Goal: Task Accomplishment & Management: Use online tool/utility

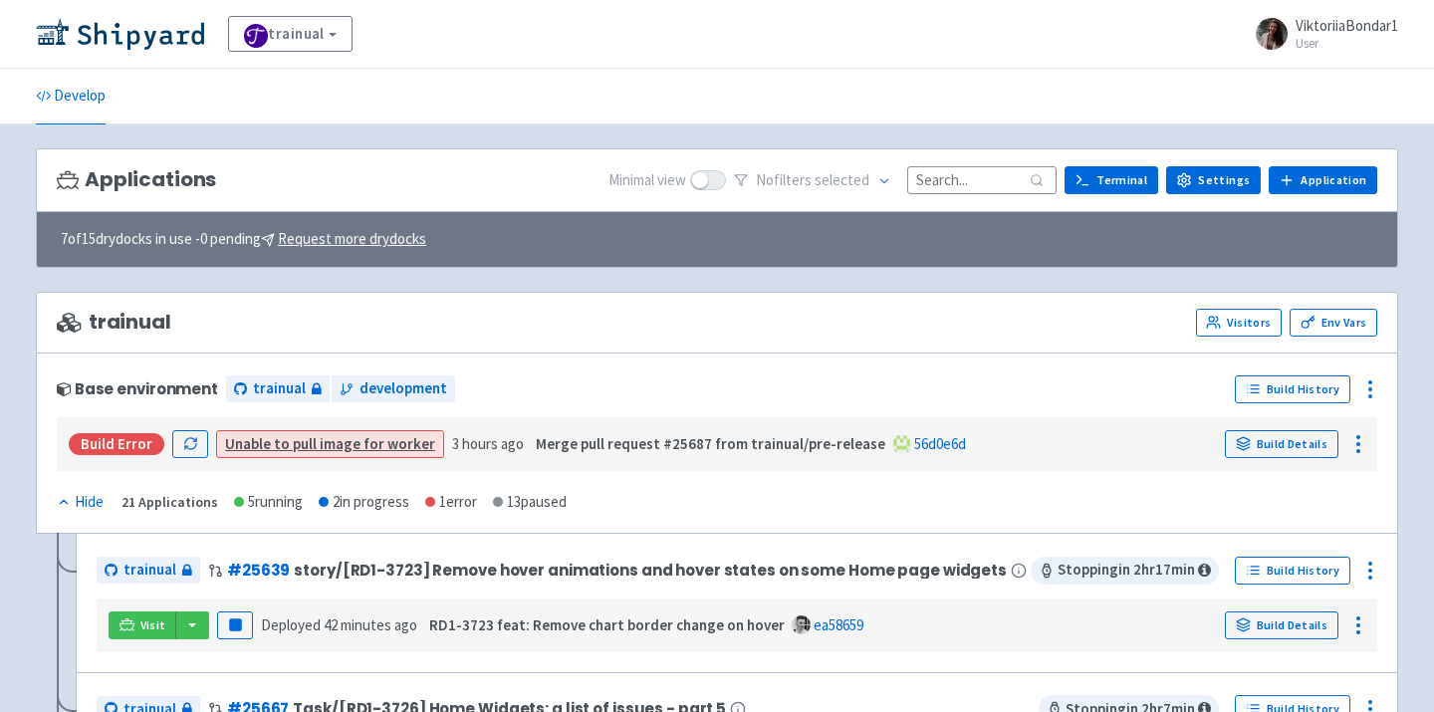
click at [956, 178] on input at bounding box center [981, 179] width 149 height 27
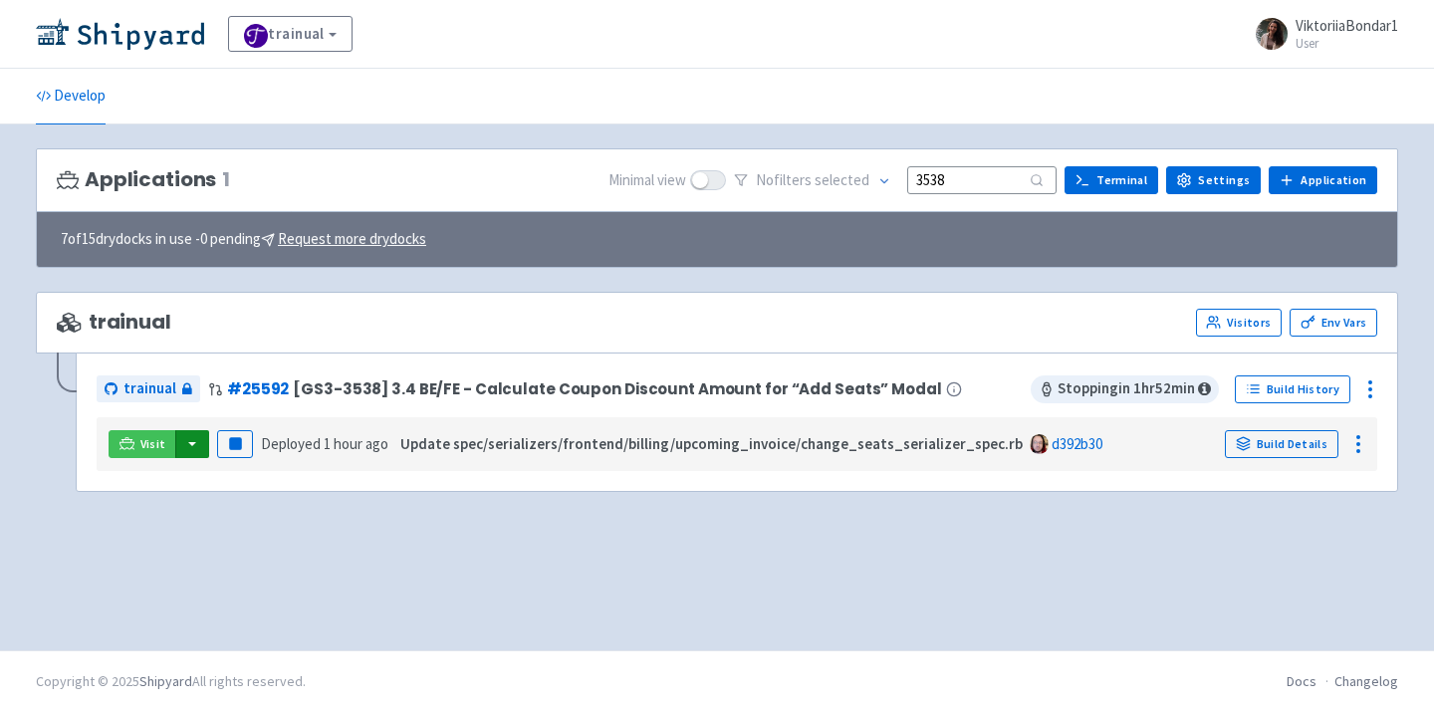
type input "3538"
click at [193, 444] on button "button" at bounding box center [192, 444] width 34 height 28
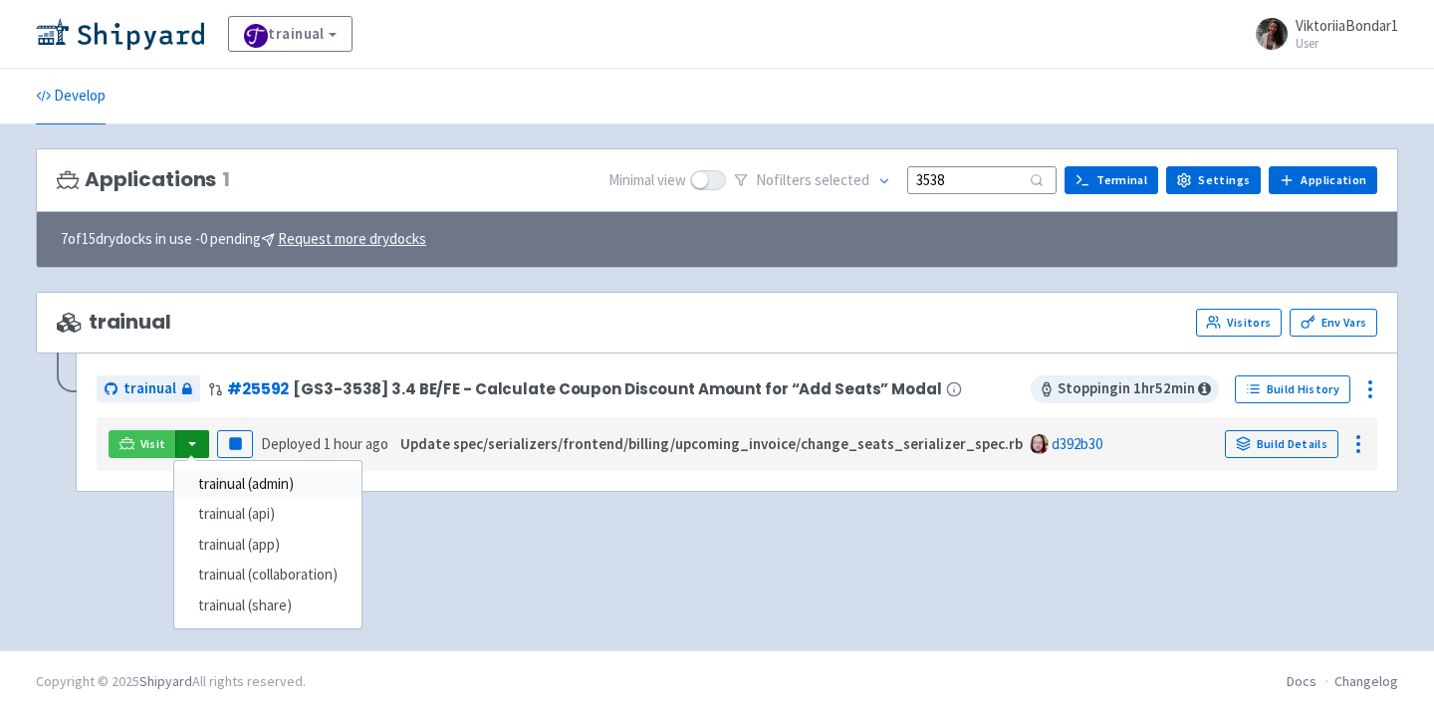
click at [224, 484] on link "trainual (admin)" at bounding box center [267, 484] width 187 height 31
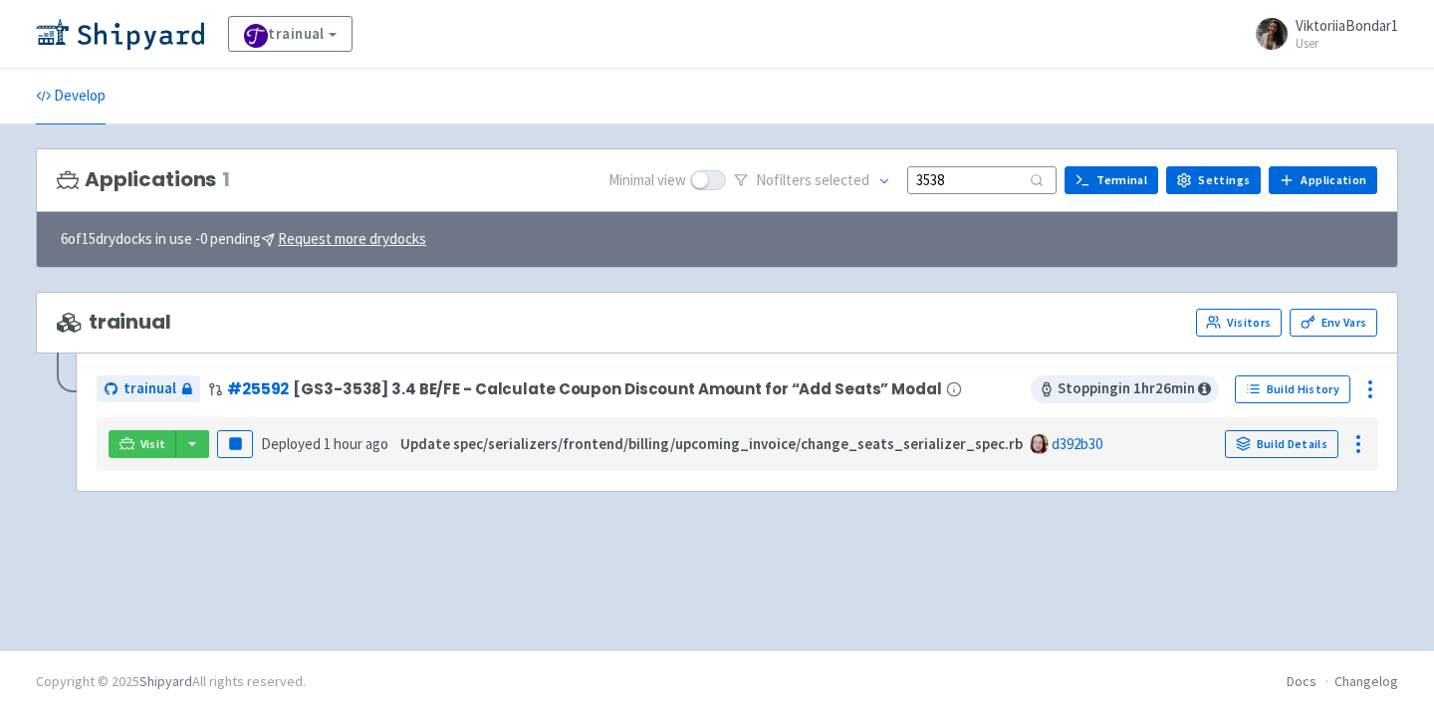
click at [522, 174] on div "Applications 1 Minimal view No filter s selected 3538 Terminal Settings Applica…" at bounding box center [717, 180] width 1362 height 65
click at [455, 512] on div "trainual Visitors Env Vars trainual # 25592 [GS3-3538] 3.4 BE/FE - Calculate Co…" at bounding box center [717, 404] width 1362 height 224
click at [184, 446] on button "button" at bounding box center [192, 444] width 34 height 28
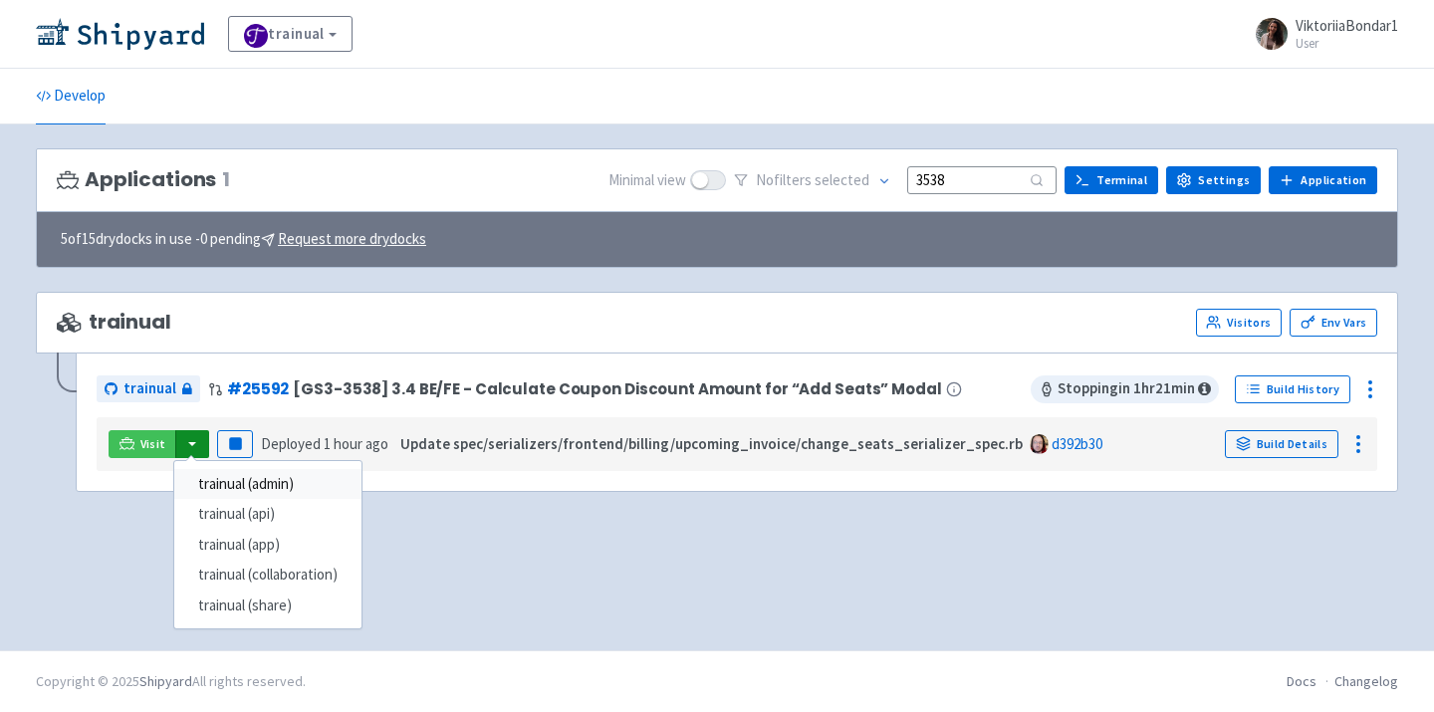
click at [222, 475] on link "trainual (admin)" at bounding box center [267, 484] width 187 height 31
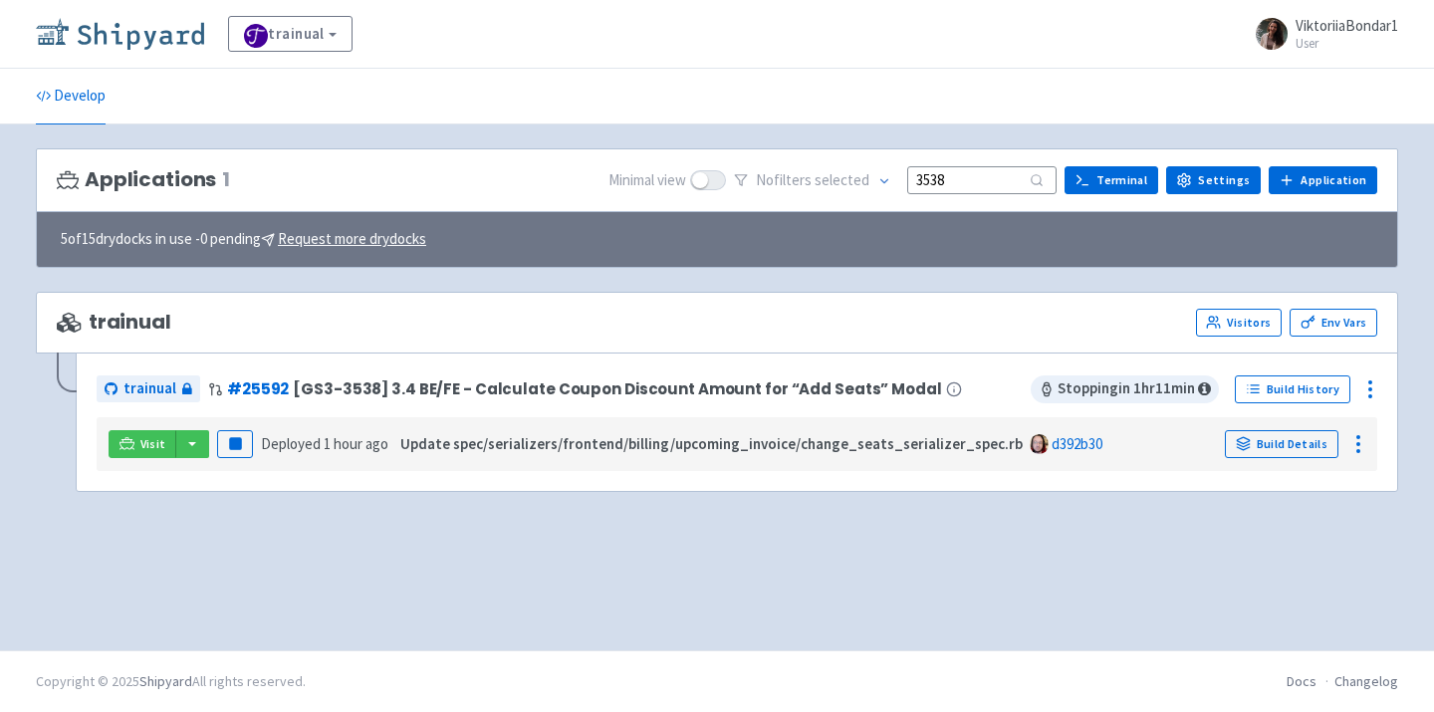
click at [164, 45] on img at bounding box center [120, 34] width 168 height 32
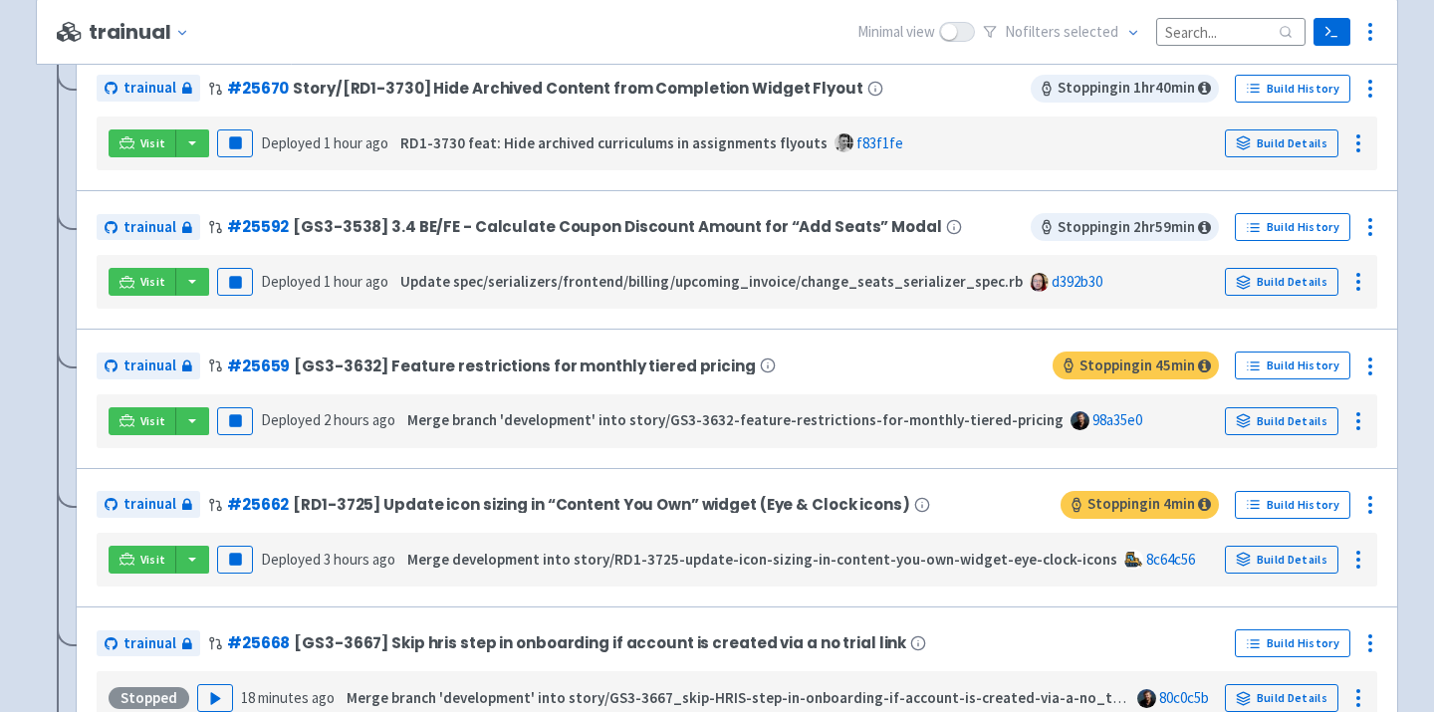
scroll to position [854, 0]
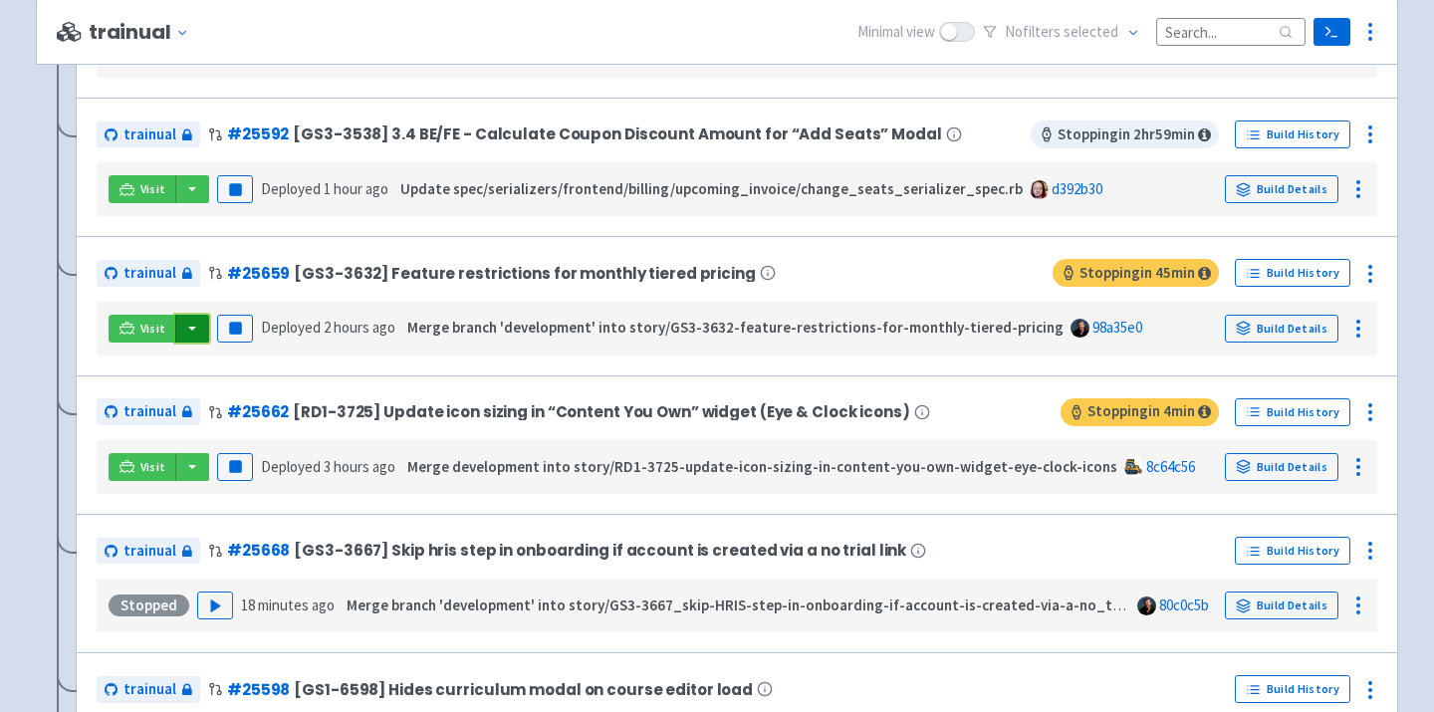
click at [181, 341] on button "button" at bounding box center [192, 329] width 34 height 28
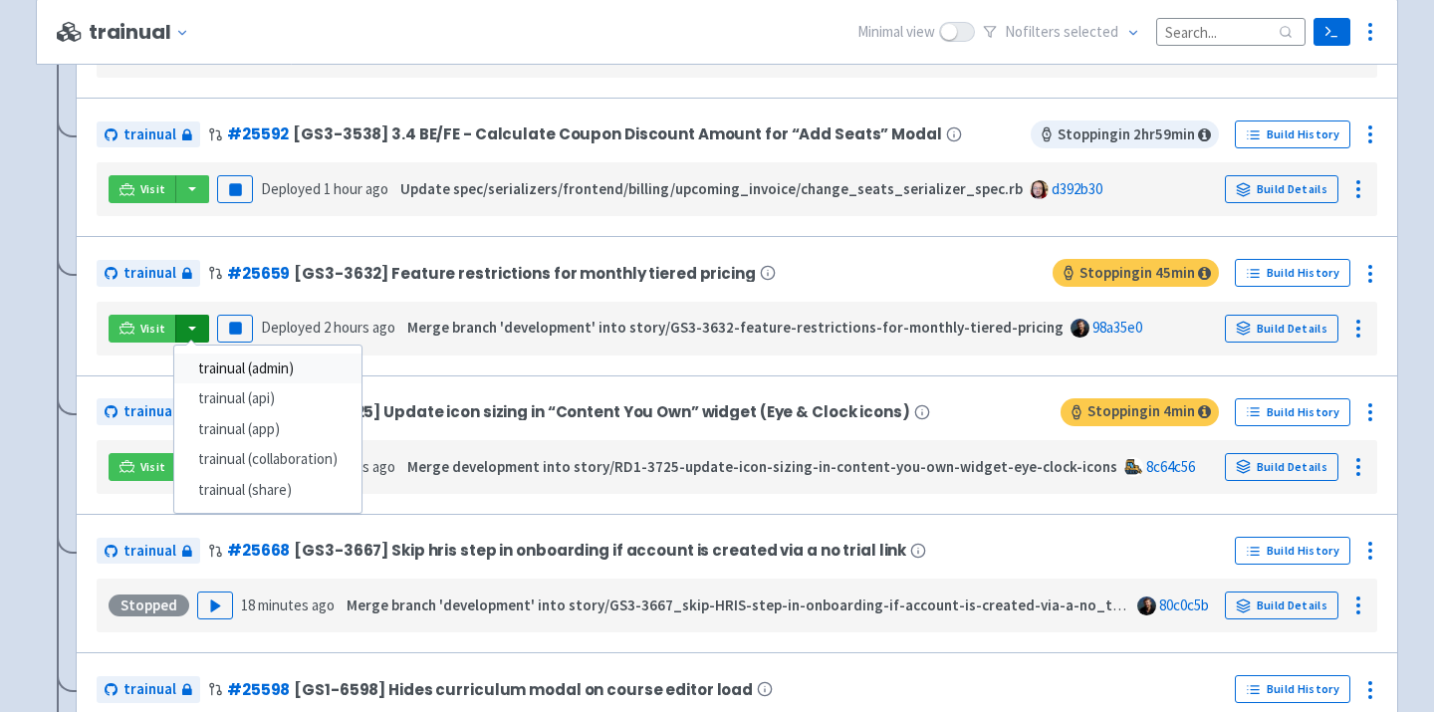
click at [217, 372] on link "trainual (admin)" at bounding box center [267, 368] width 187 height 31
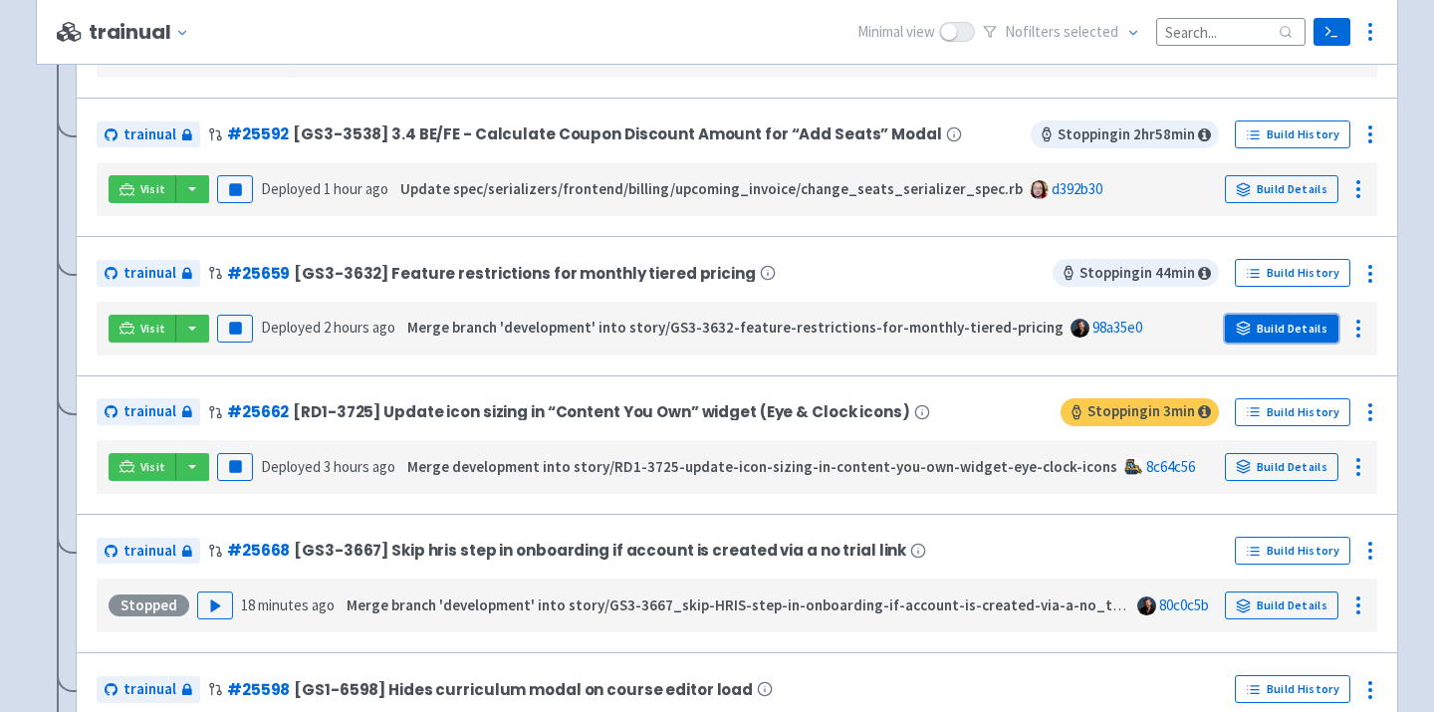
click at [1307, 332] on link "Build Details" at bounding box center [1282, 329] width 114 height 28
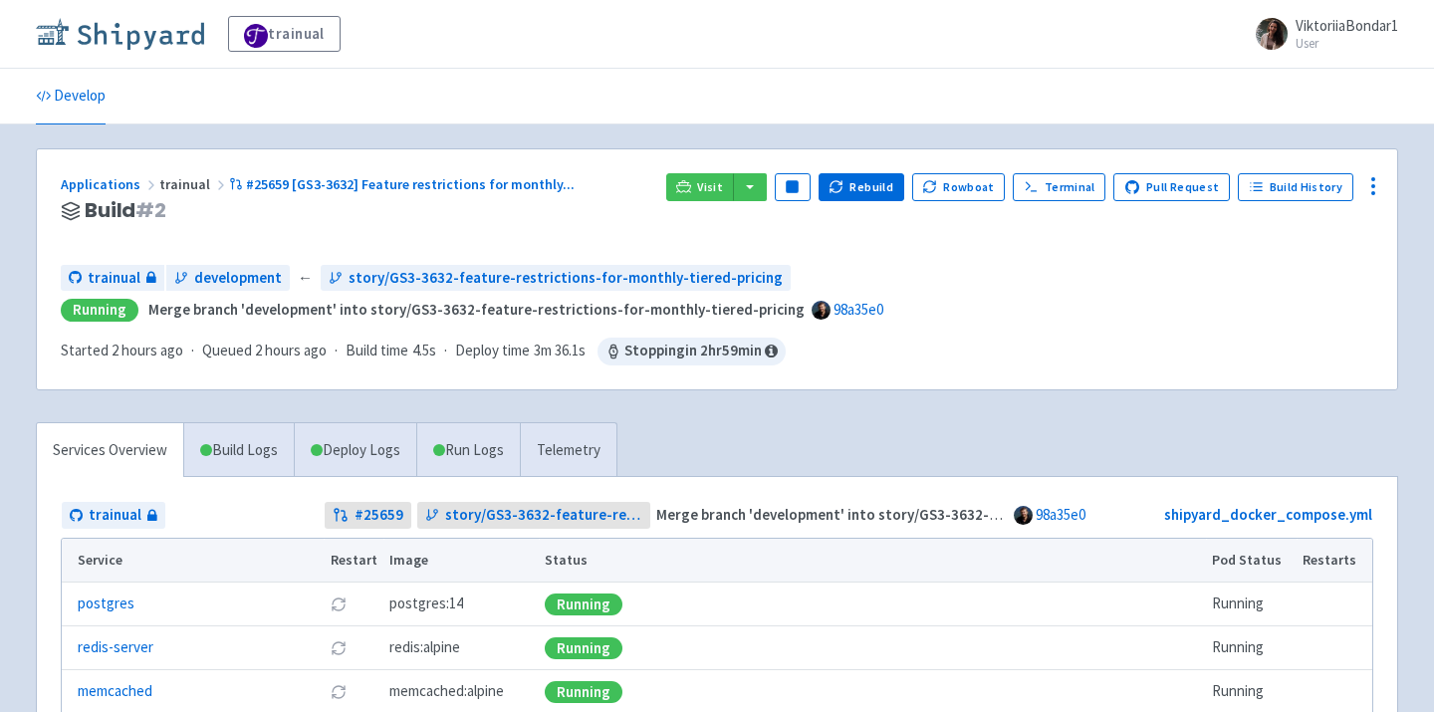
click at [114, 35] on img at bounding box center [120, 34] width 168 height 32
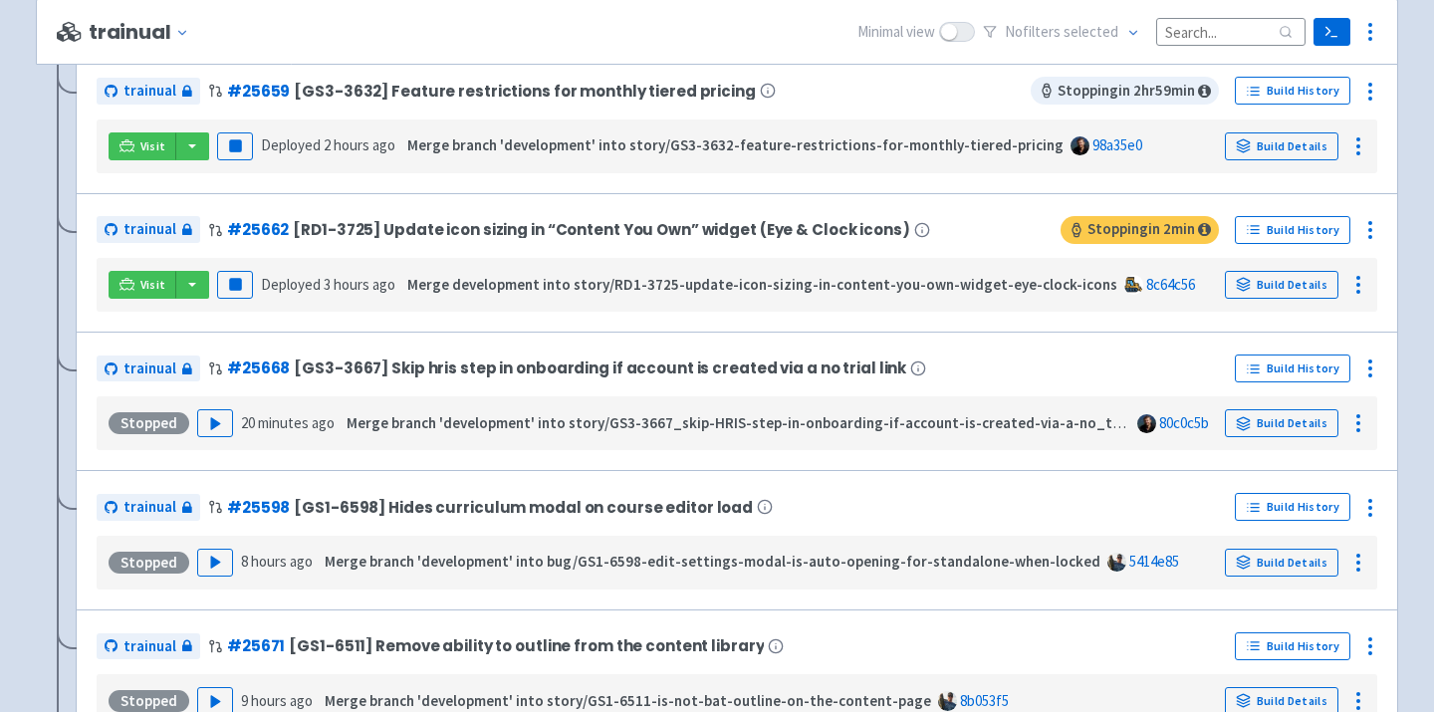
scroll to position [1050, 0]
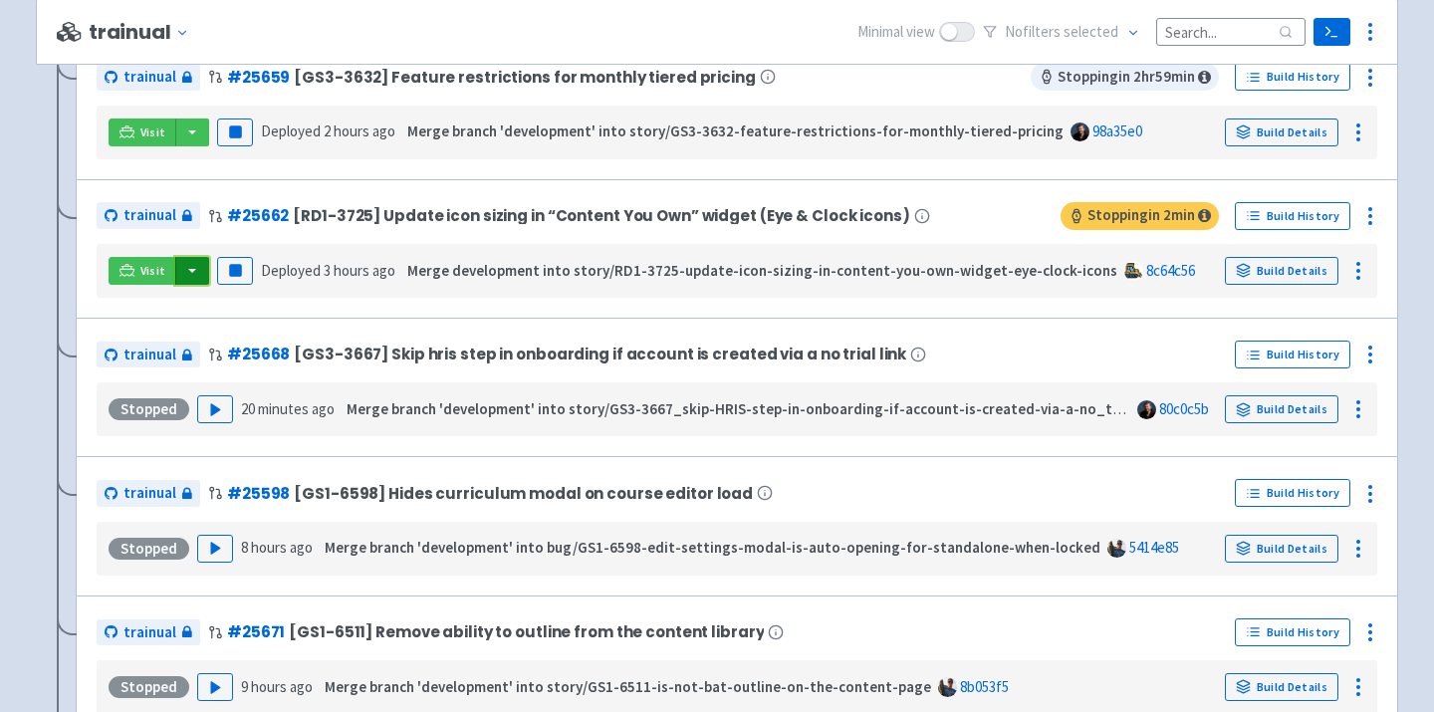
click at [183, 279] on button "button" at bounding box center [192, 271] width 34 height 28
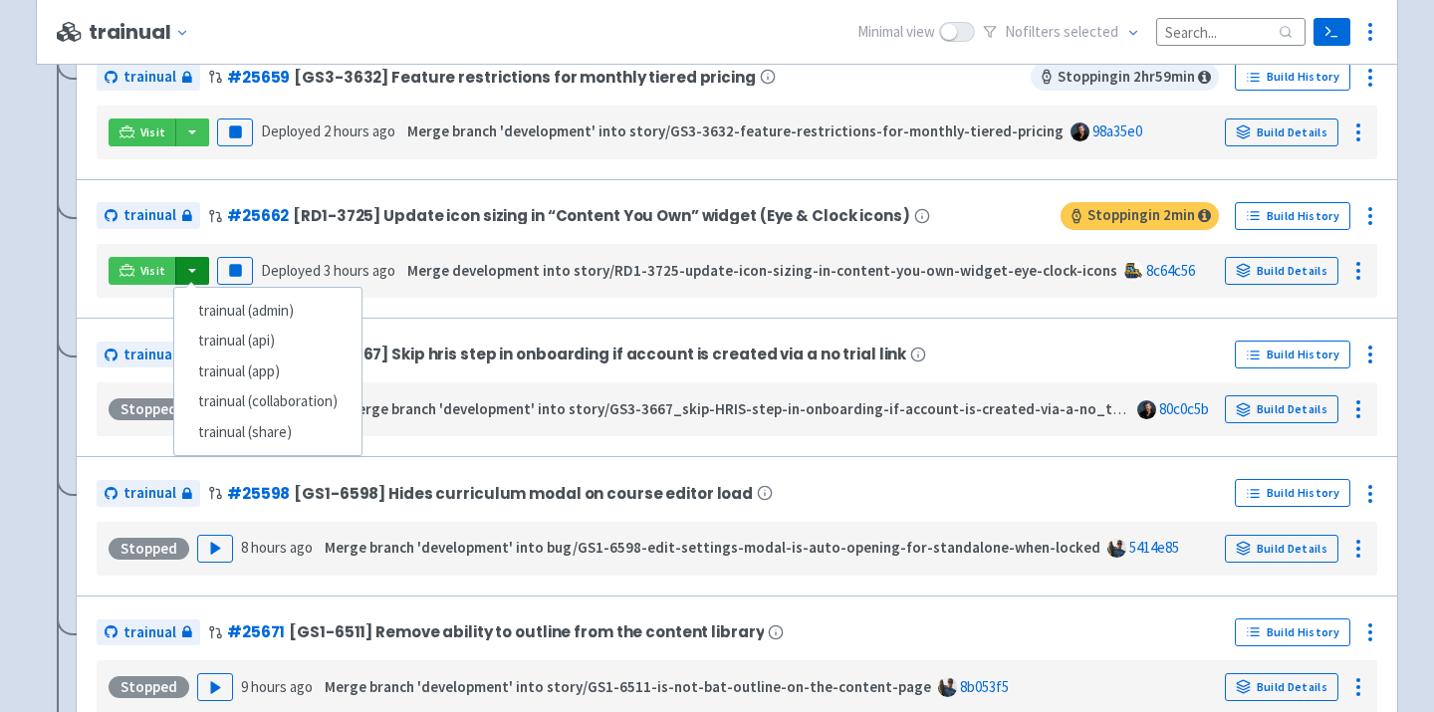
click at [623, 267] on strong "Merge development into story/RD1-3725-update-icon-sizing-in-content-you-own-wid…" at bounding box center [762, 270] width 710 height 19
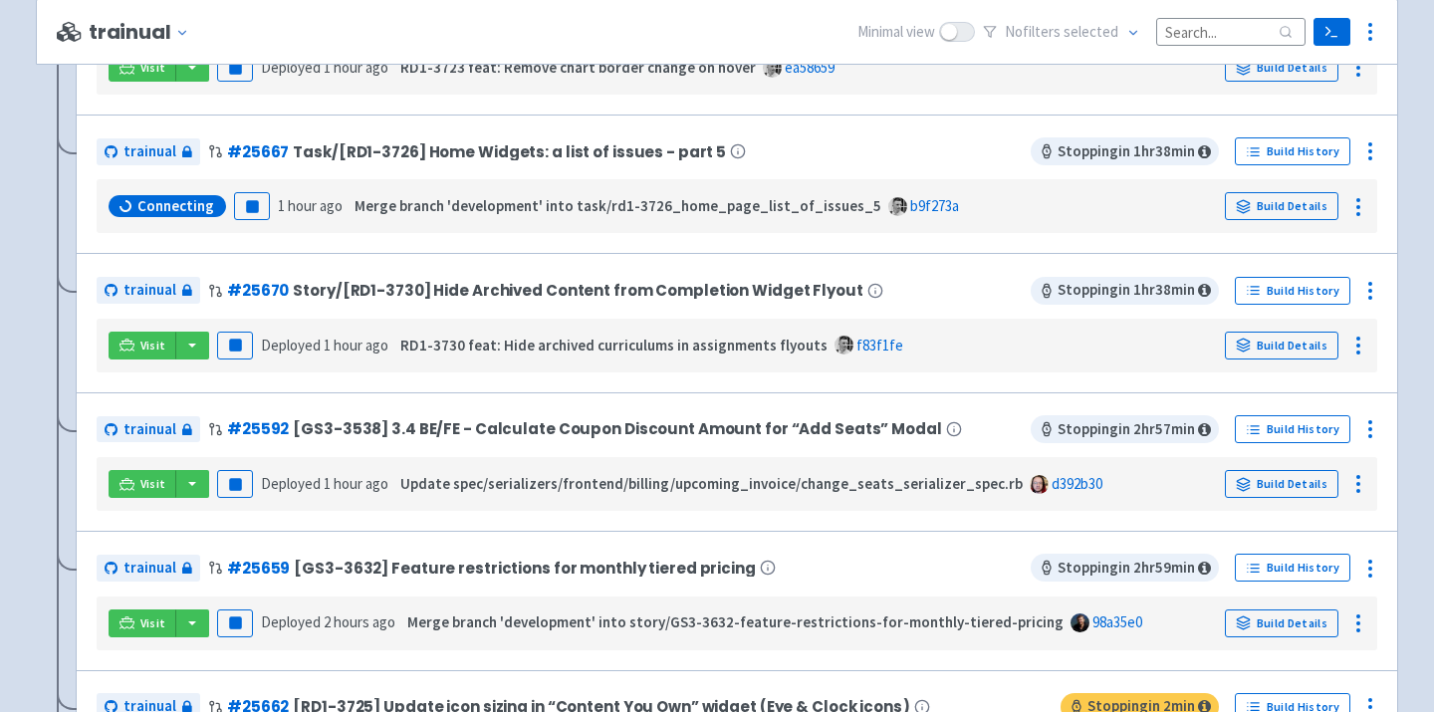
scroll to position [558, 0]
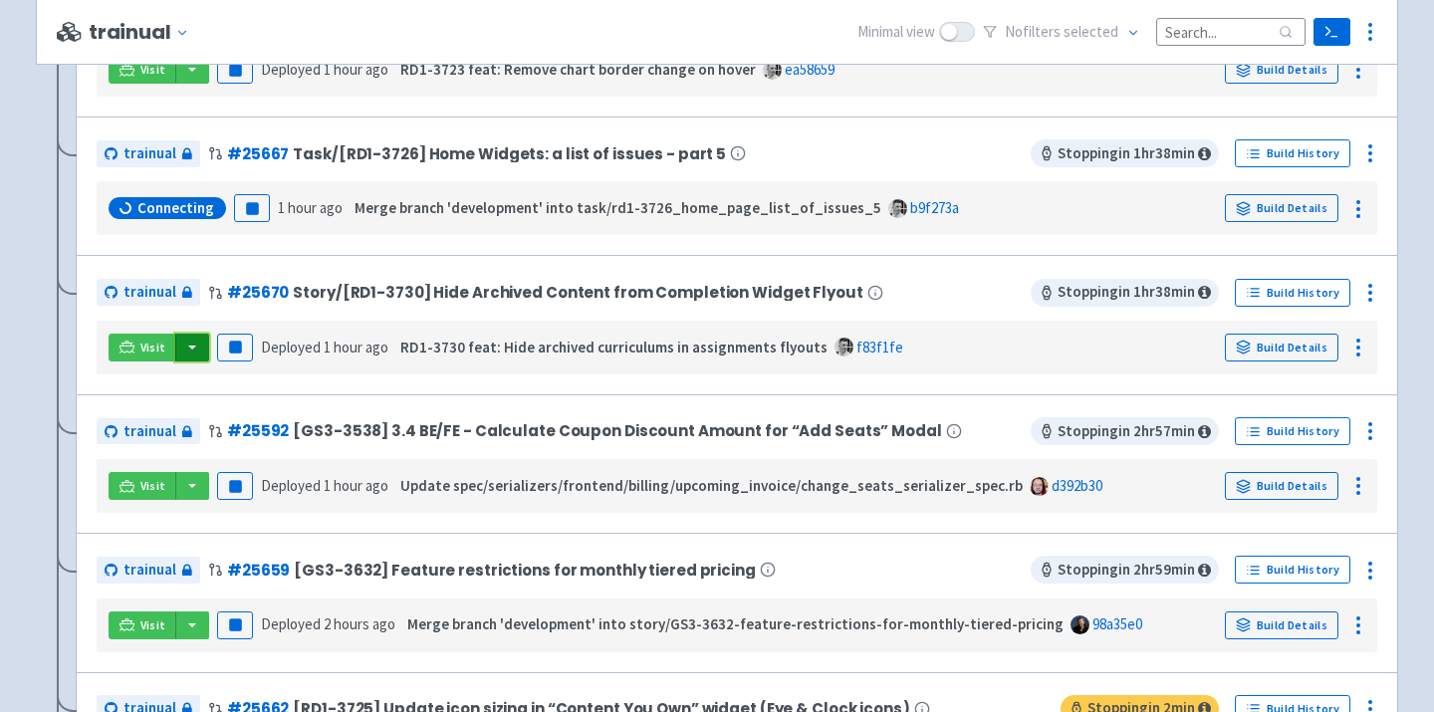
click at [183, 359] on button "button" at bounding box center [192, 348] width 34 height 28
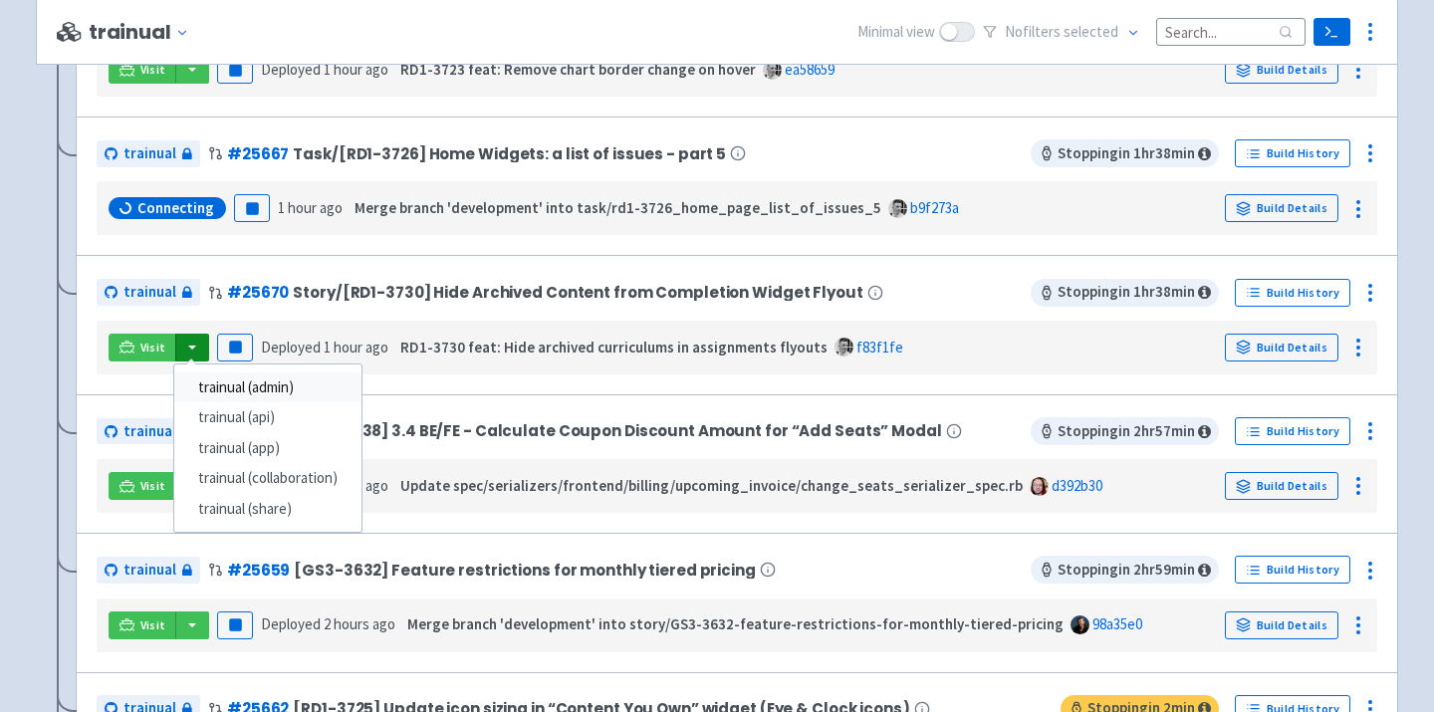
click at [248, 392] on link "trainual (admin)" at bounding box center [267, 387] width 187 height 31
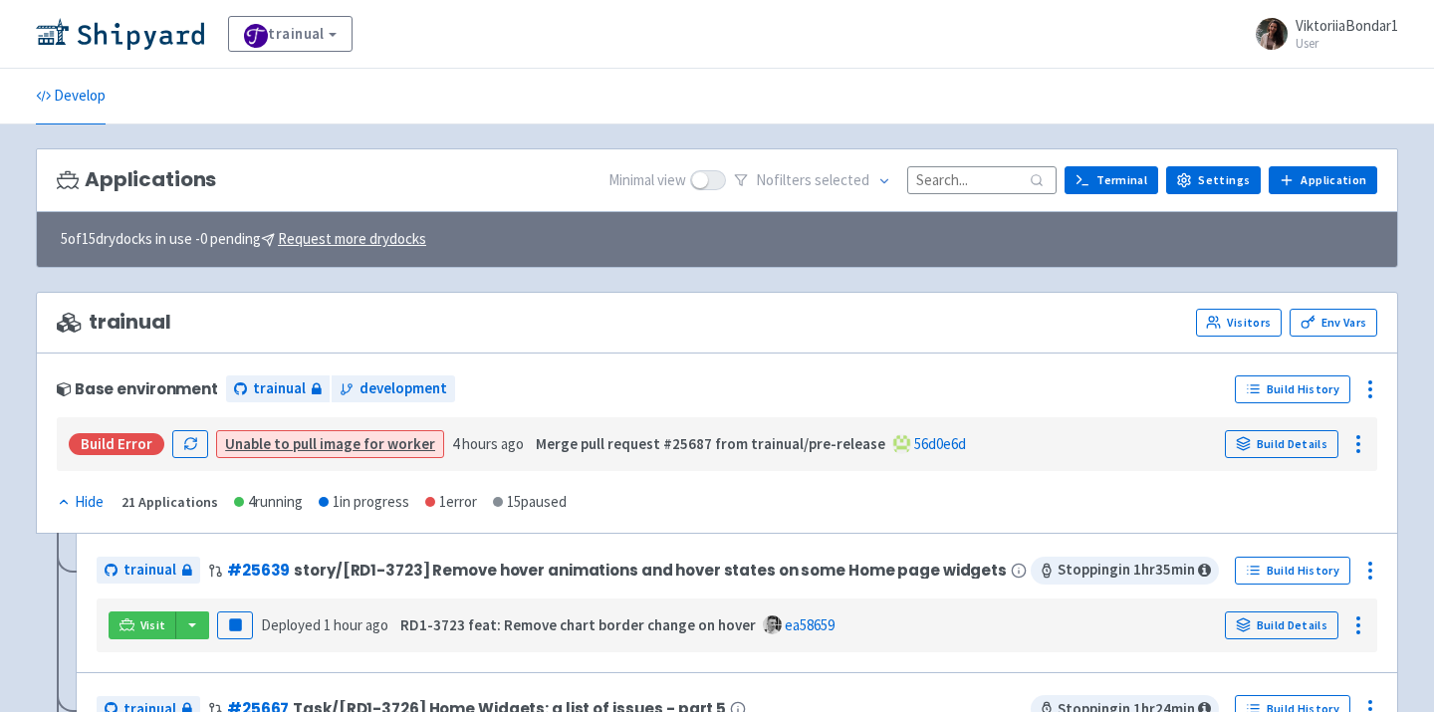
click at [964, 196] on div "Applications Minimal view No filter s selected Terminal Settings Application Te…" at bounding box center [717, 180] width 1362 height 65
click at [961, 175] on input at bounding box center [981, 179] width 149 height 27
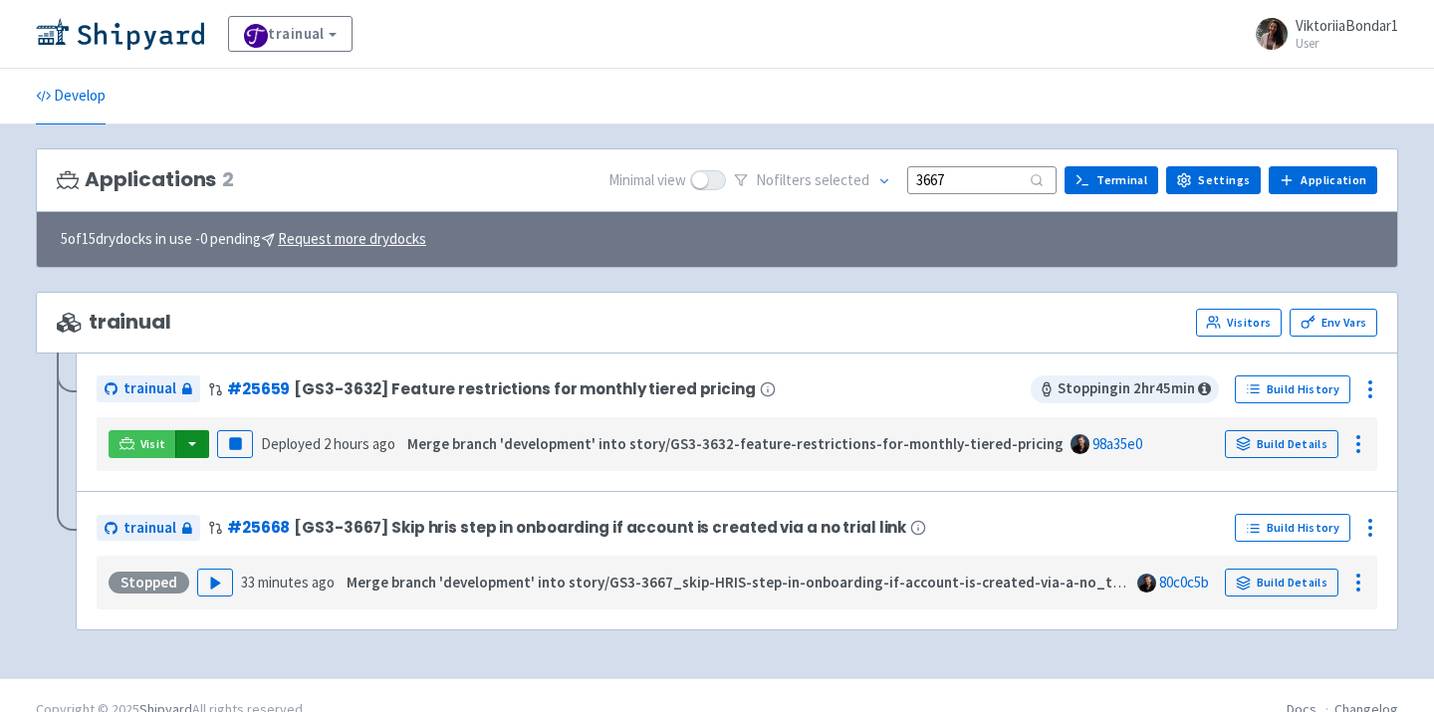
type input "3667"
click at [188, 440] on button "button" at bounding box center [192, 444] width 34 height 28
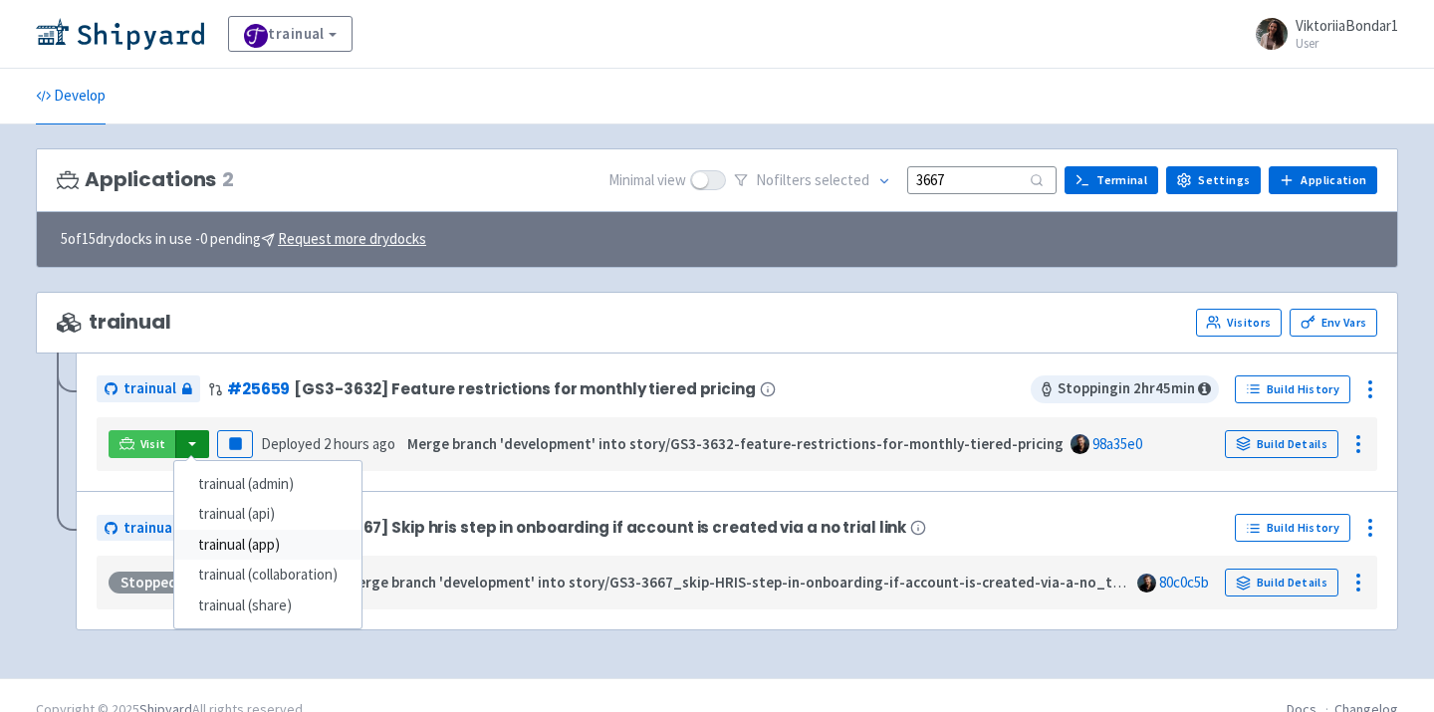
click at [251, 543] on link "trainual (app)" at bounding box center [267, 545] width 187 height 31
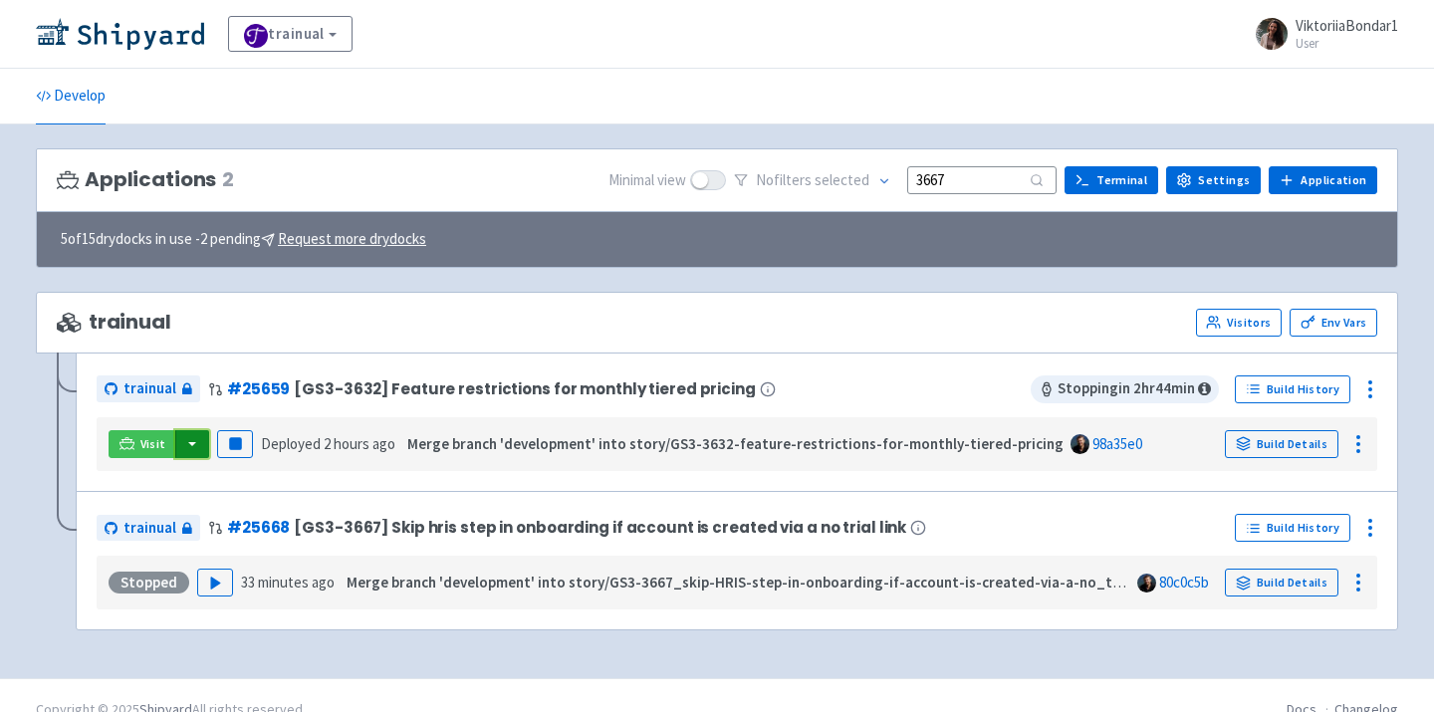
click at [193, 447] on button "button" at bounding box center [192, 444] width 34 height 28
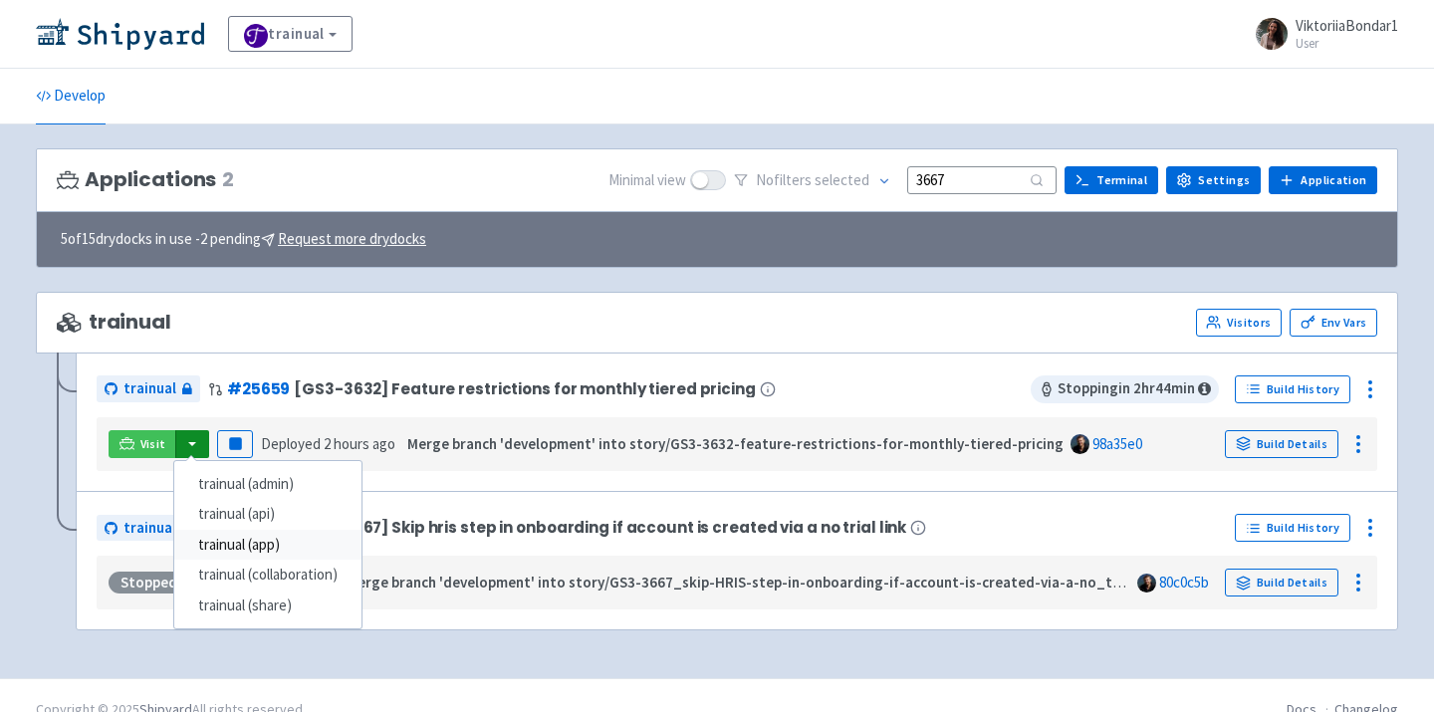
click at [283, 540] on link "trainual (app)" at bounding box center [267, 545] width 187 height 31
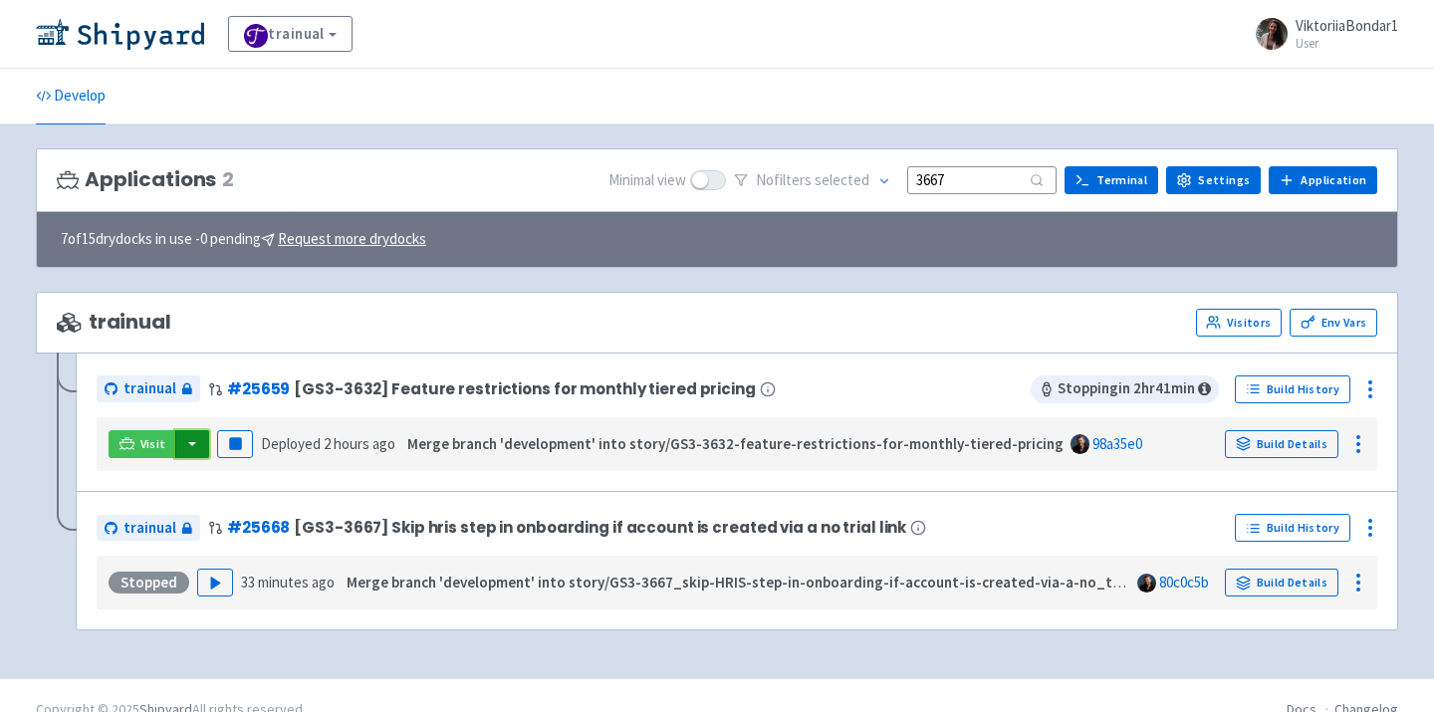
click at [194, 435] on button "button" at bounding box center [192, 444] width 34 height 28
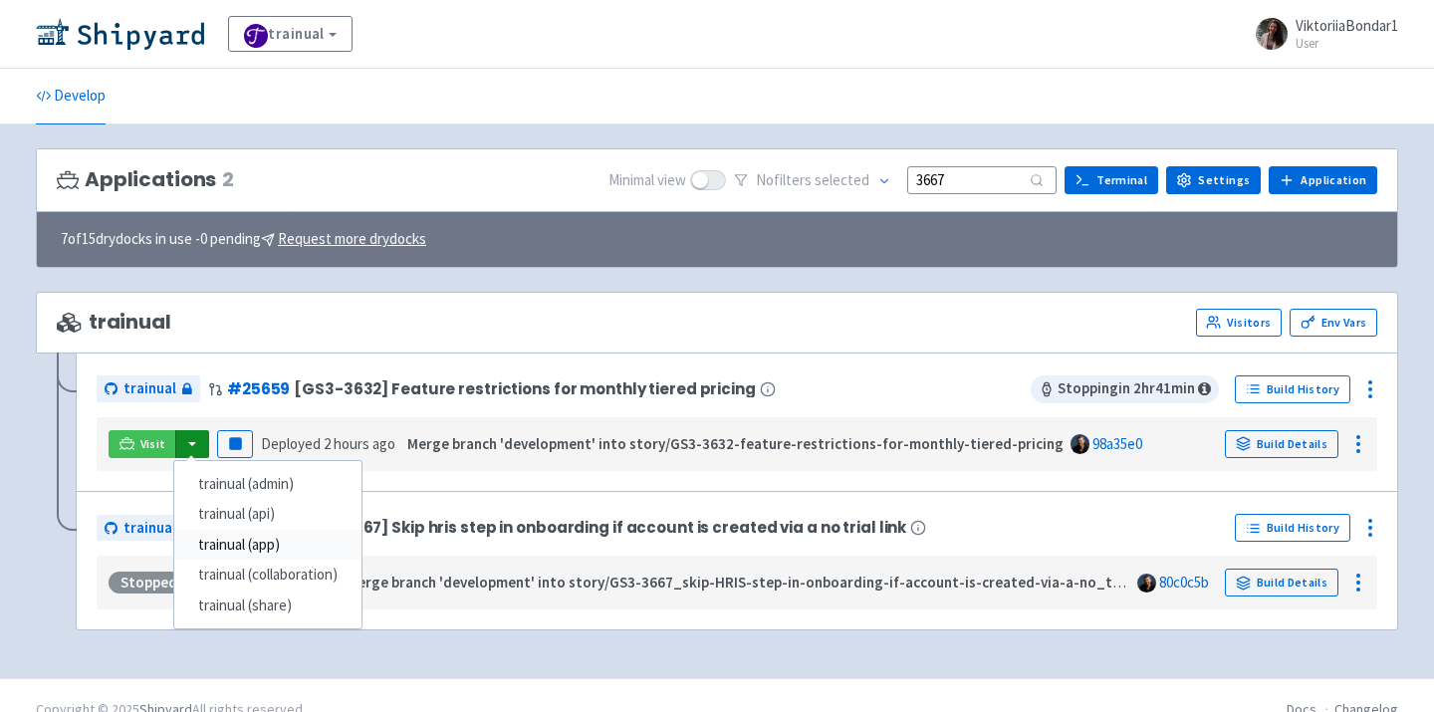
click at [310, 547] on link "trainual (app)" at bounding box center [267, 545] width 187 height 31
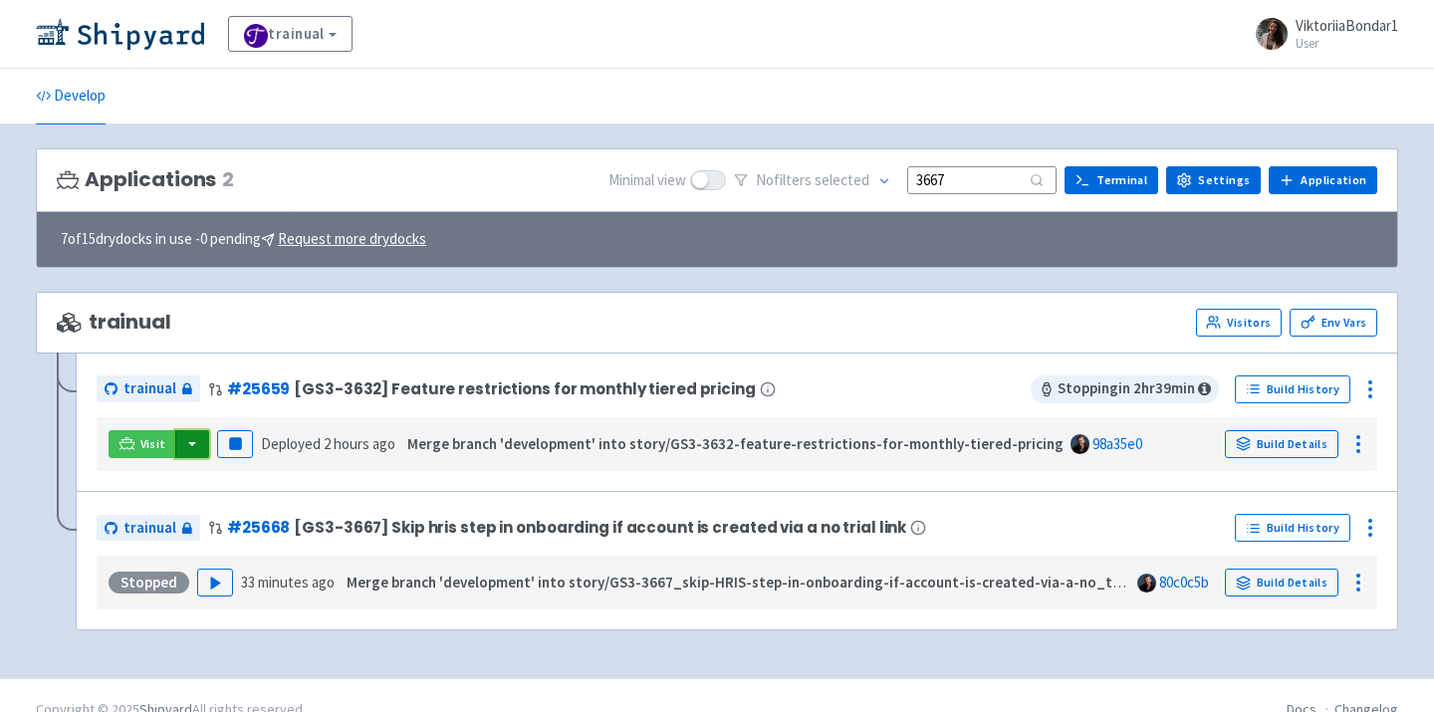
click at [192, 447] on button "button" at bounding box center [192, 444] width 34 height 28
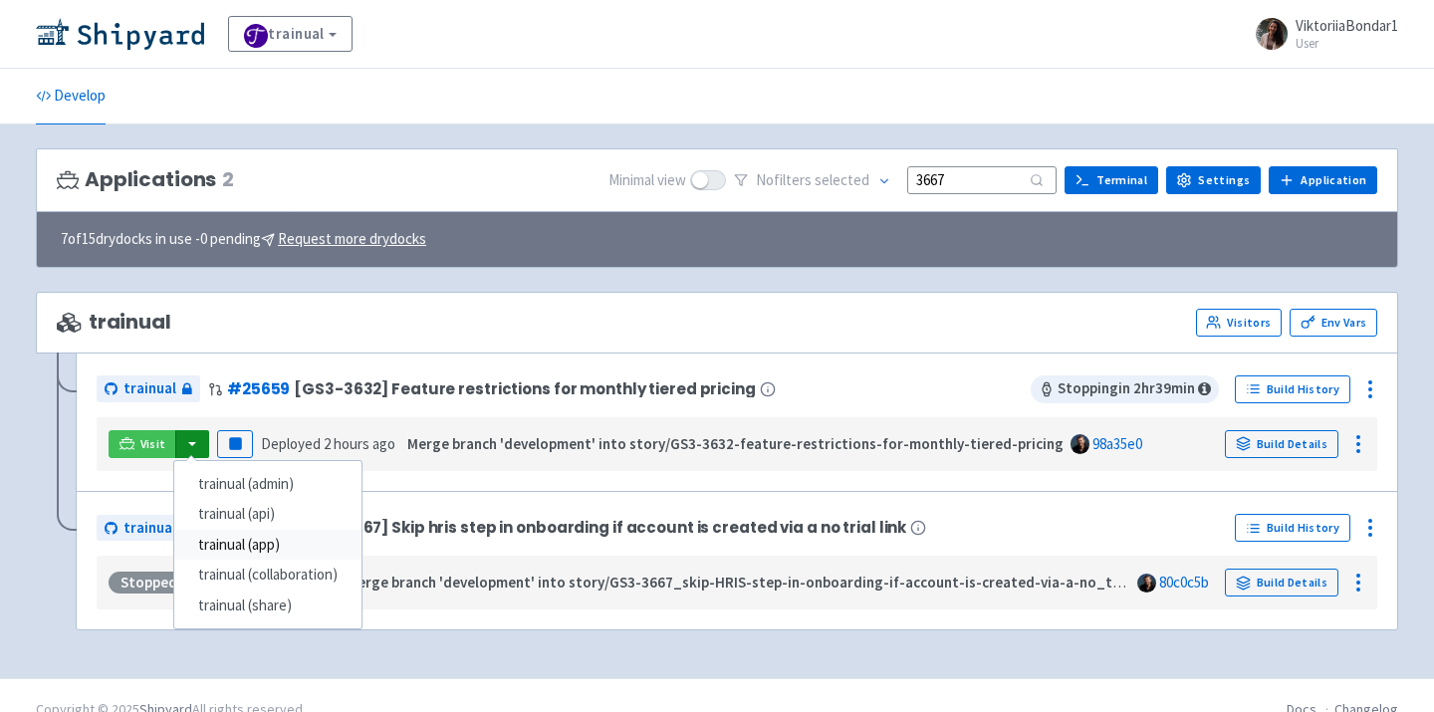
click at [313, 556] on link "trainual (app)" at bounding box center [267, 545] width 187 height 31
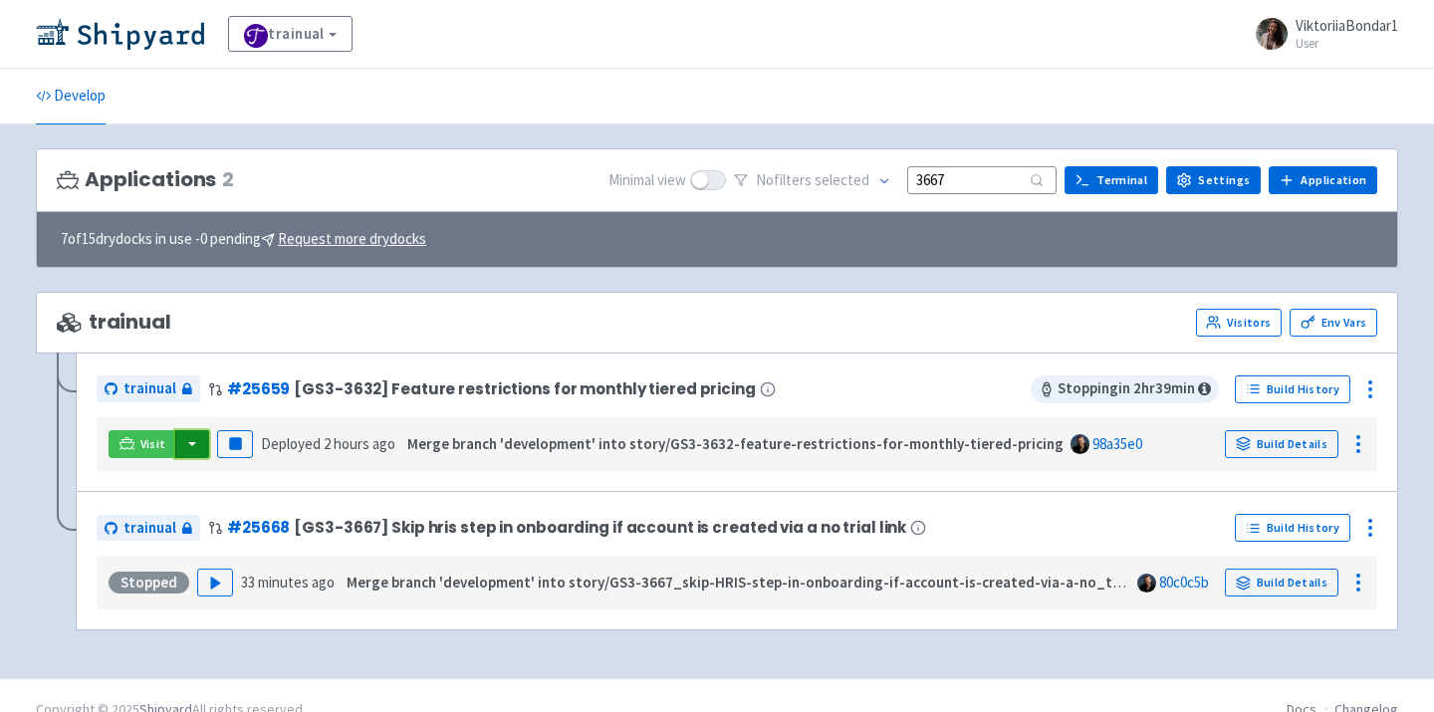
click at [193, 451] on button "button" at bounding box center [192, 444] width 34 height 28
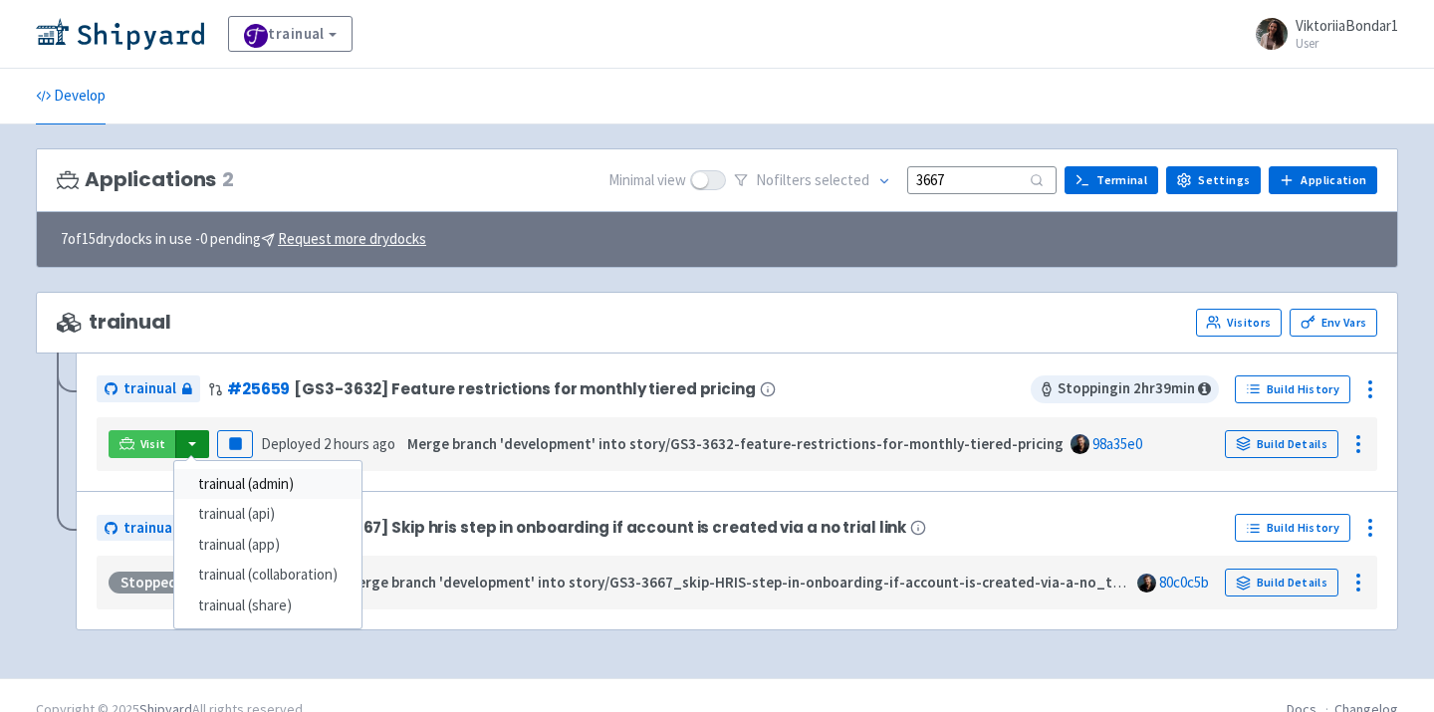
click at [240, 492] on link "trainual (admin)" at bounding box center [267, 484] width 187 height 31
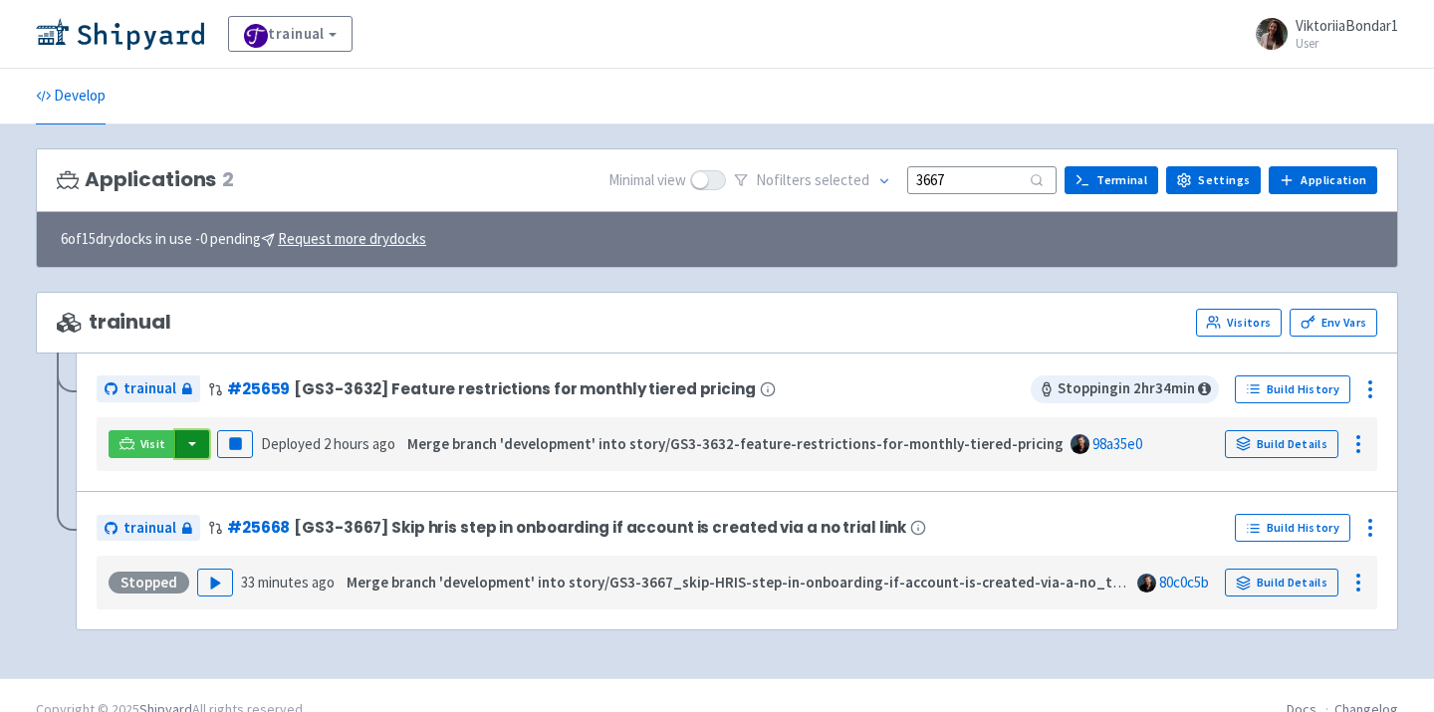
click at [192, 449] on button "button" at bounding box center [192, 444] width 34 height 28
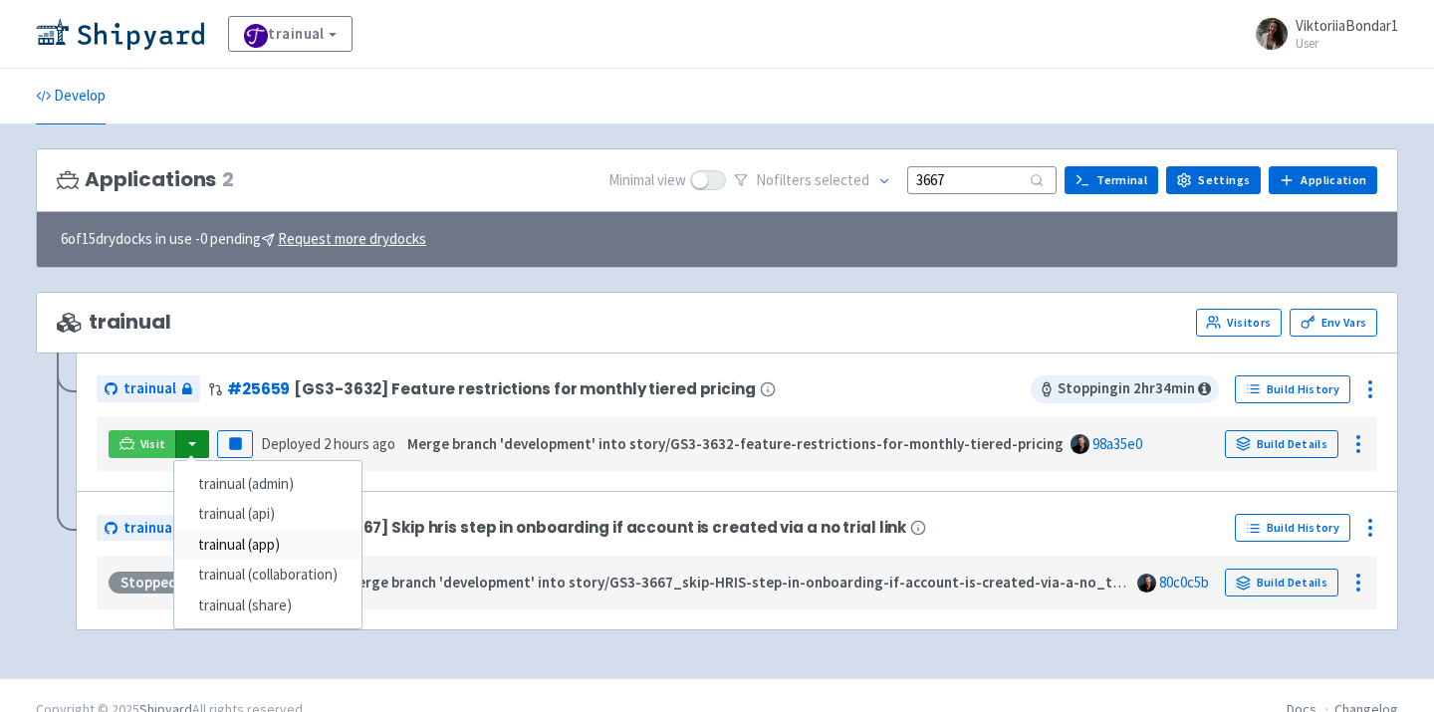
click at [267, 547] on link "trainual (app)" at bounding box center [267, 545] width 187 height 31
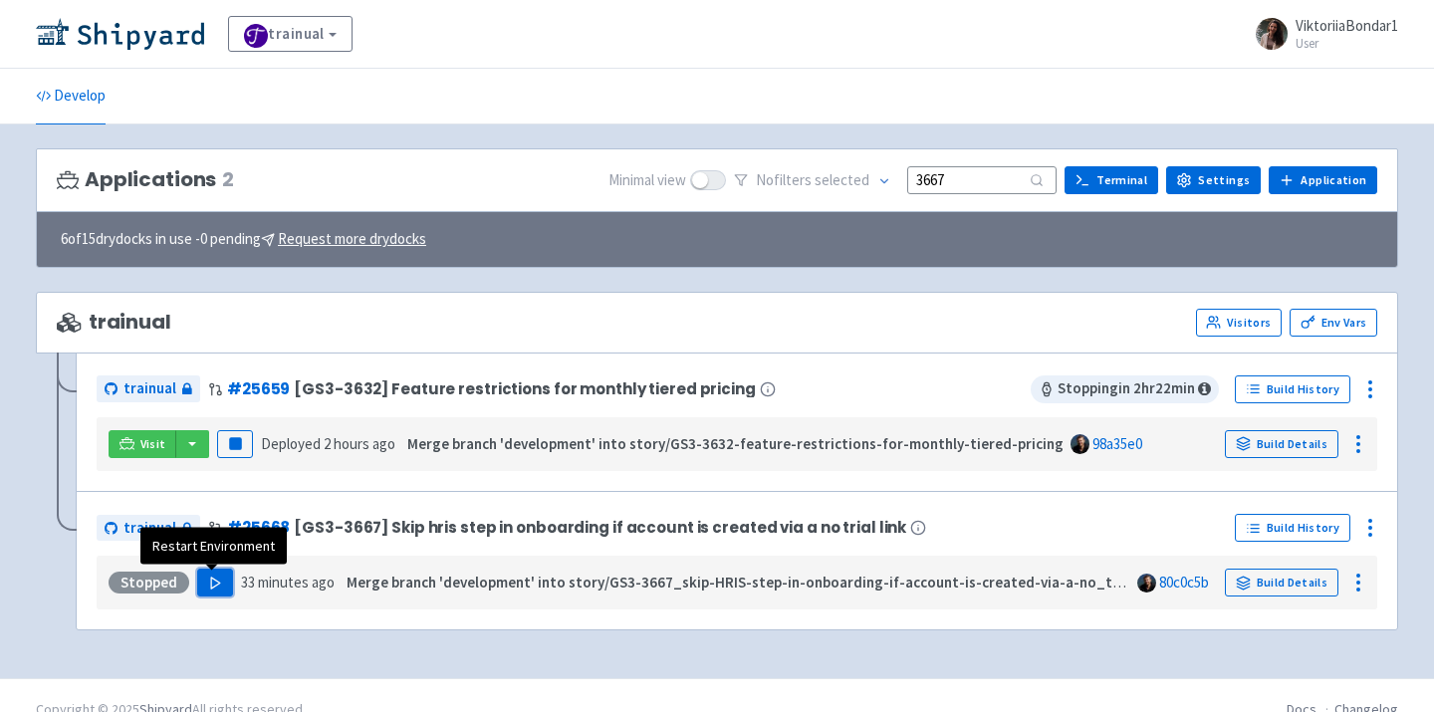
click at [216, 595] on button "Play" at bounding box center [215, 583] width 36 height 28
click at [152, 38] on img at bounding box center [120, 34] width 168 height 32
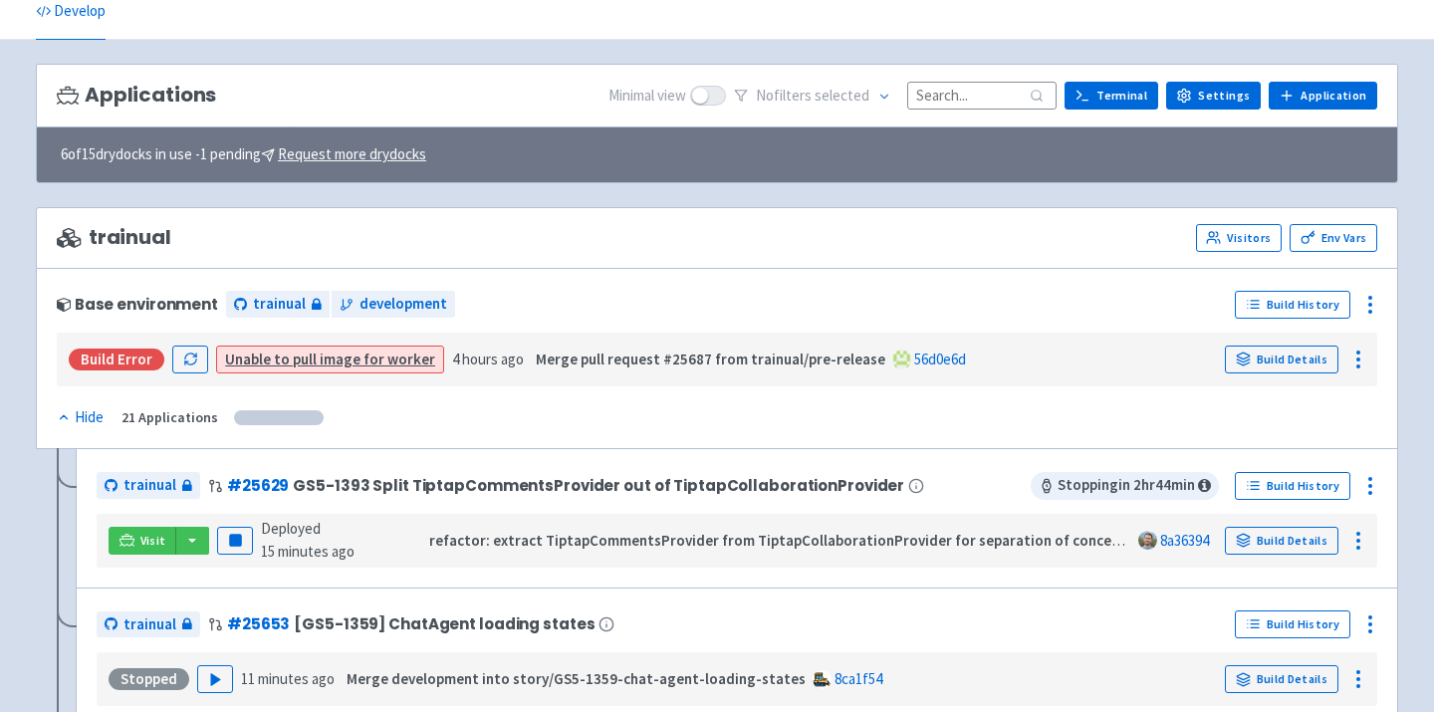
scroll to position [103, 0]
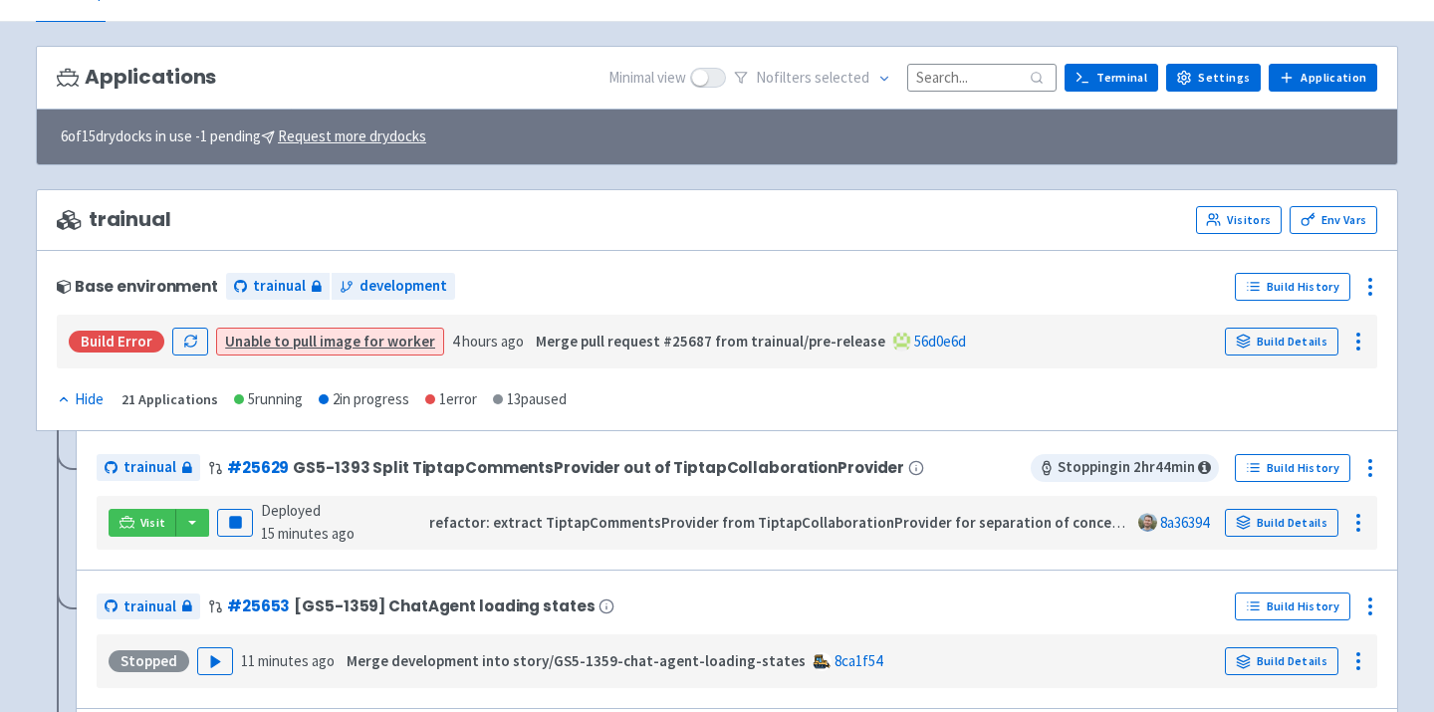
click at [944, 68] on input at bounding box center [981, 77] width 149 height 27
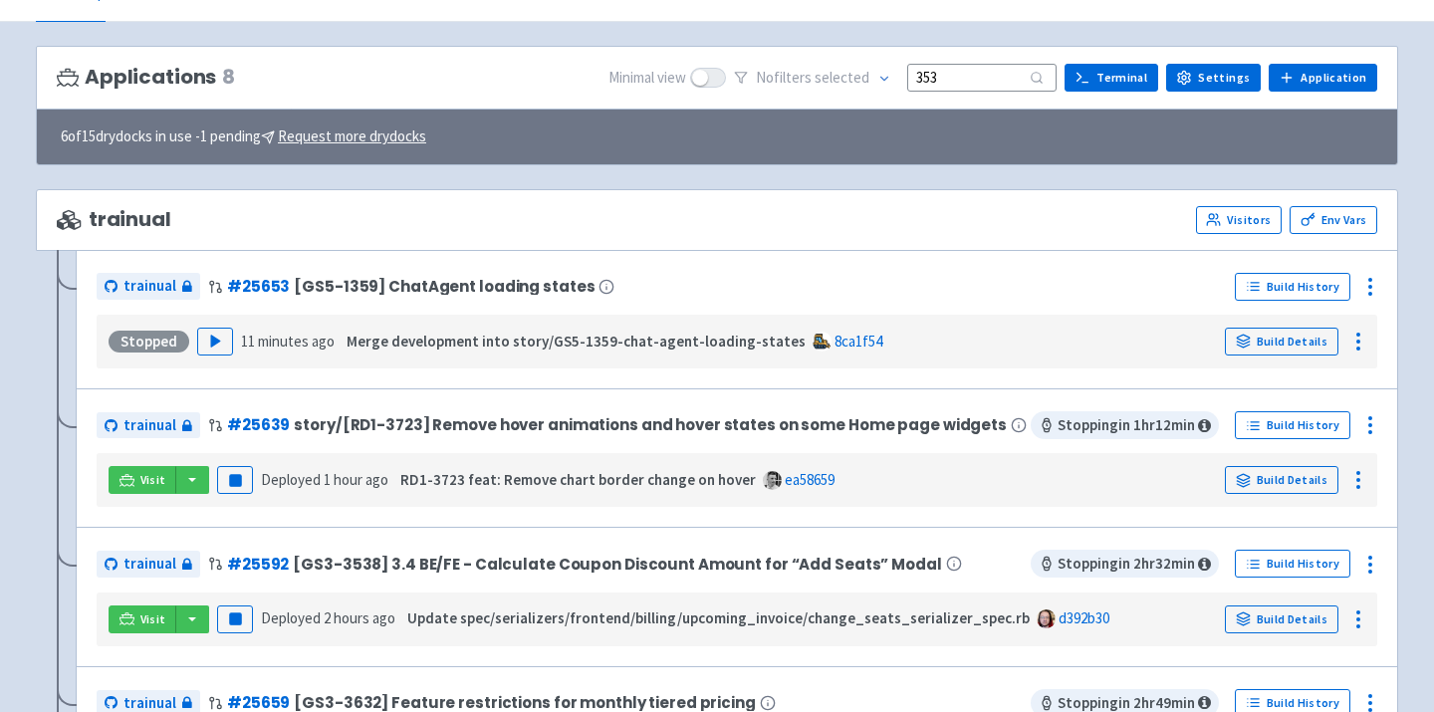
scroll to position [0, 0]
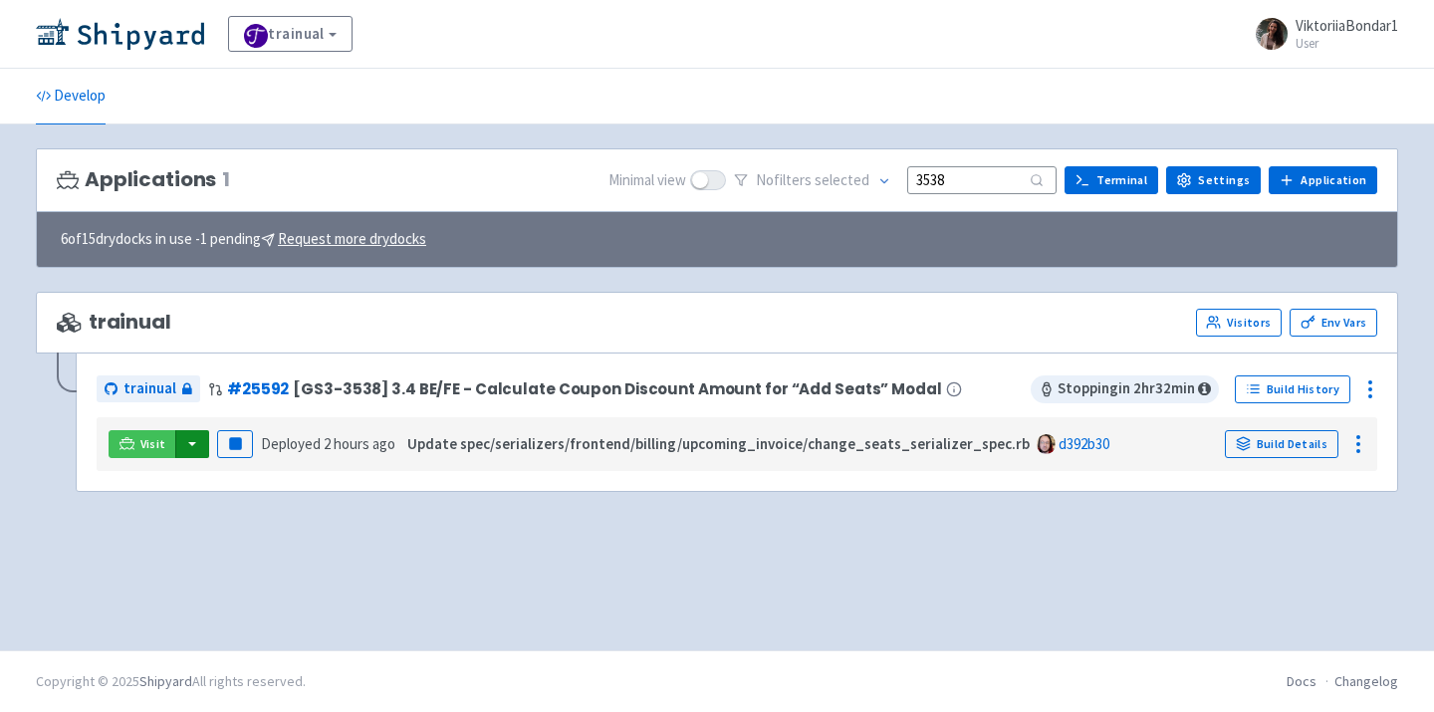
type input "3538"
click at [183, 456] on button "button" at bounding box center [192, 444] width 34 height 28
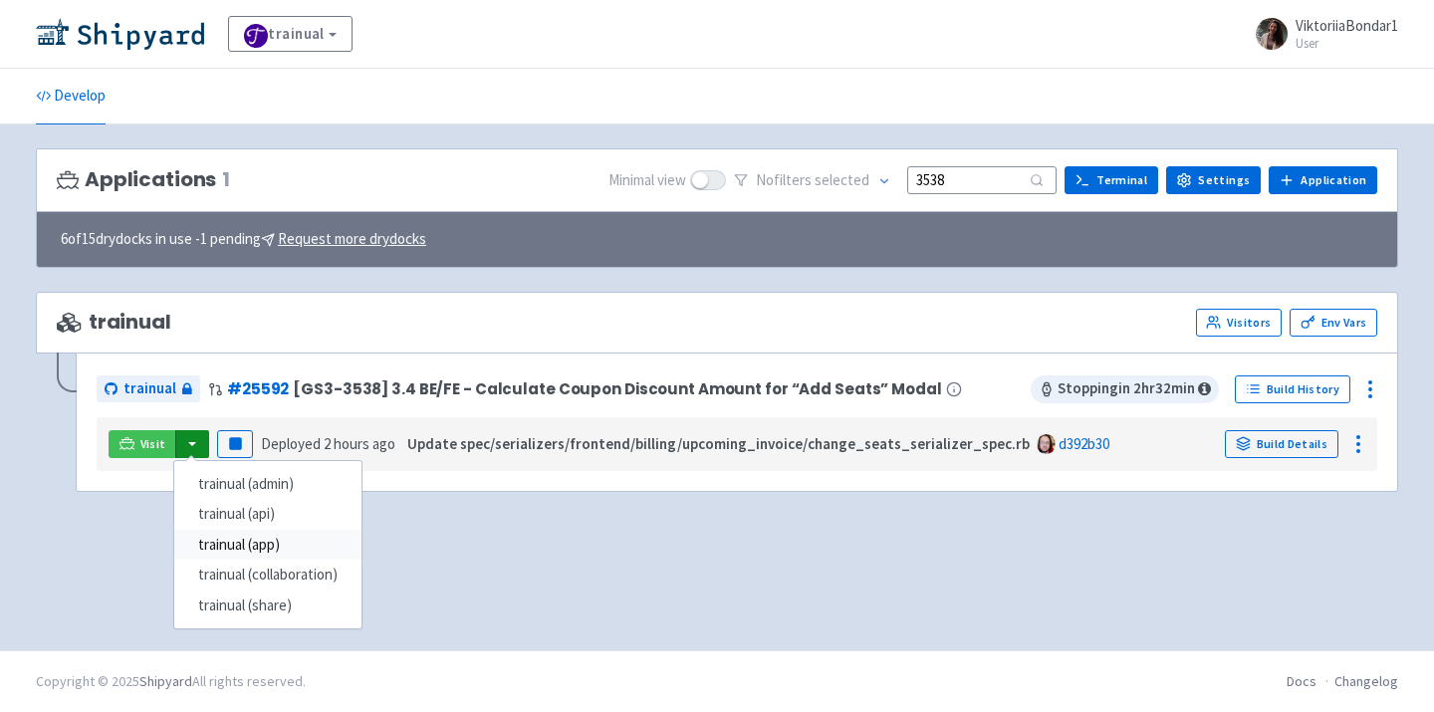
click at [225, 545] on link "trainual (app)" at bounding box center [267, 545] width 187 height 31
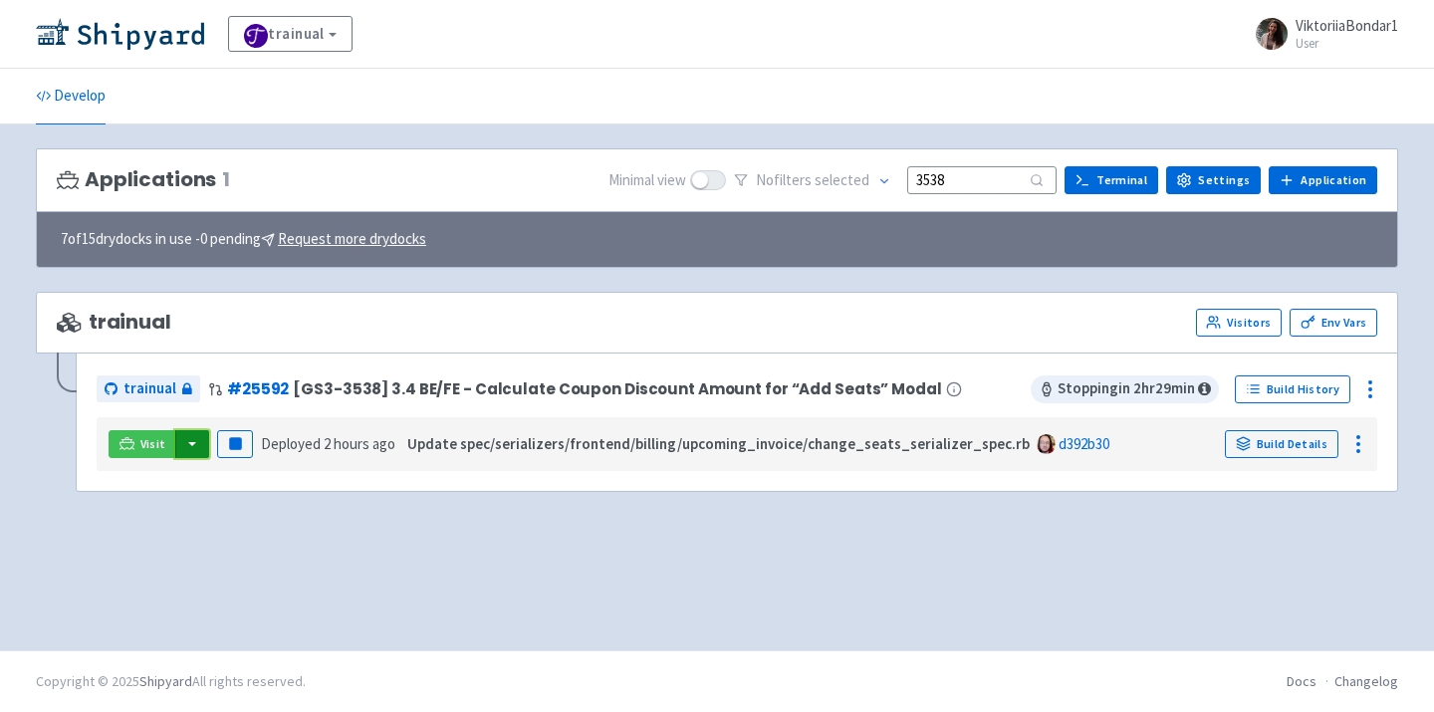
click at [194, 439] on button "button" at bounding box center [192, 444] width 34 height 28
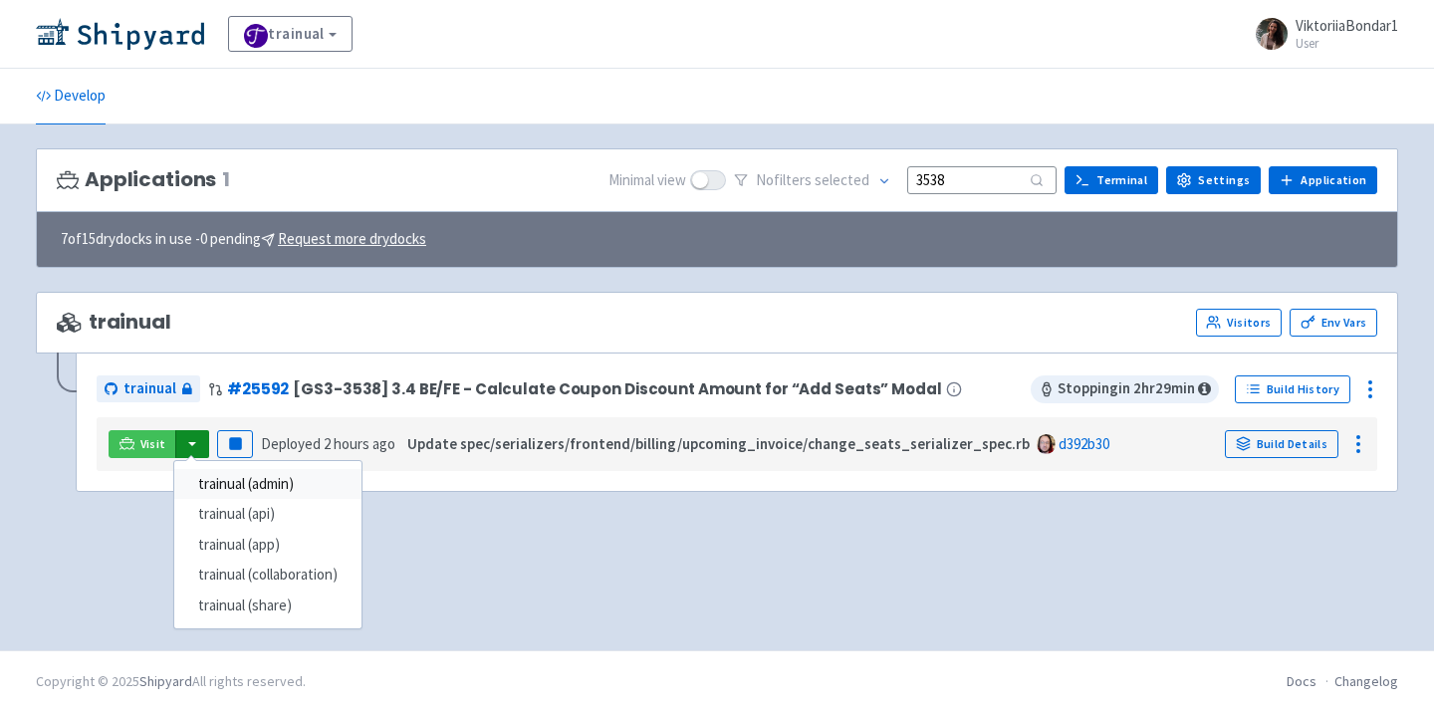
click at [244, 479] on link "trainual (admin)" at bounding box center [267, 484] width 187 height 31
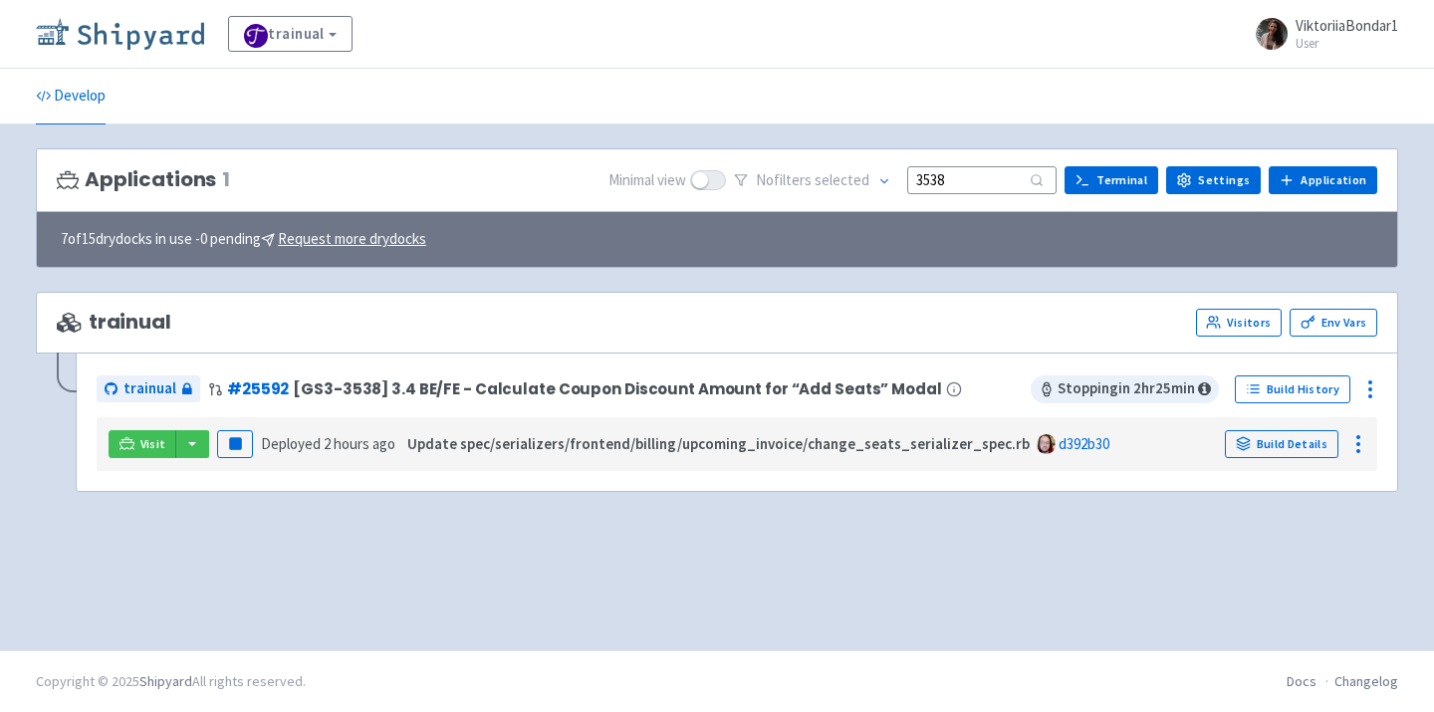
click at [150, 32] on img at bounding box center [120, 34] width 168 height 32
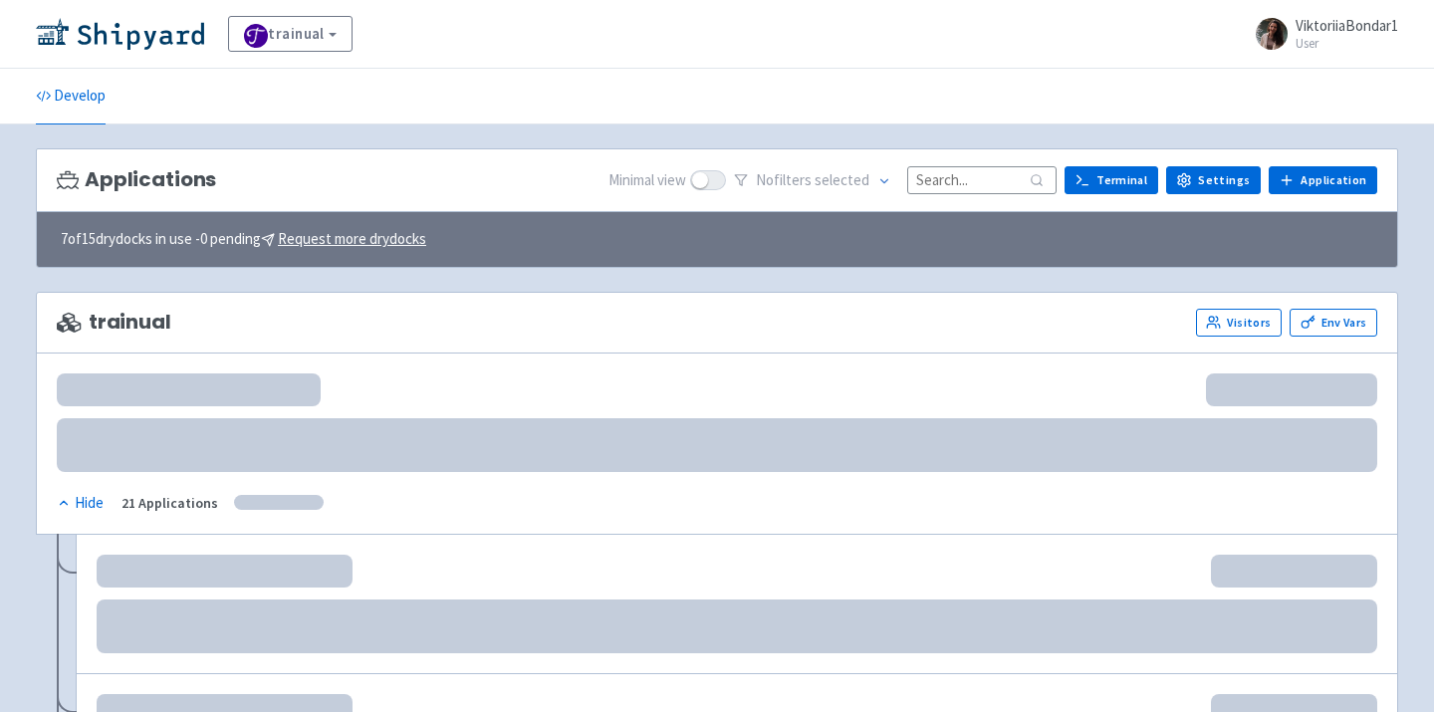
click at [972, 175] on input at bounding box center [981, 179] width 149 height 27
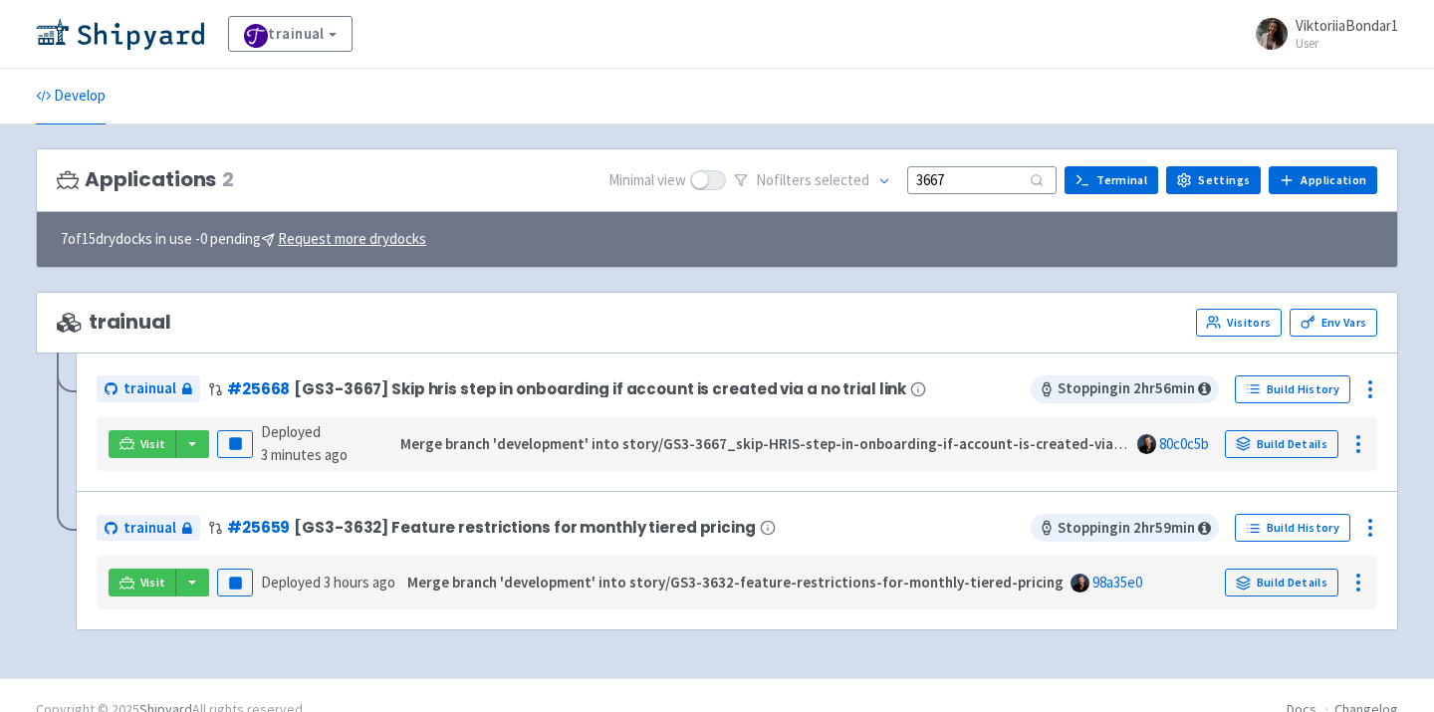
scroll to position [29, 0]
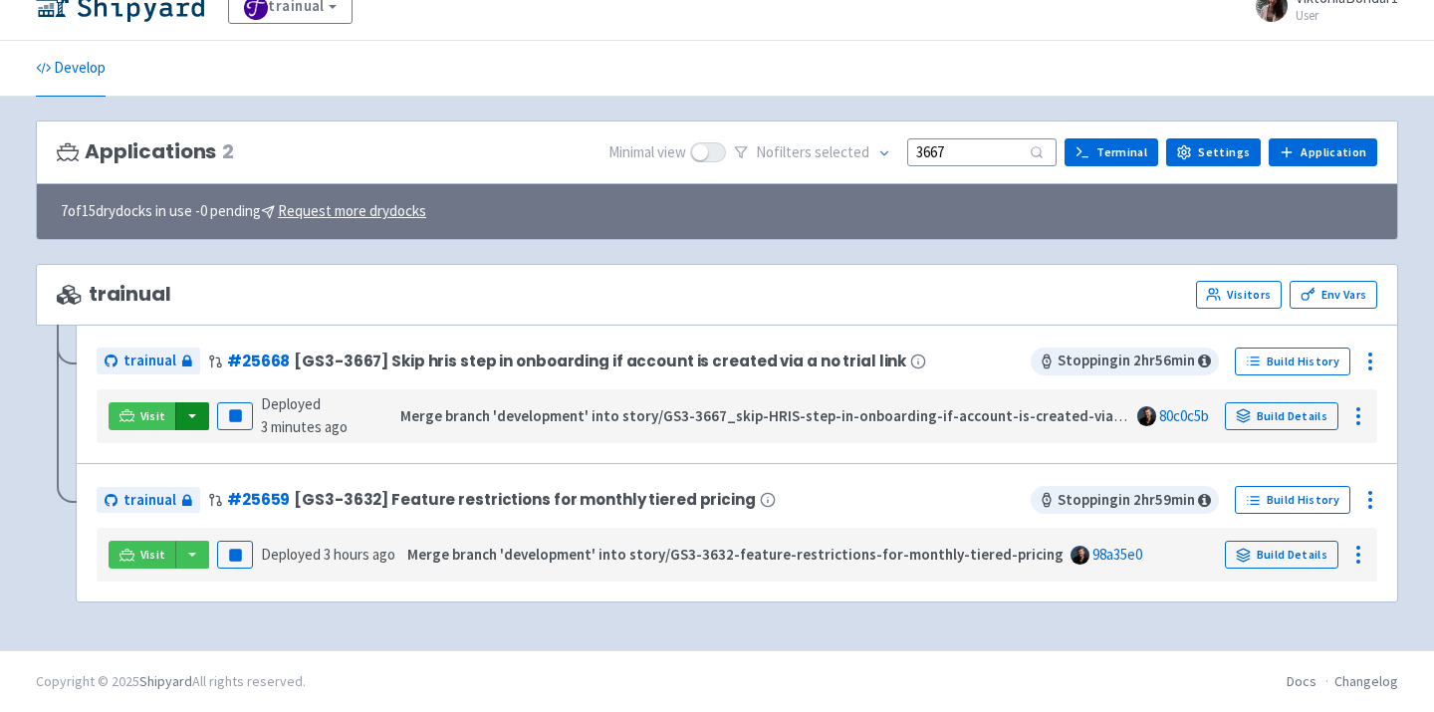
type input "3667"
click at [187, 417] on button "button" at bounding box center [192, 416] width 34 height 28
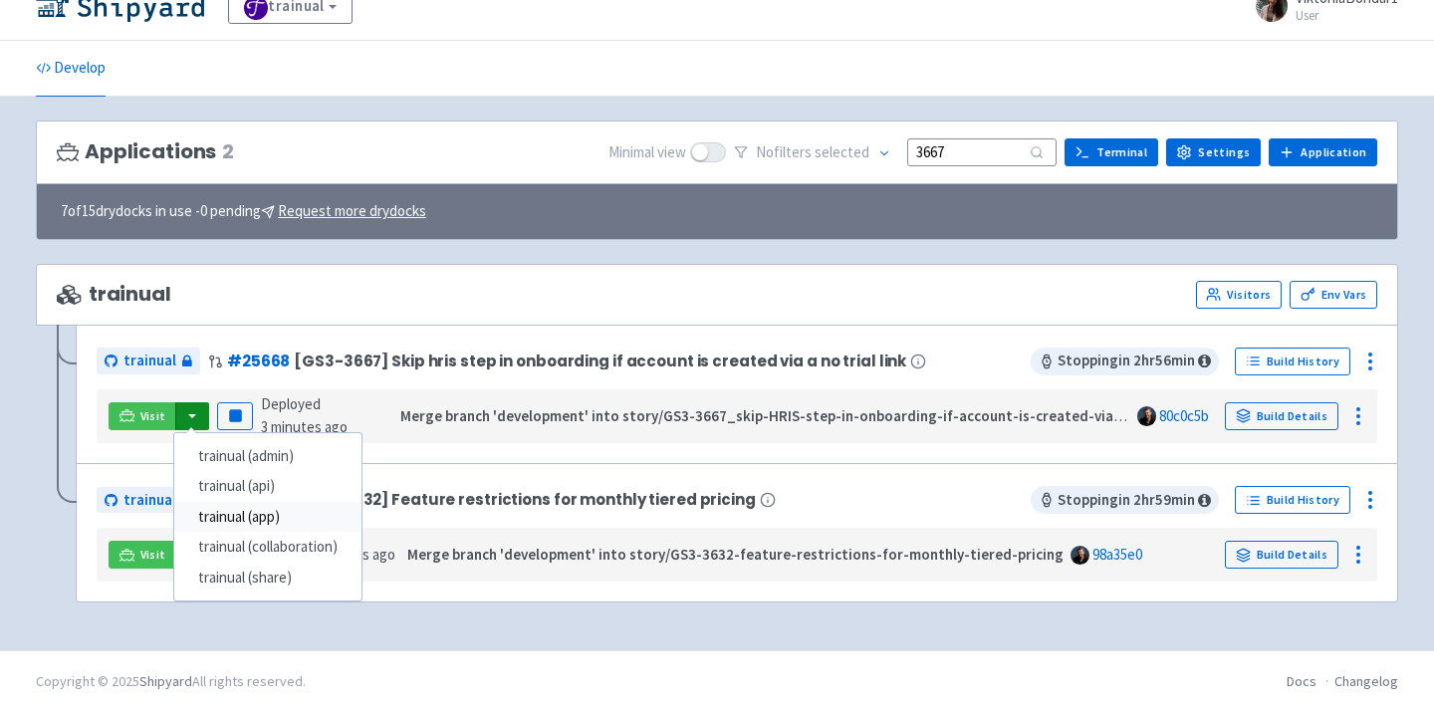
click at [232, 509] on link "trainual (app)" at bounding box center [267, 517] width 187 height 31
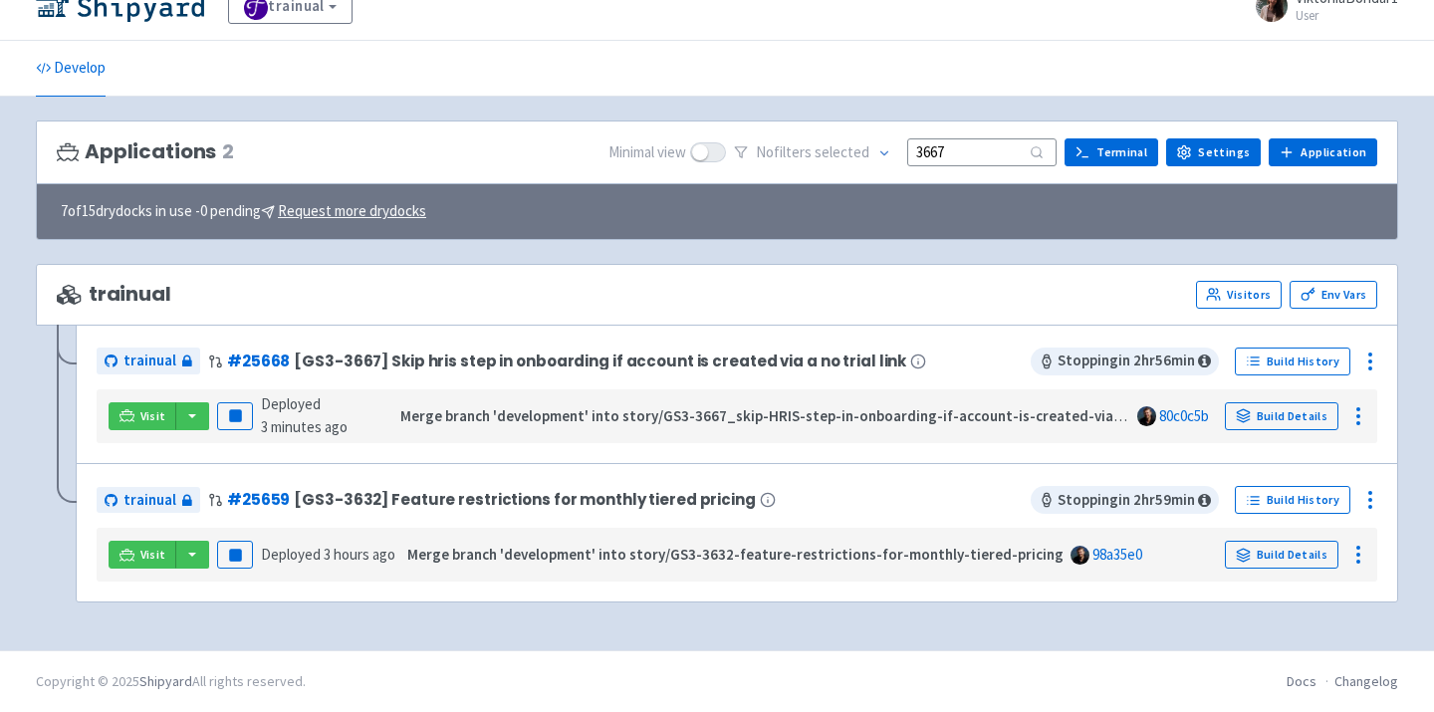
click at [454, 617] on div "trainual Visitors Env Vars trainual # 25668 [GS3-3667] Skip hris step in onboar…" at bounding box center [717, 445] width 1362 height 363
click at [184, 418] on button "button" at bounding box center [192, 416] width 34 height 28
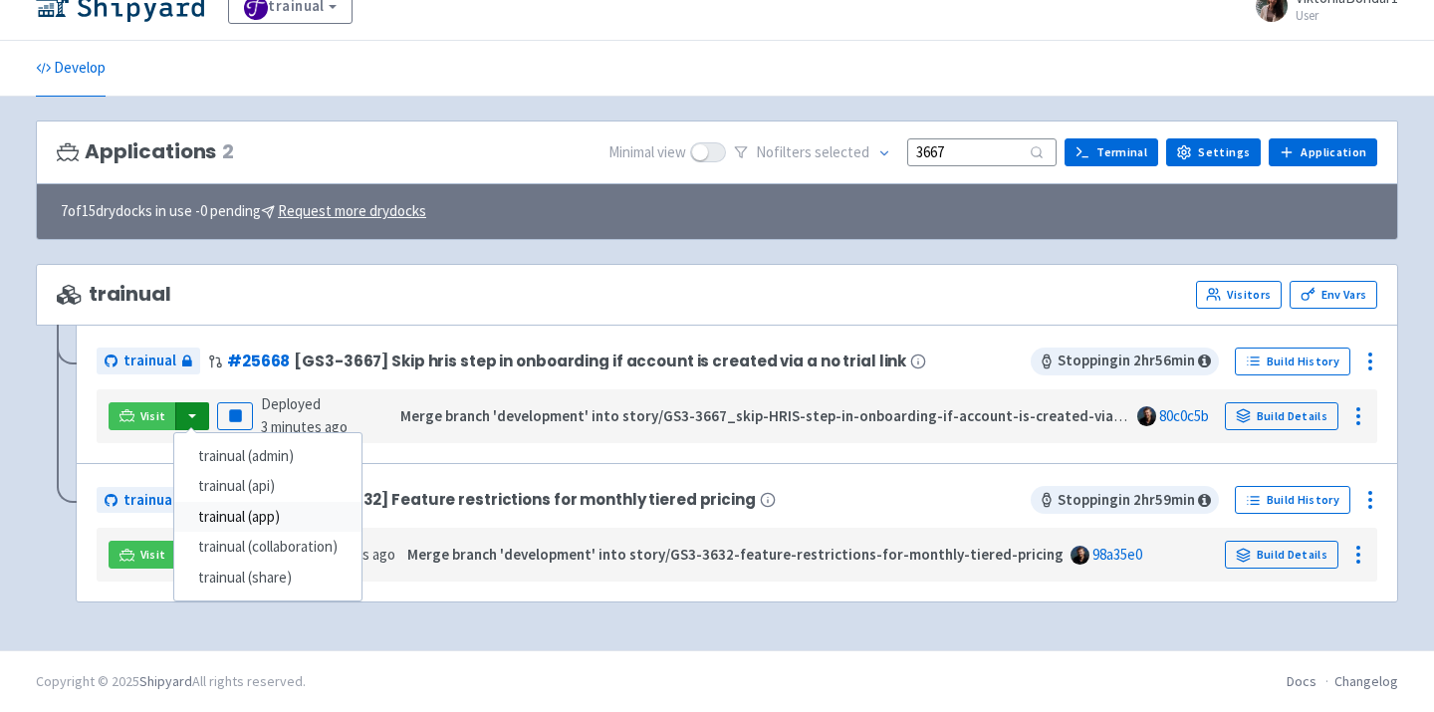
click at [213, 506] on link "trainual (app)" at bounding box center [267, 517] width 187 height 31
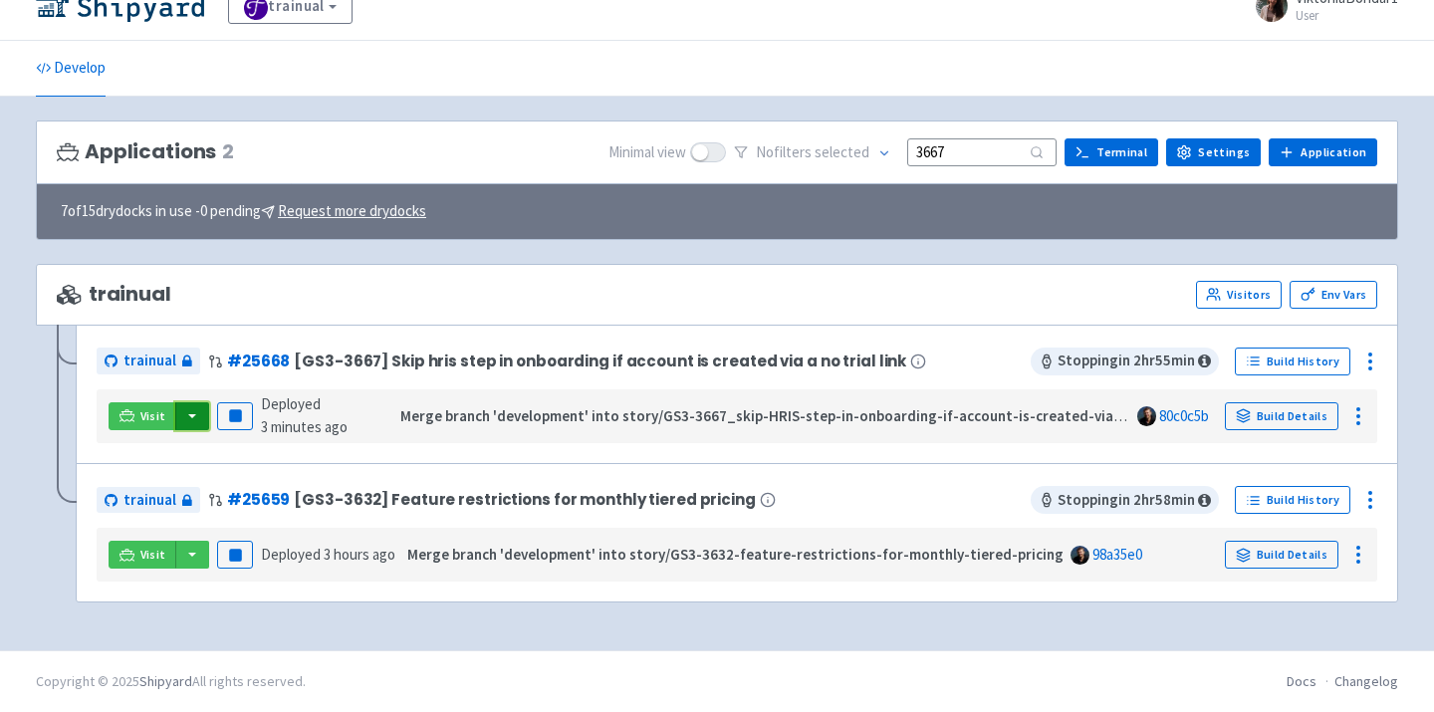
click at [196, 416] on button "button" at bounding box center [192, 416] width 34 height 28
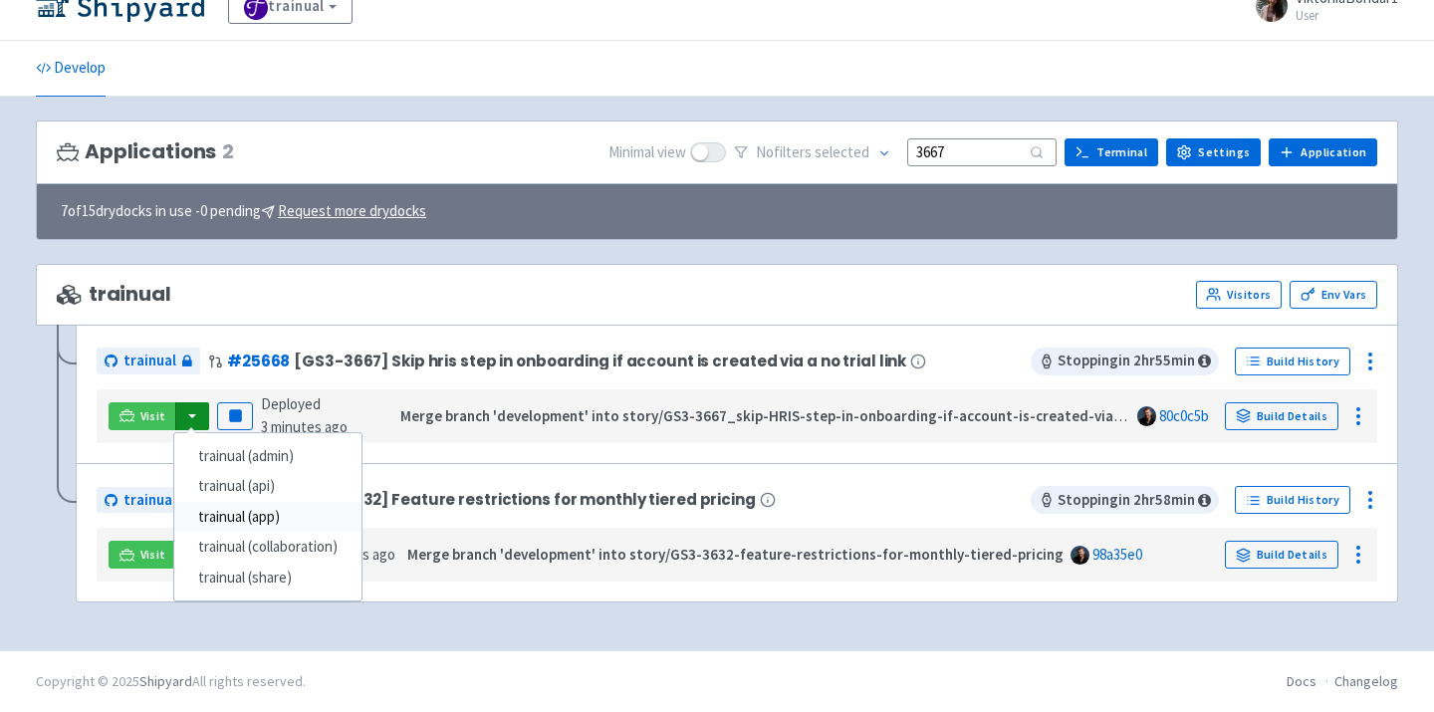
click at [233, 508] on link "trainual (app)" at bounding box center [267, 517] width 187 height 31
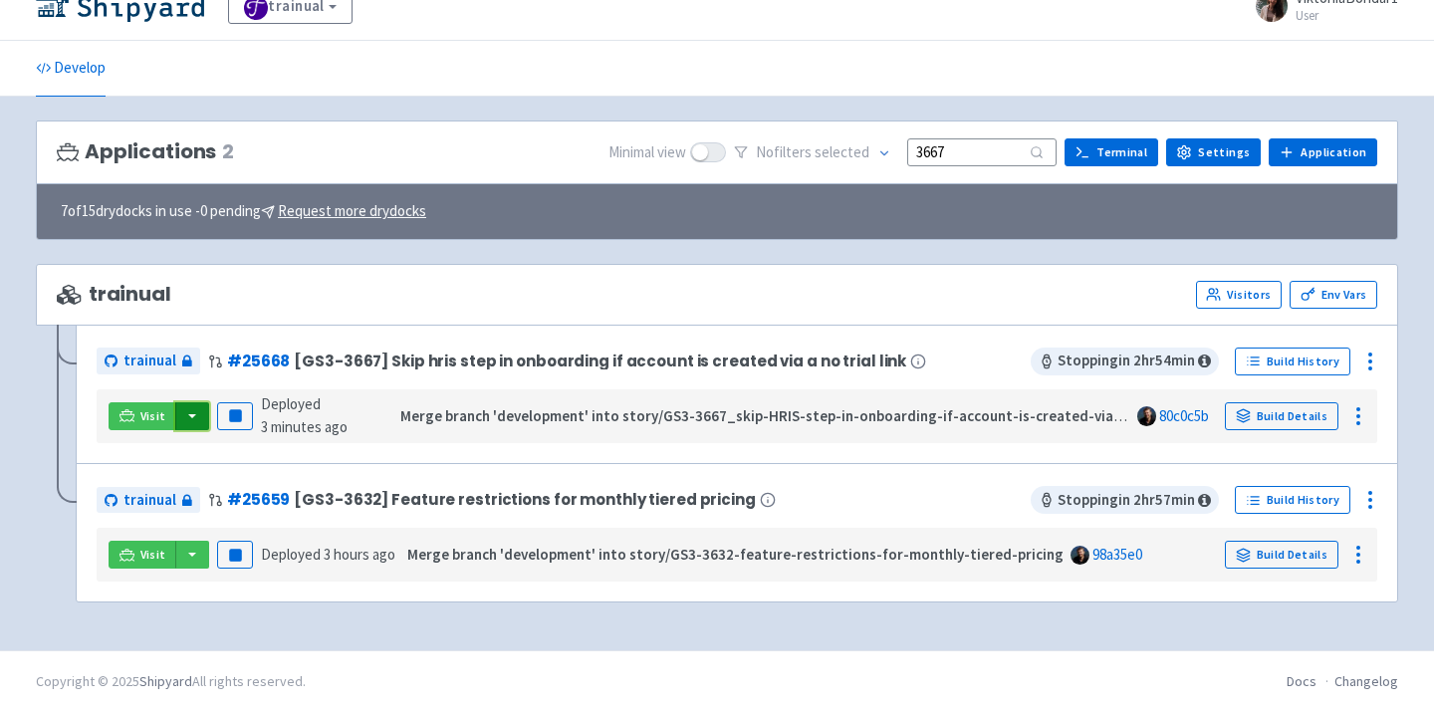
click at [196, 420] on button "button" at bounding box center [192, 416] width 34 height 28
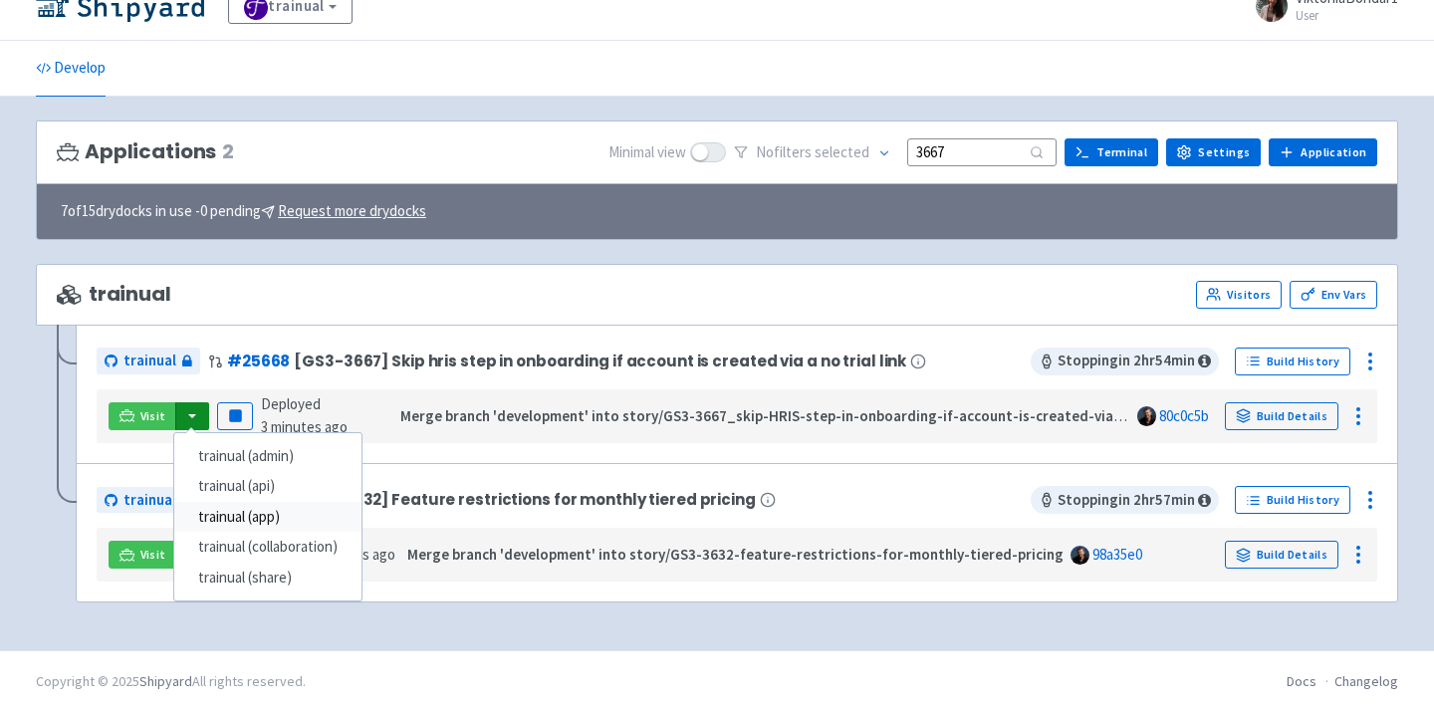
click at [253, 512] on link "trainual (app)" at bounding box center [267, 517] width 187 height 31
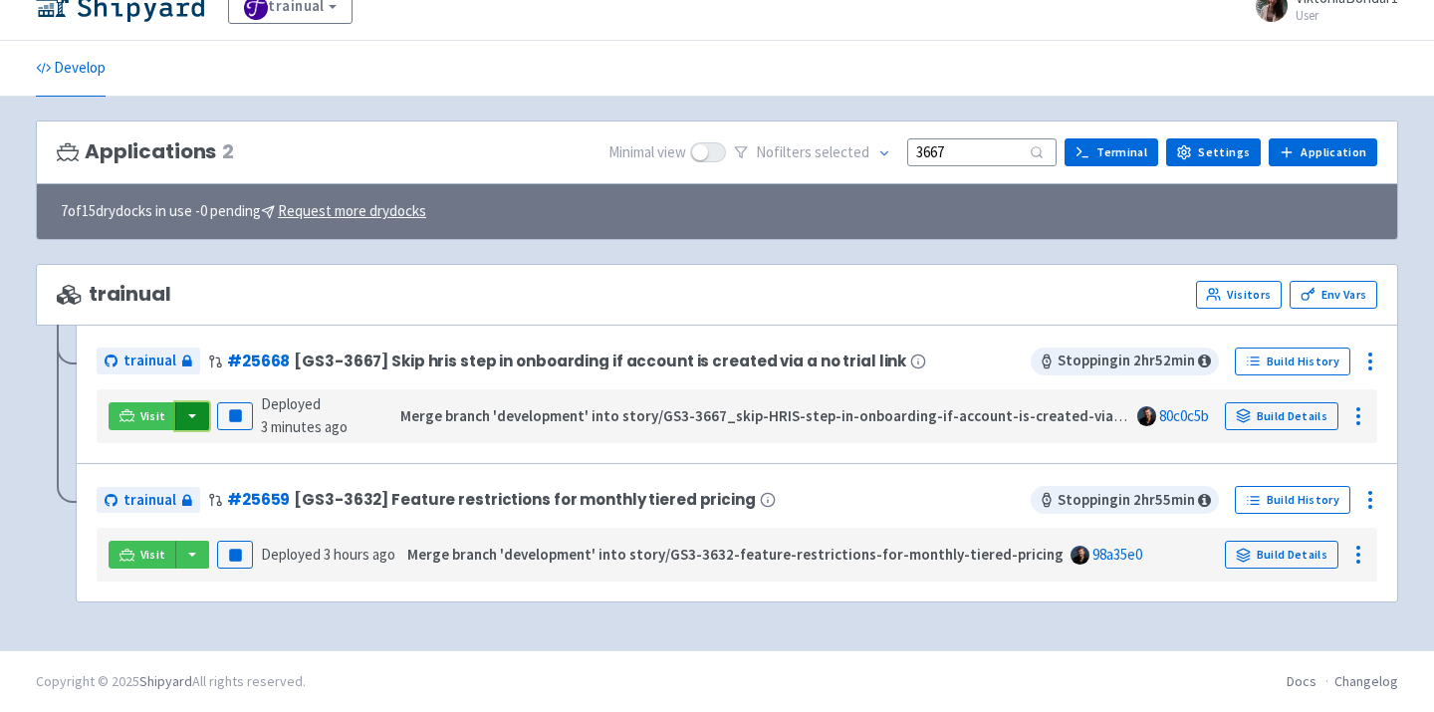
click at [186, 417] on button "button" at bounding box center [192, 416] width 34 height 28
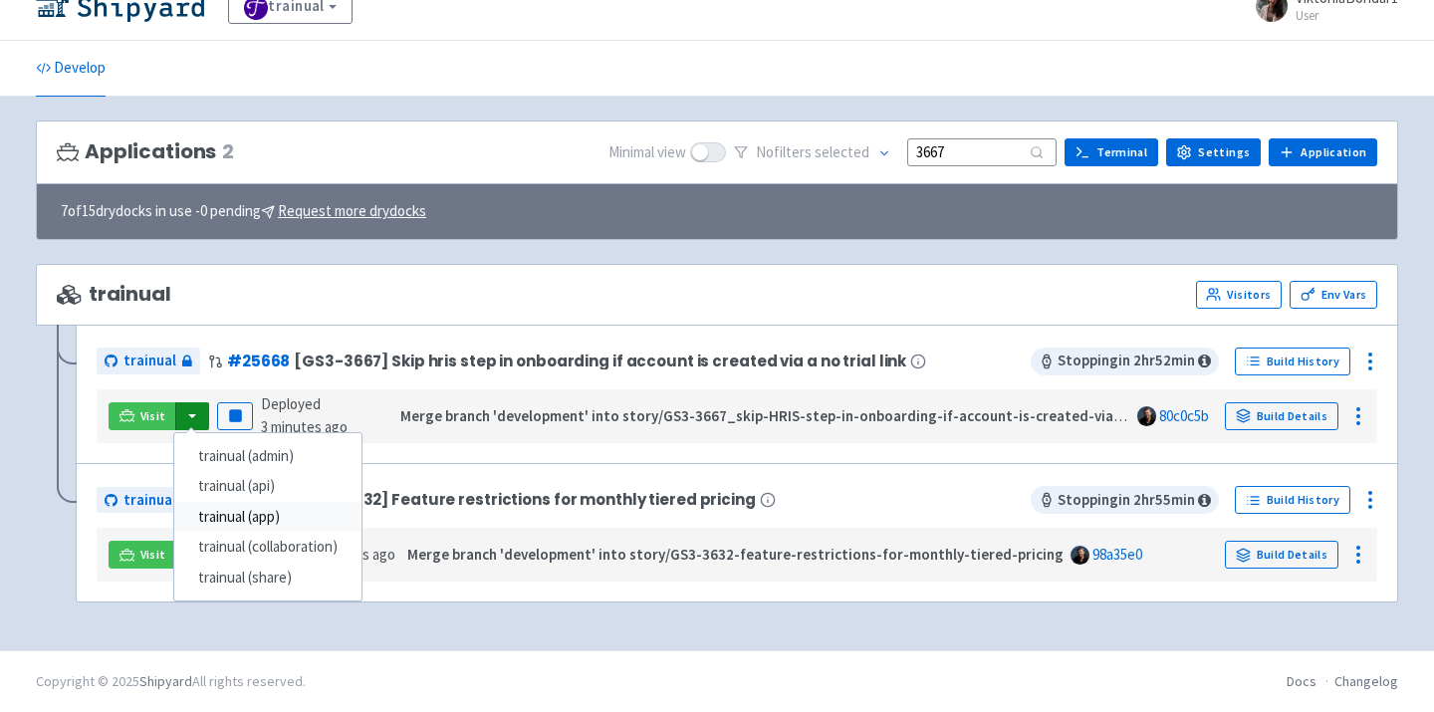
click at [304, 526] on link "trainual (app)" at bounding box center [267, 517] width 187 height 31
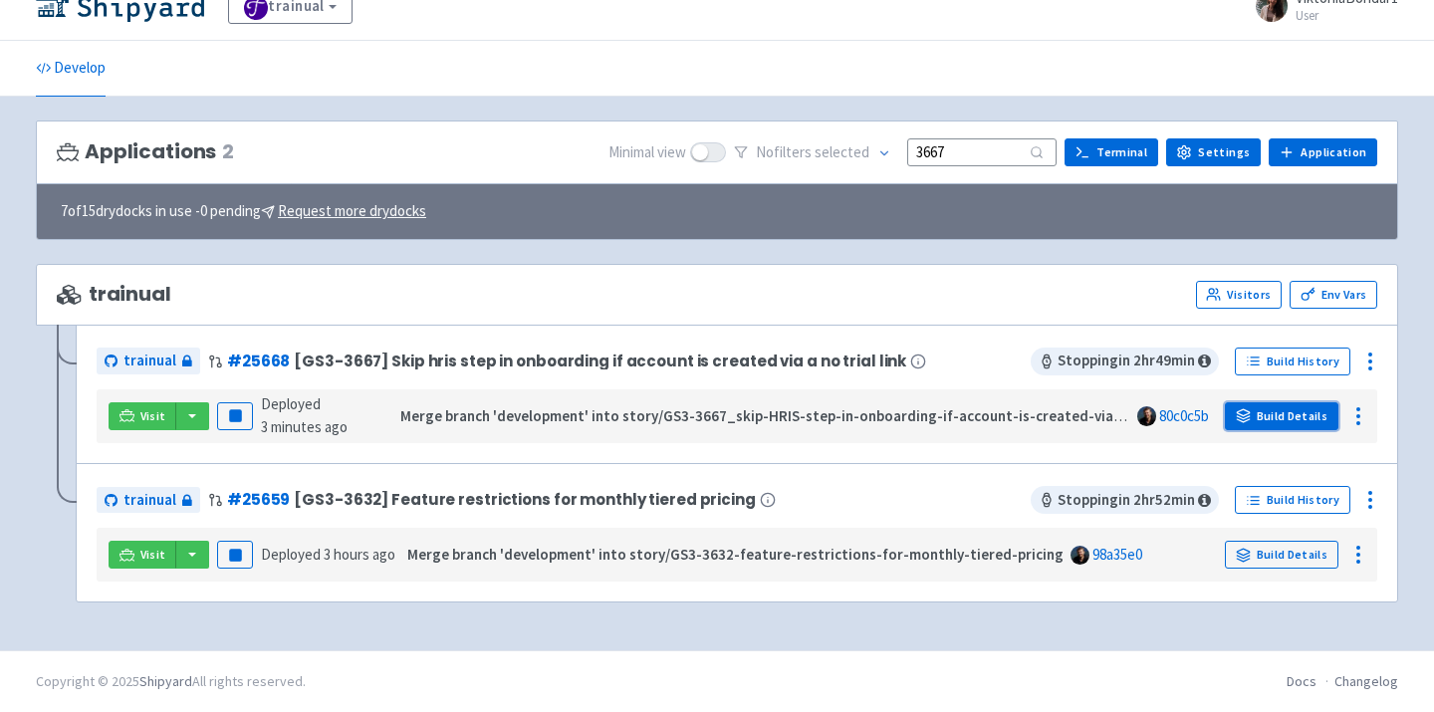
click at [1297, 420] on link "Build Details" at bounding box center [1282, 416] width 114 height 28
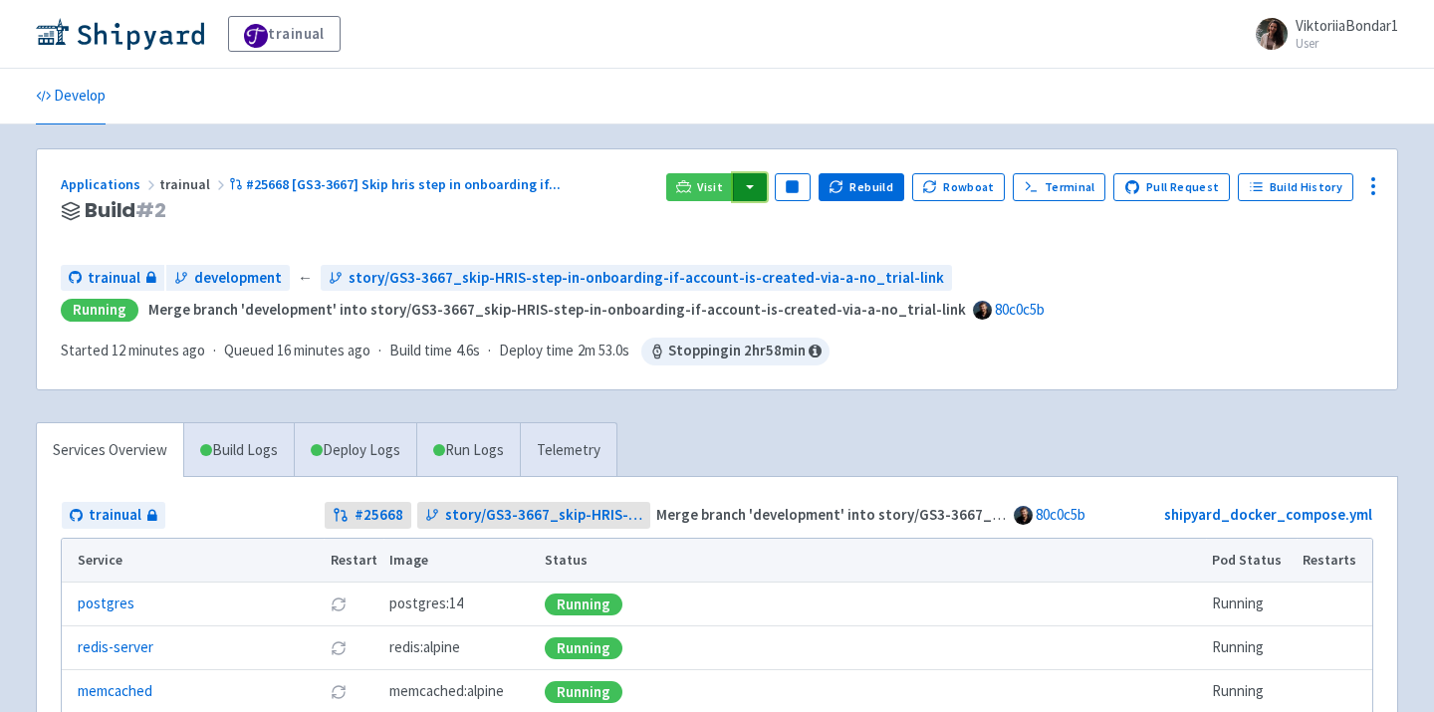
click at [767, 182] on button "button" at bounding box center [750, 187] width 34 height 28
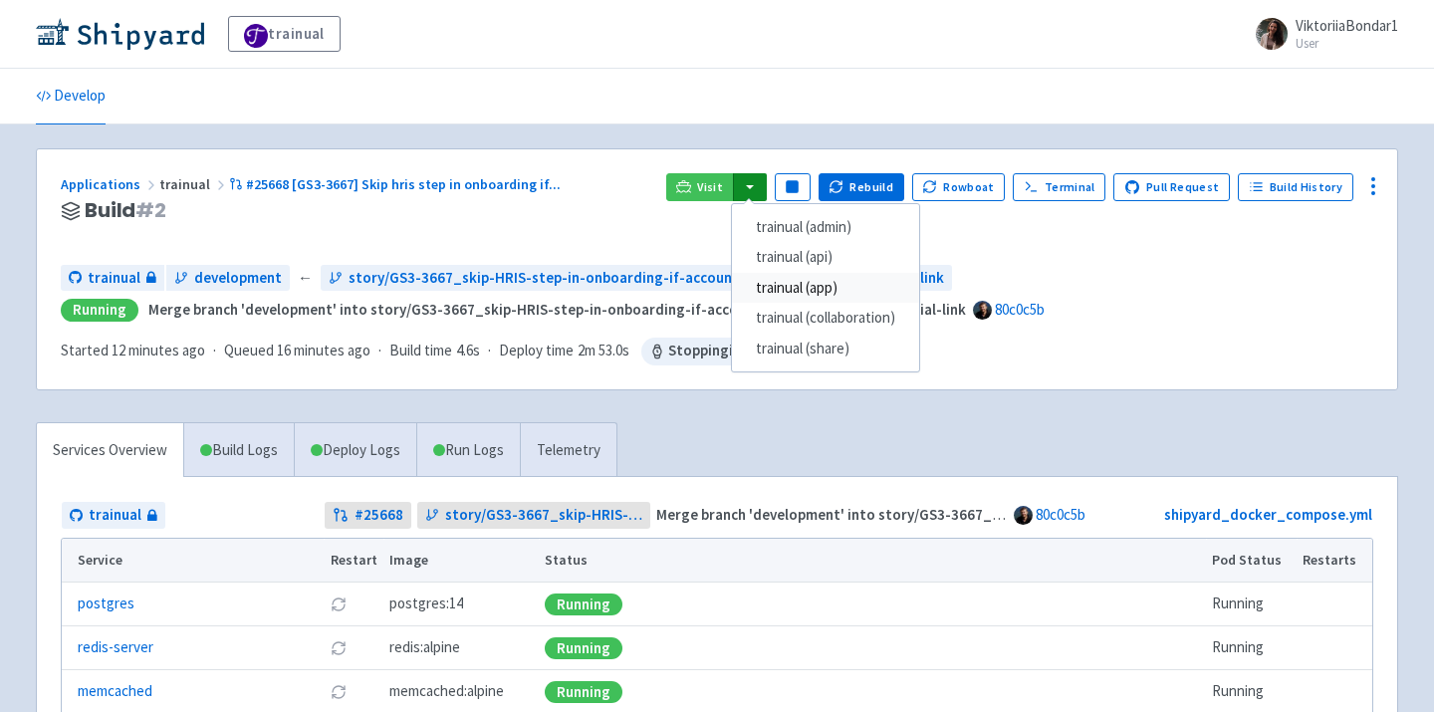
click at [807, 285] on link "trainual (app)" at bounding box center [825, 288] width 187 height 31
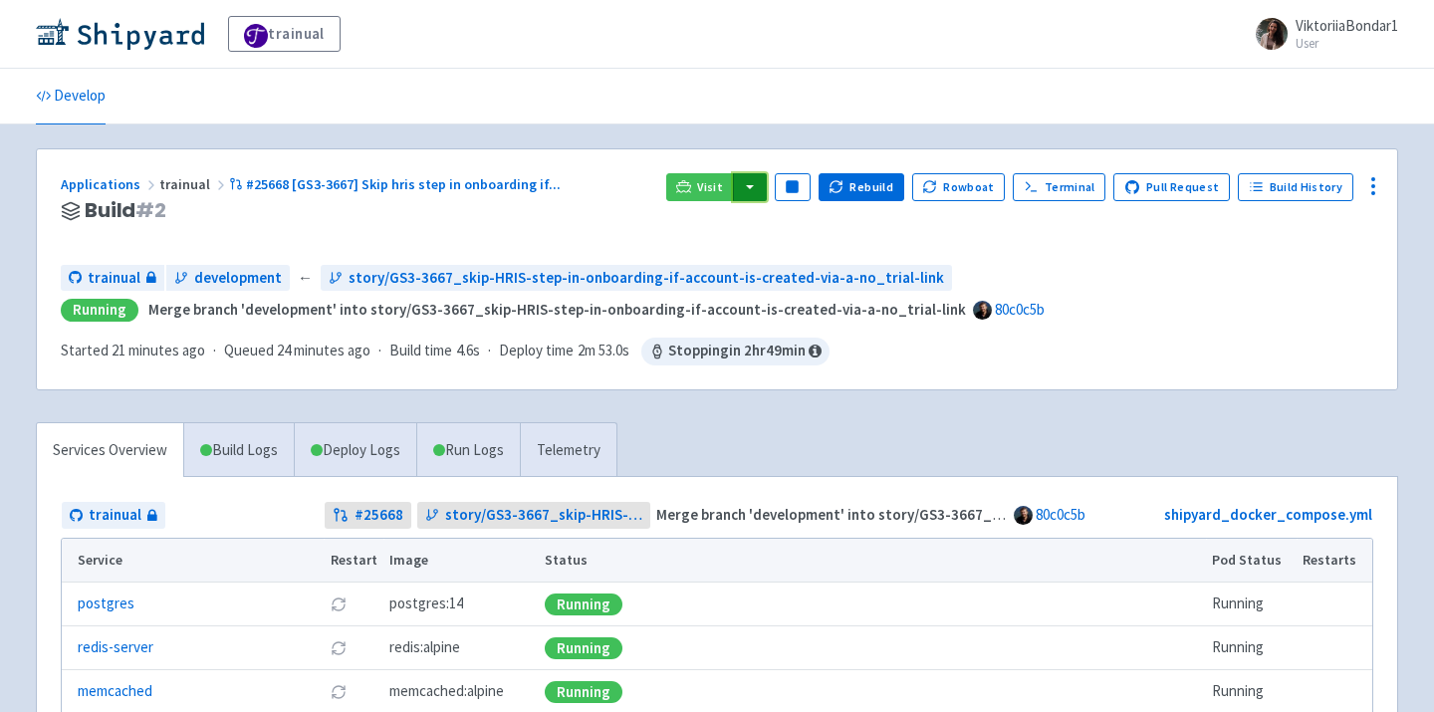
click at [758, 186] on button "button" at bounding box center [750, 187] width 34 height 28
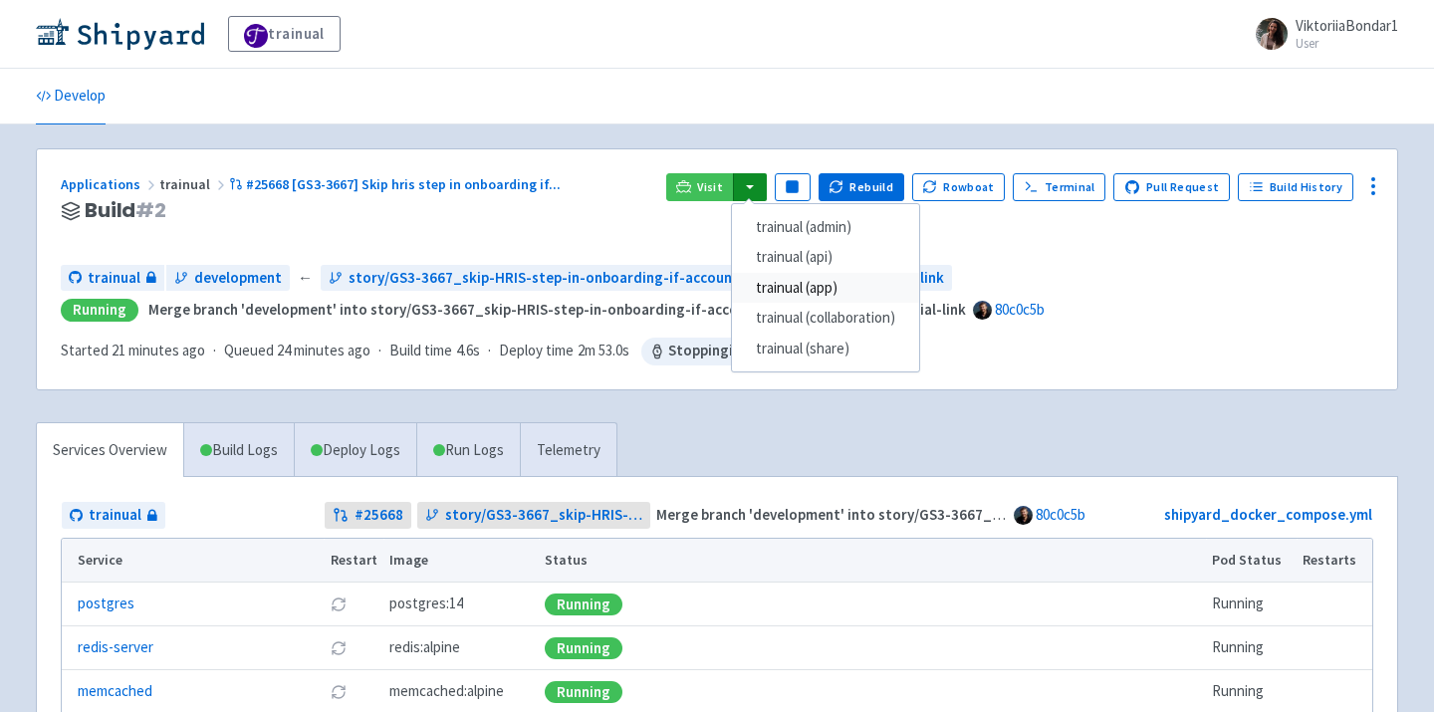
click at [823, 281] on link "trainual (app)" at bounding box center [825, 288] width 187 height 31
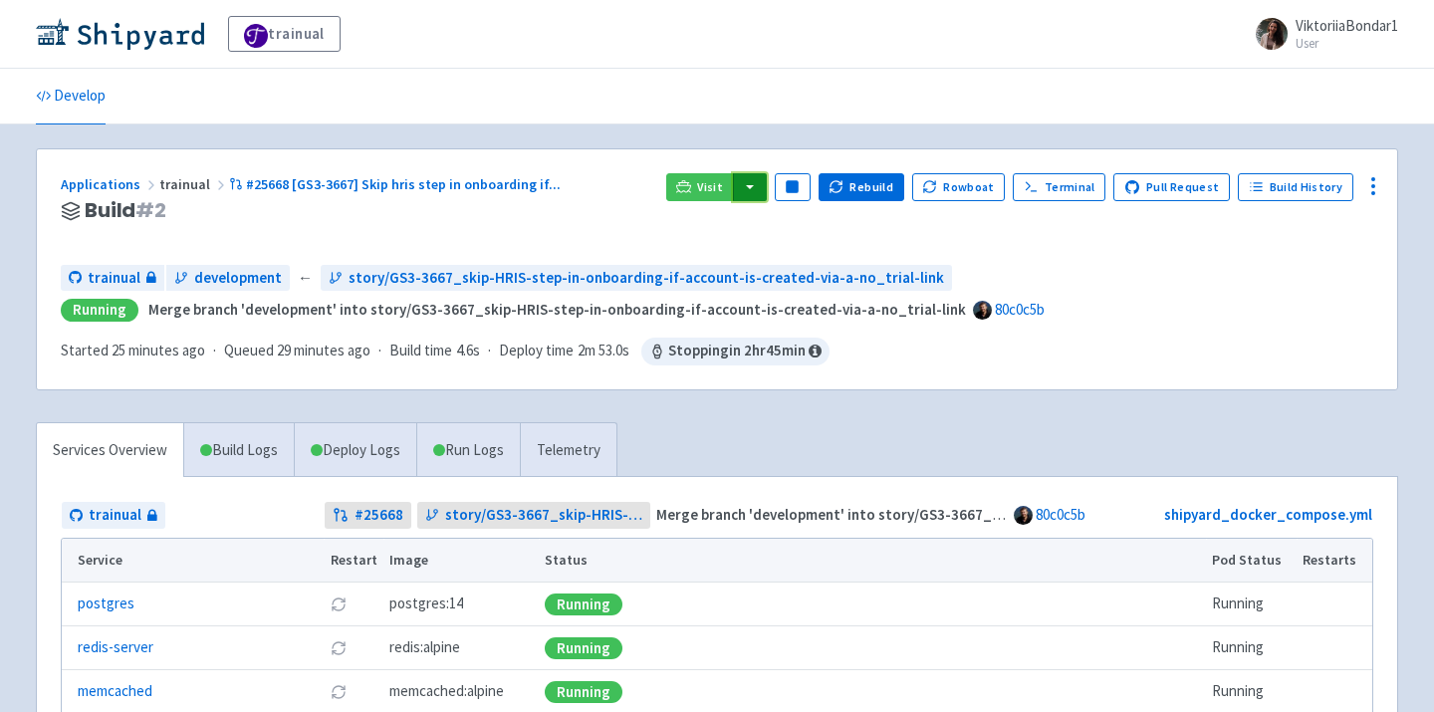
click at [759, 189] on button "button" at bounding box center [750, 187] width 34 height 28
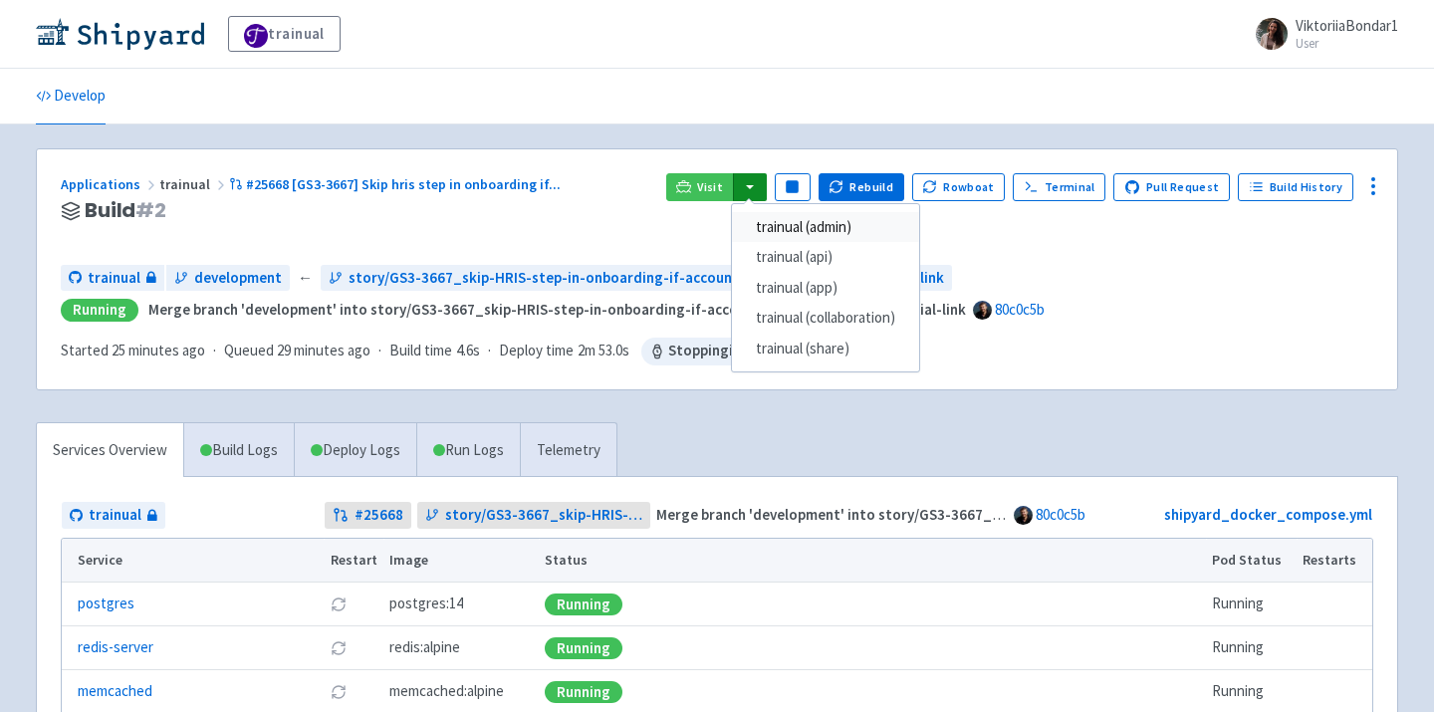
click at [801, 230] on link "trainual (admin)" at bounding box center [825, 227] width 187 height 31
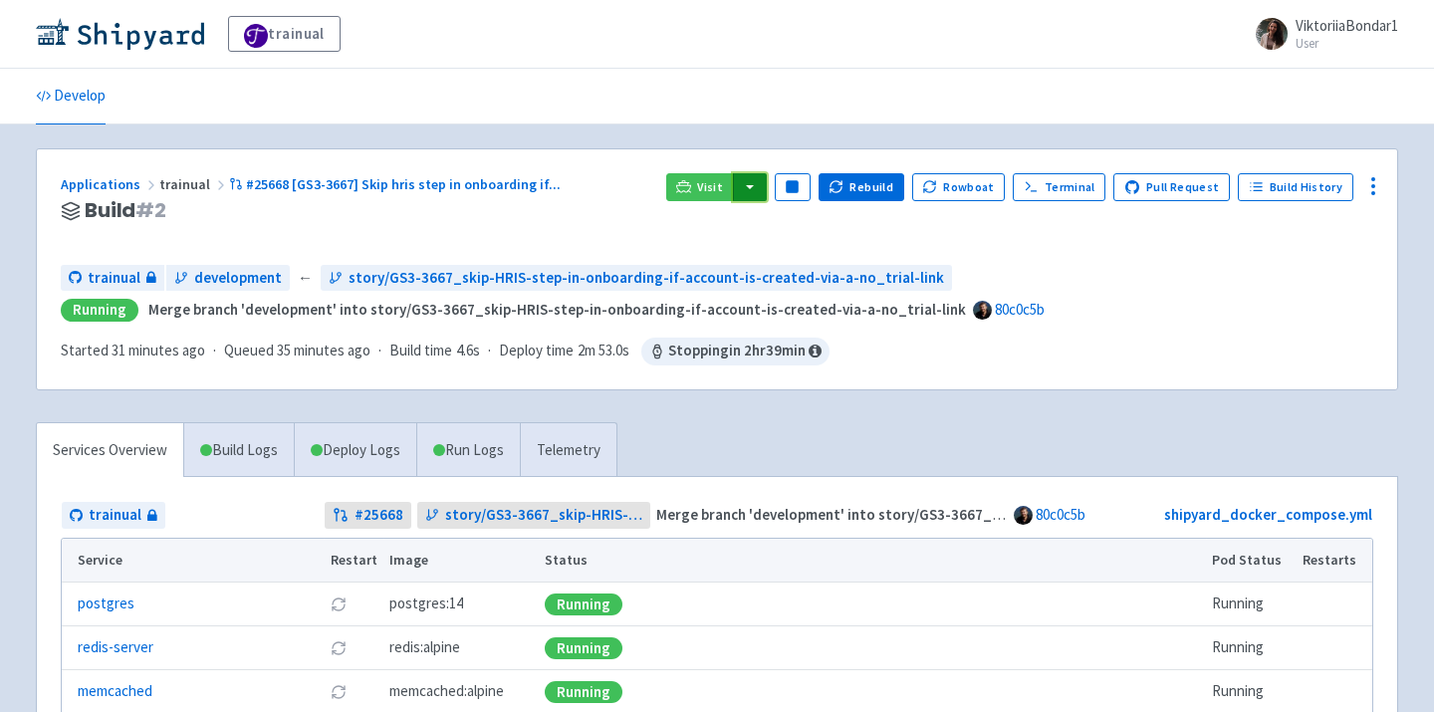
click at [763, 178] on button "button" at bounding box center [750, 187] width 34 height 28
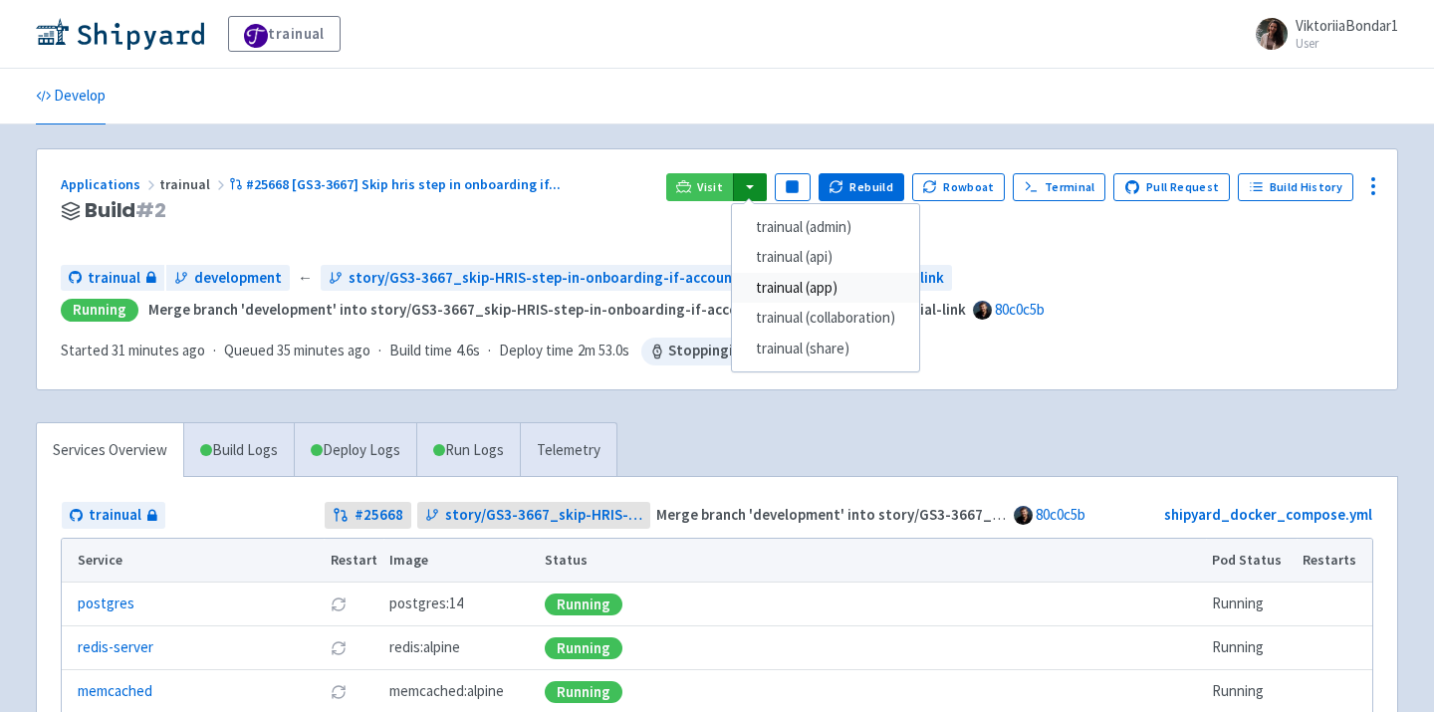
click at [800, 294] on link "trainual (app)" at bounding box center [825, 288] width 187 height 31
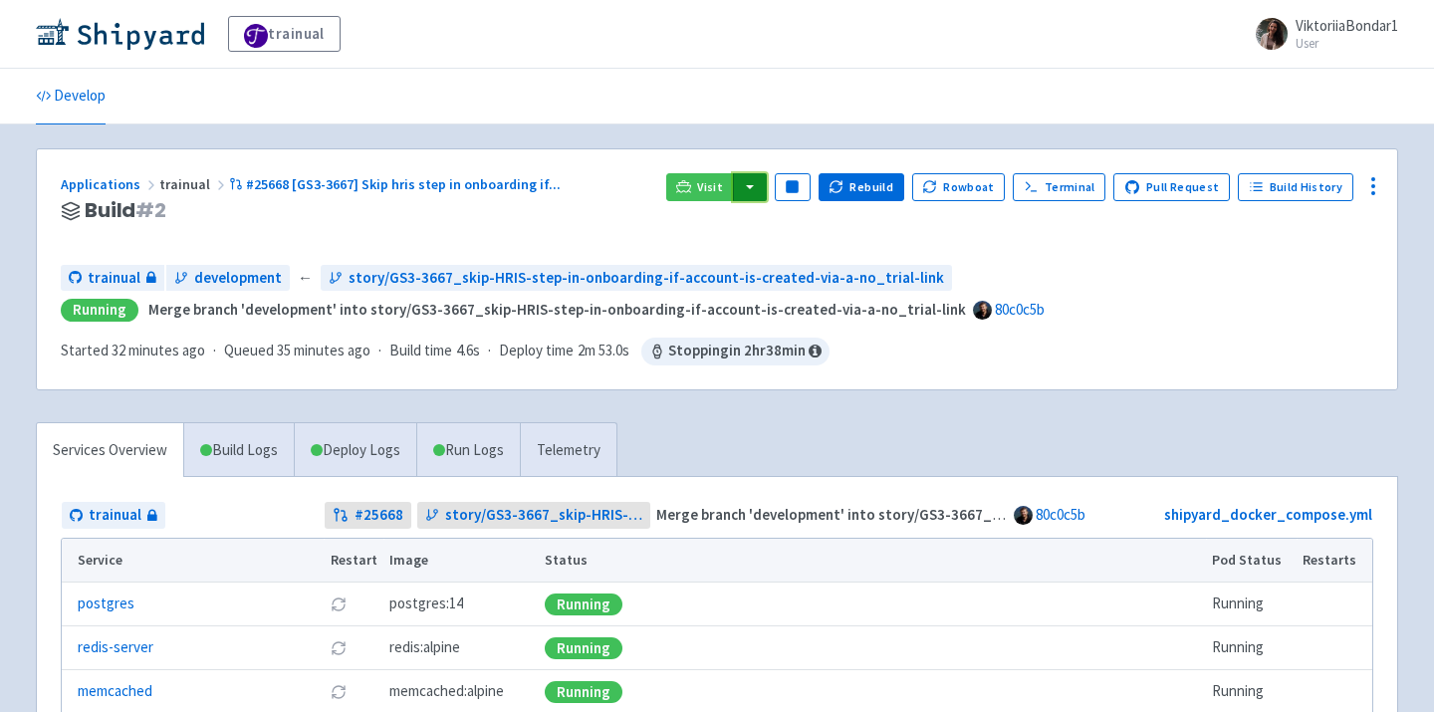
click at [757, 195] on button "button" at bounding box center [750, 187] width 34 height 28
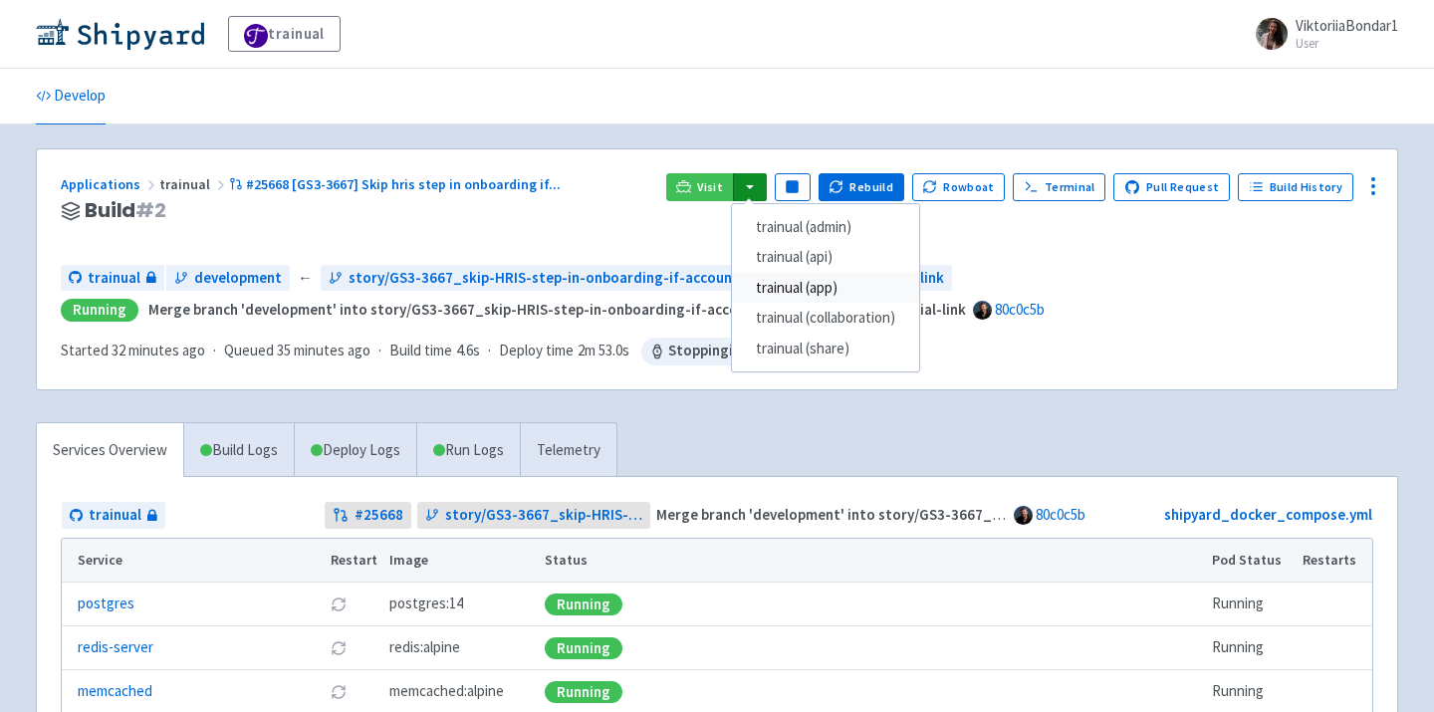
click at [822, 281] on link "trainual (app)" at bounding box center [825, 288] width 187 height 31
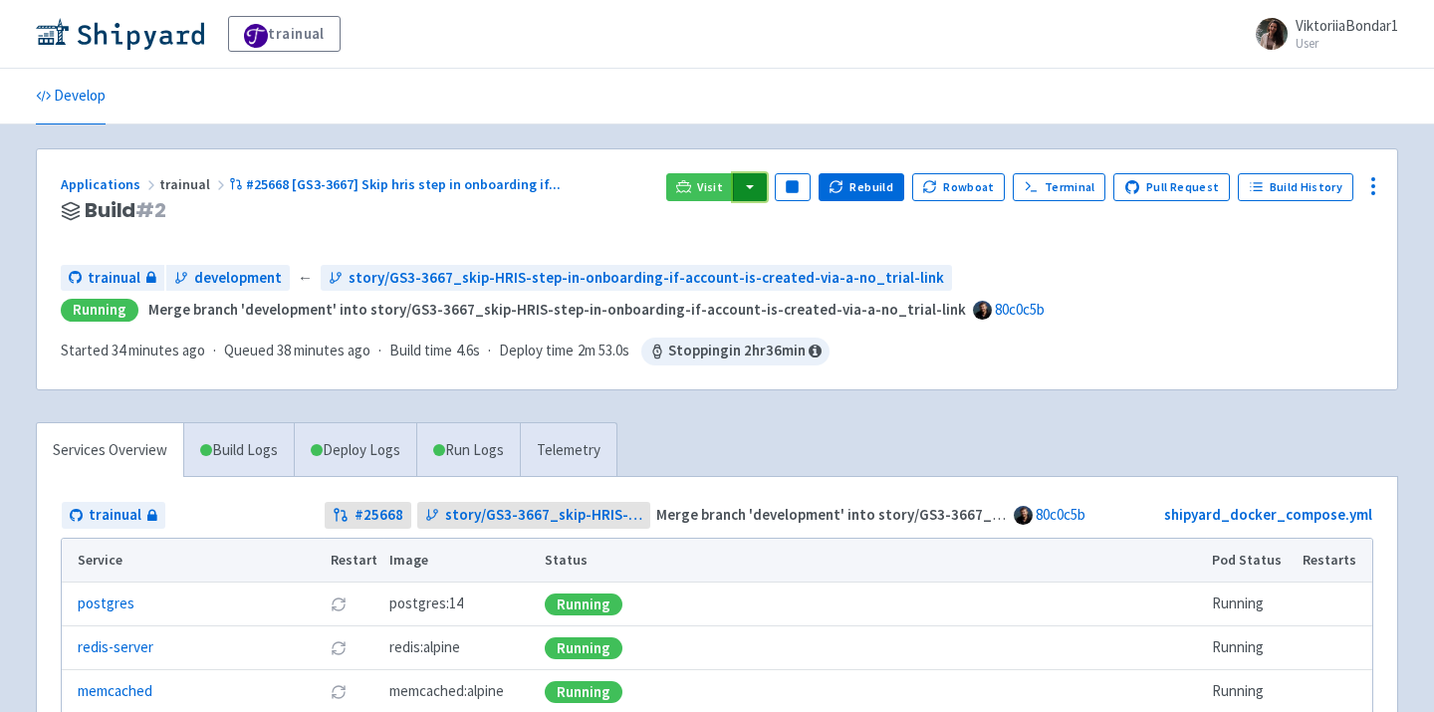
click at [767, 187] on button "button" at bounding box center [750, 187] width 34 height 28
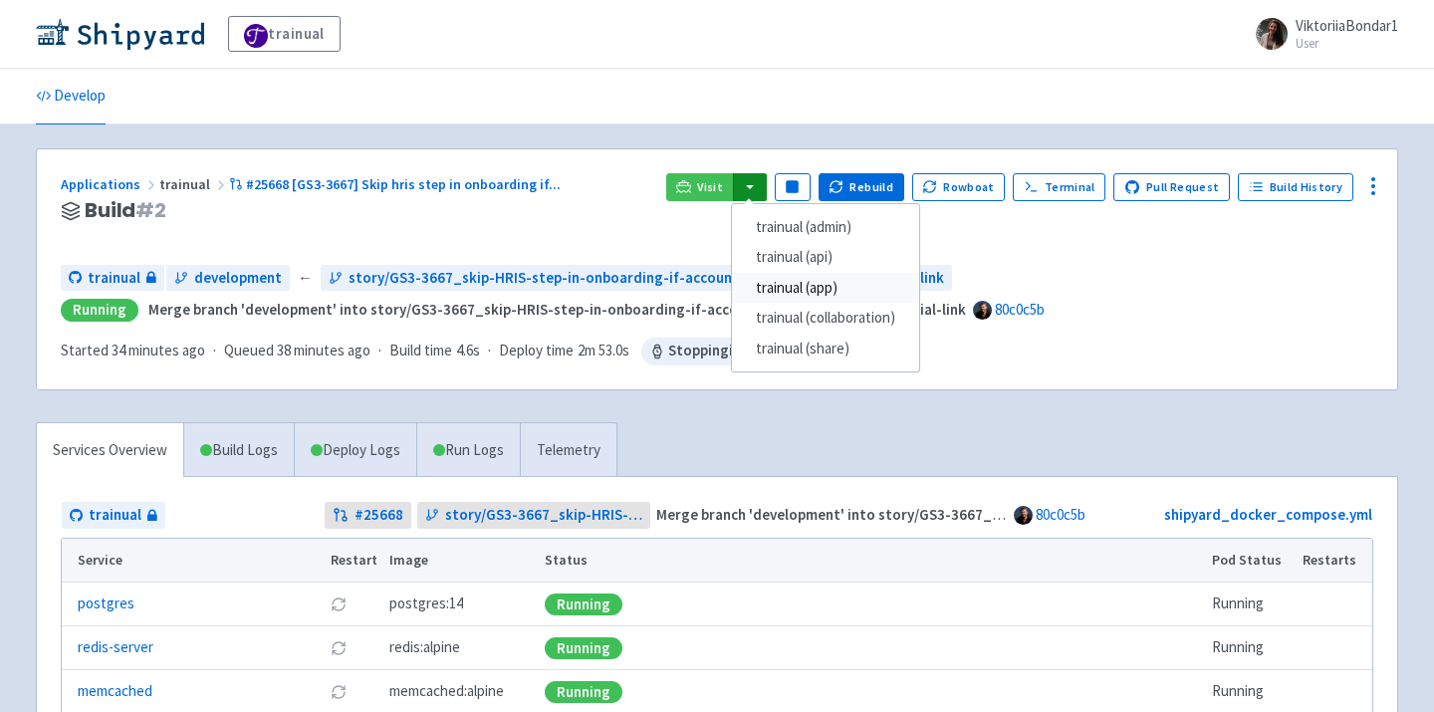
click at [801, 287] on link "trainual (app)" at bounding box center [825, 288] width 187 height 31
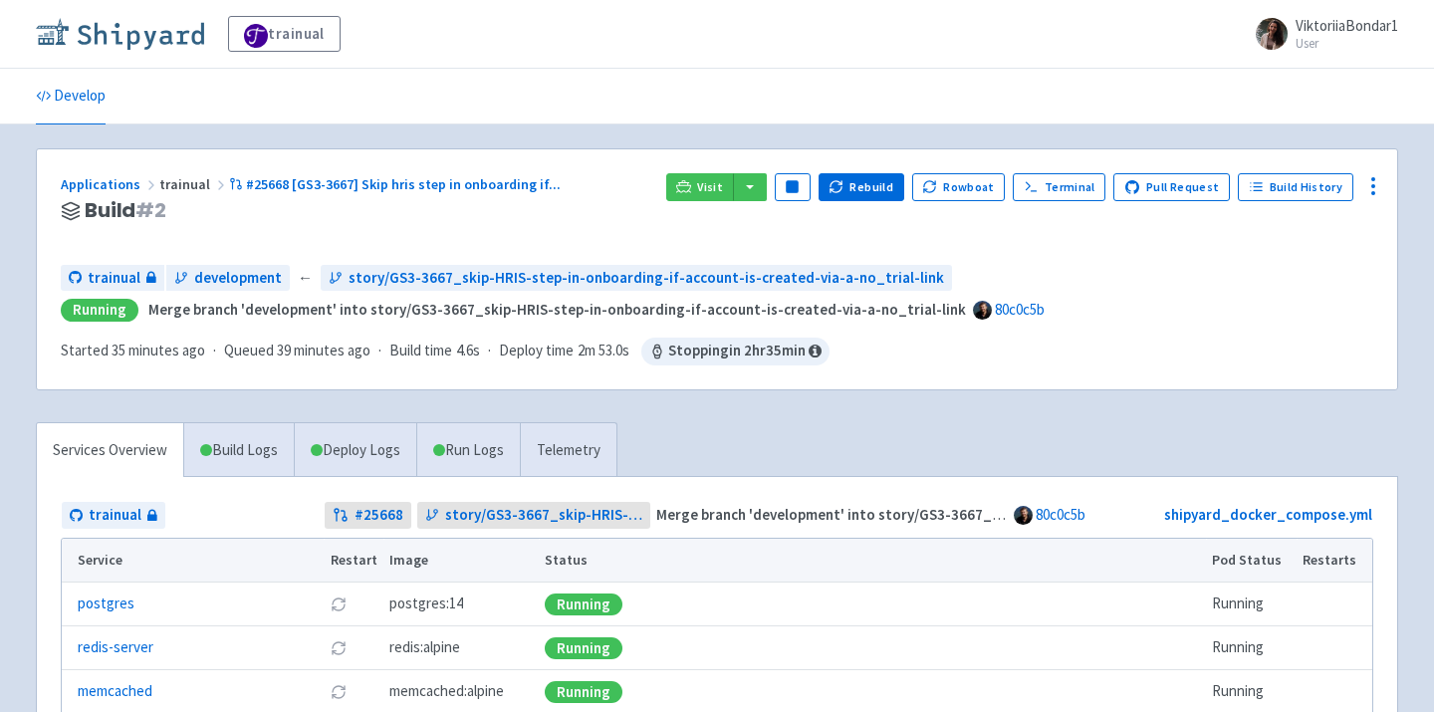
click at [137, 40] on img at bounding box center [120, 34] width 168 height 32
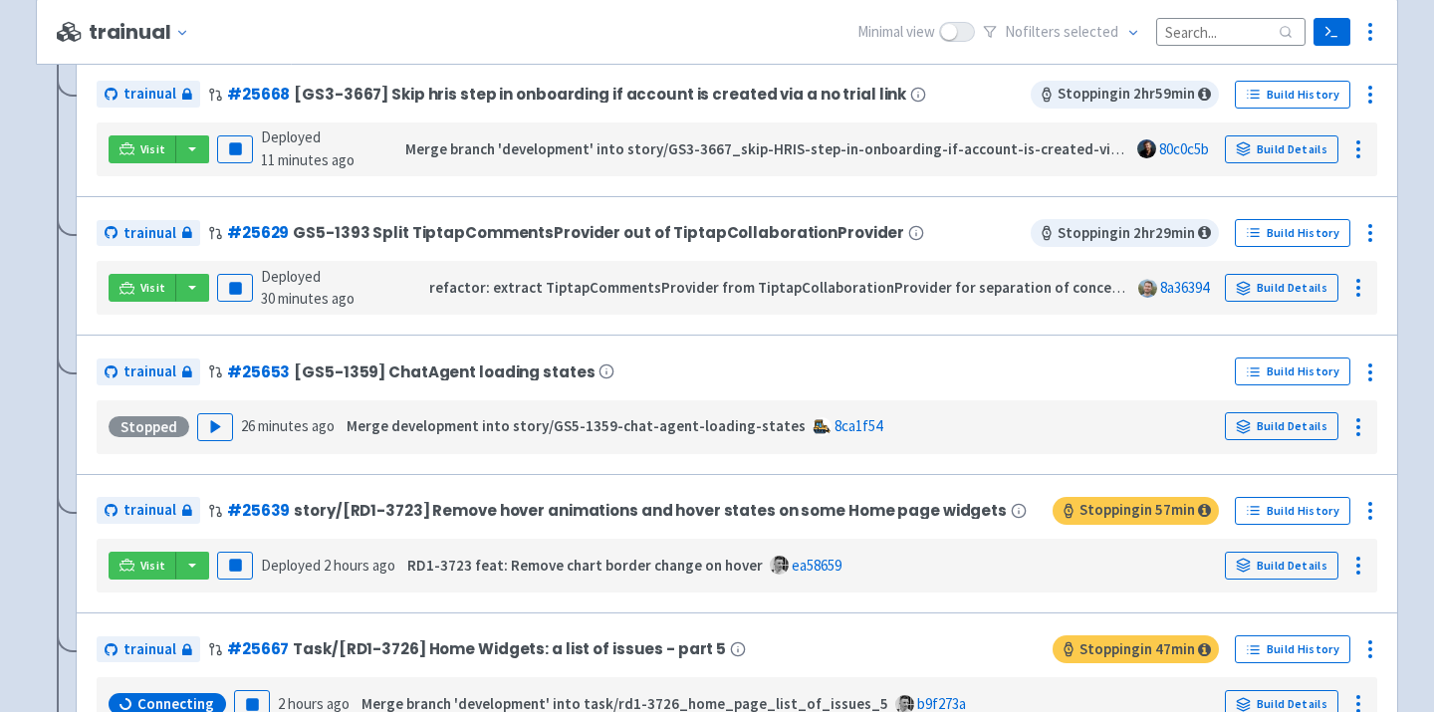
scroll to position [485, 0]
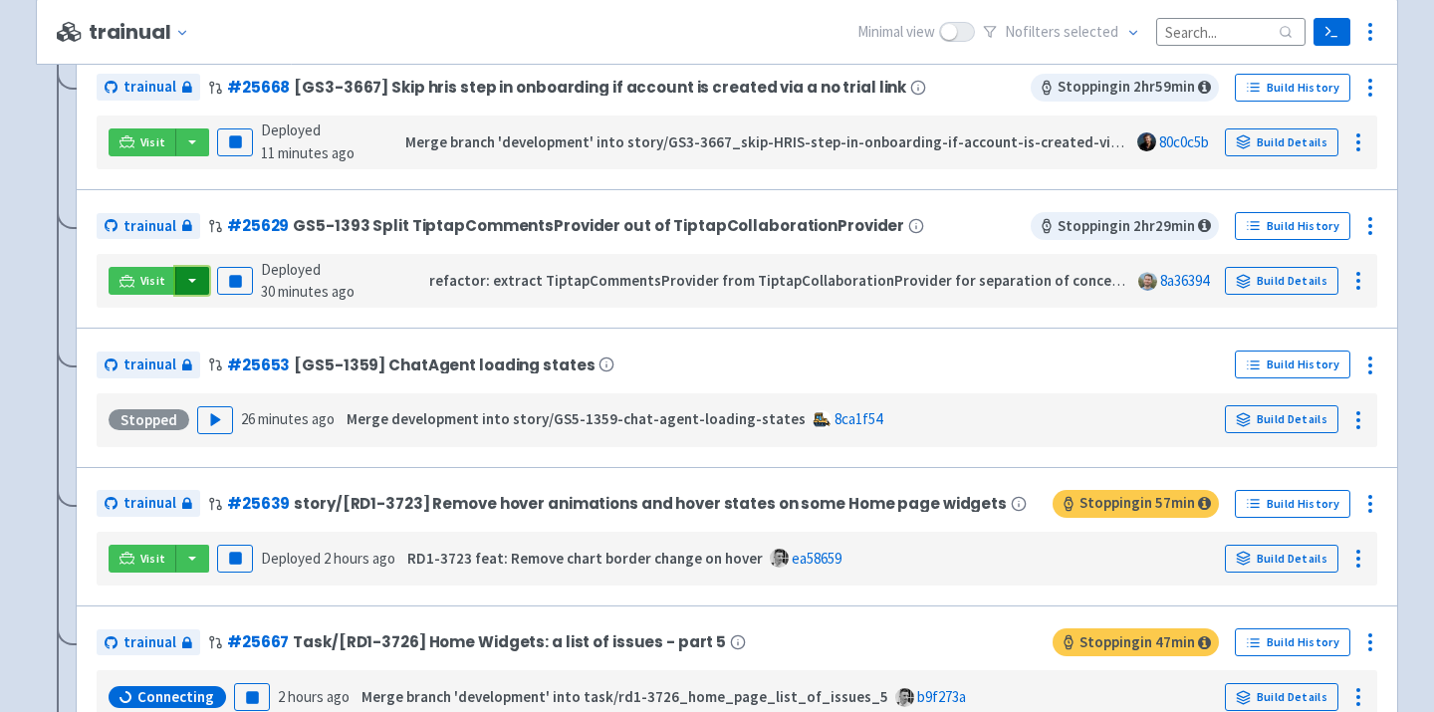
click at [189, 283] on button "button" at bounding box center [192, 281] width 34 height 28
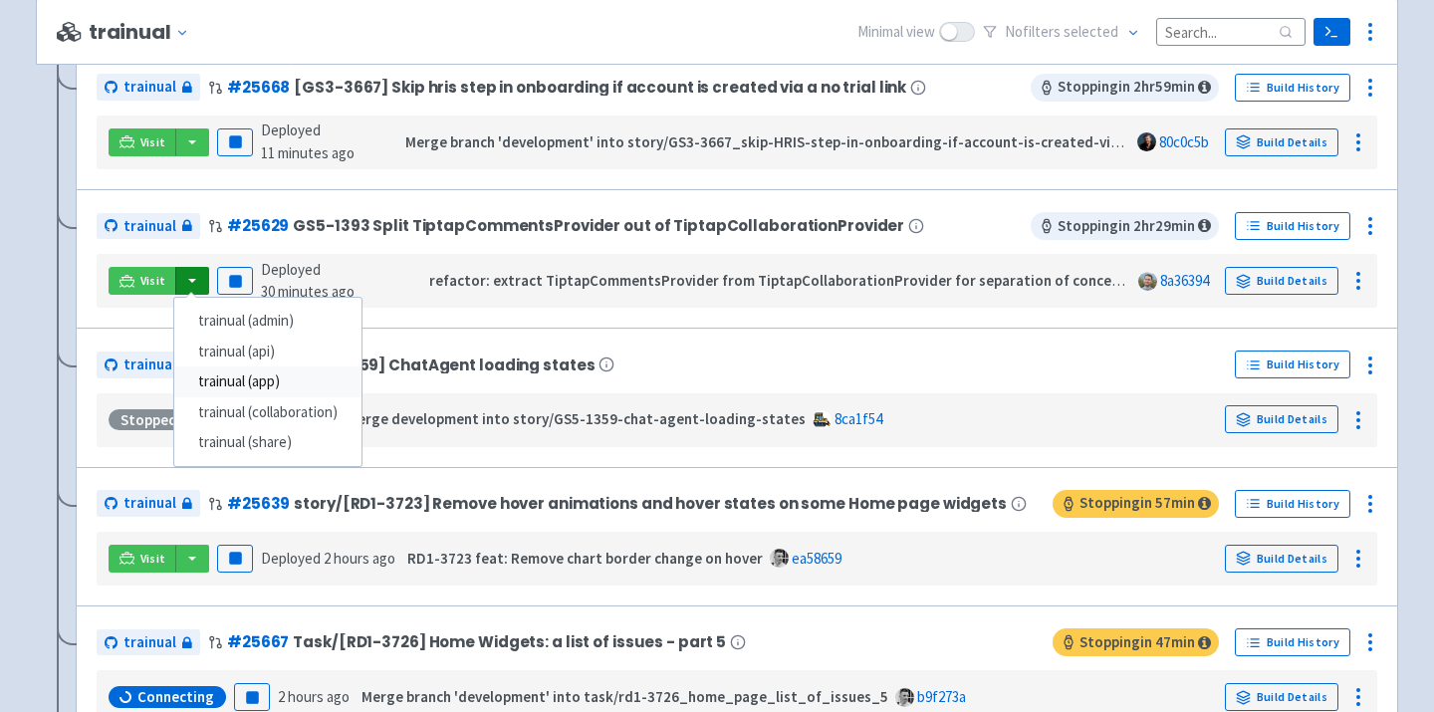
click at [275, 381] on link "trainual (app)" at bounding box center [267, 381] width 187 height 31
